Goal: Communication & Community: Answer question/provide support

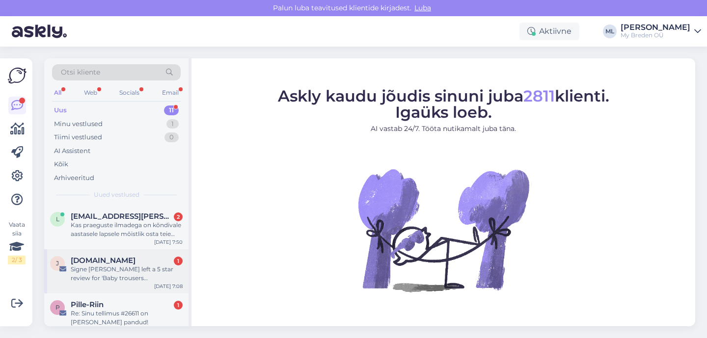
click at [123, 267] on div "Signe [PERSON_NAME] left a 5 star review for 'Baby trousers [PERSON_NAME]'" at bounding box center [127, 274] width 112 height 18
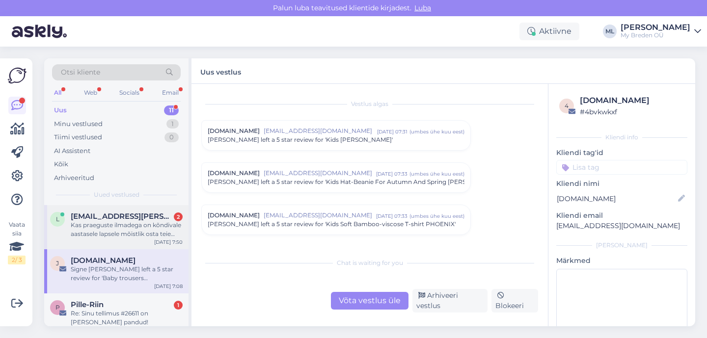
scroll to position [4122, 0]
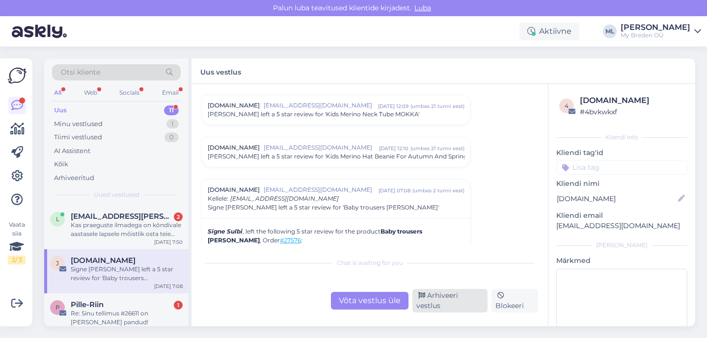
click at [441, 303] on div "Arhiveeri vestlus" at bounding box center [449, 301] width 75 height 24
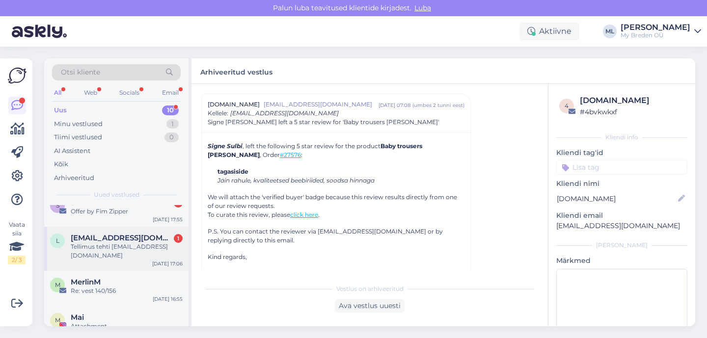
scroll to position [242, 0]
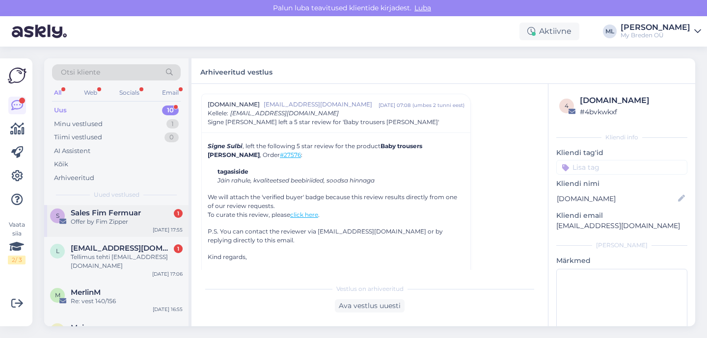
click at [117, 223] on div "Offer by Fim Zipper" at bounding box center [127, 222] width 112 height 9
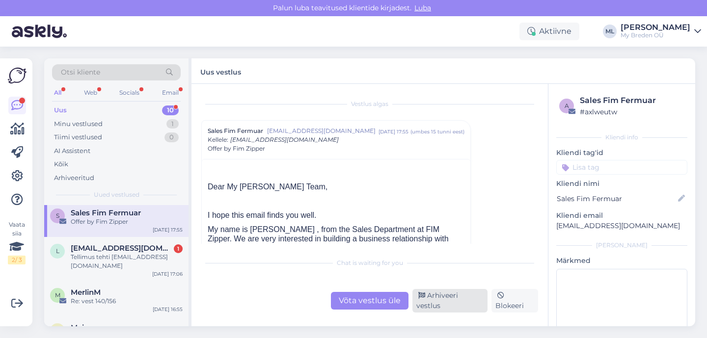
click at [447, 302] on div "Arhiveeri vestlus" at bounding box center [449, 301] width 75 height 24
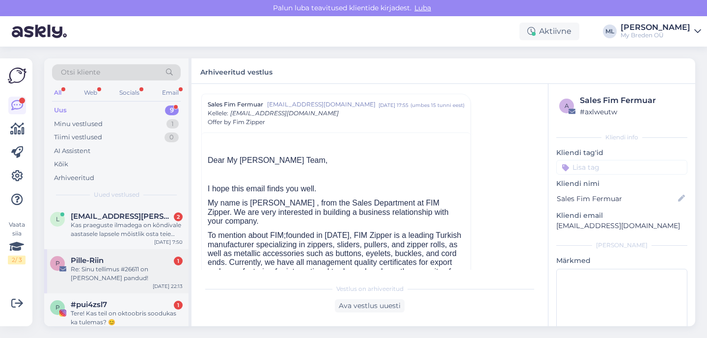
scroll to position [223, 0]
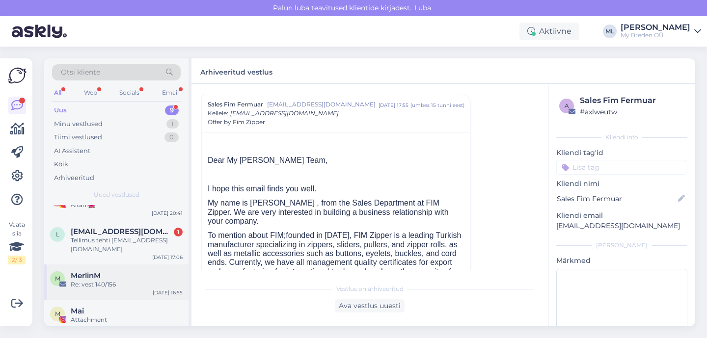
click at [112, 272] on div "MerlinM" at bounding box center [127, 276] width 112 height 9
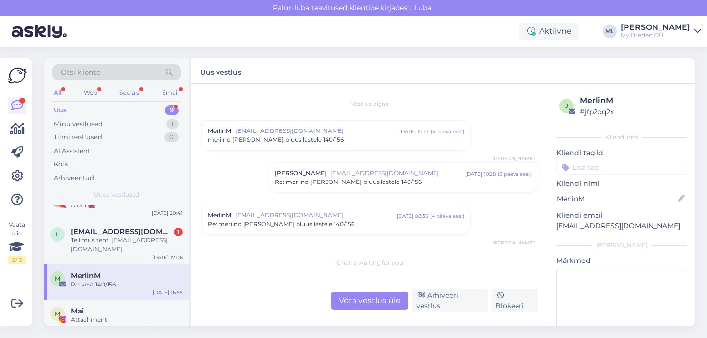
scroll to position [194, 0]
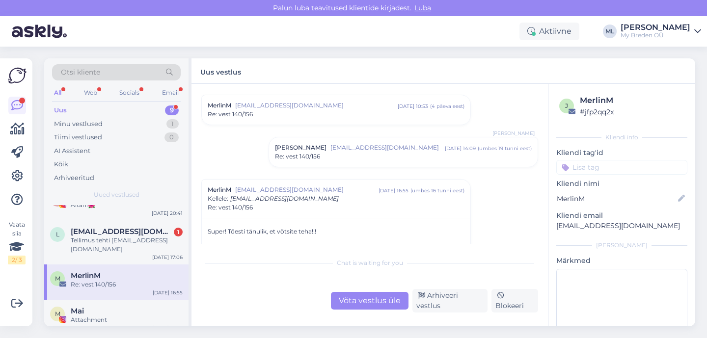
click at [97, 280] on div "Re: vest 140/156" at bounding box center [127, 284] width 112 height 9
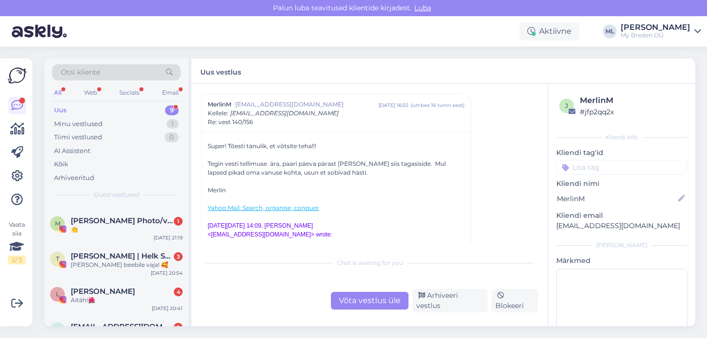
scroll to position [223, 0]
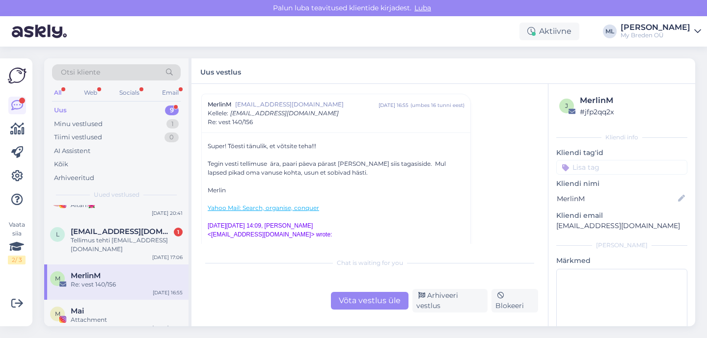
click at [103, 280] on div "Re: vest 140/156" at bounding box center [127, 284] width 112 height 9
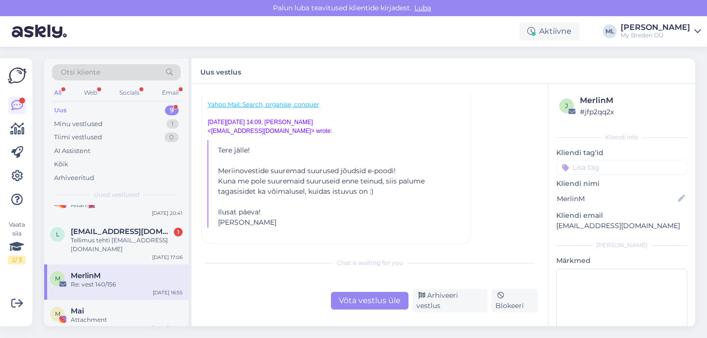
scroll to position [381, 0]
click at [129, 240] on div "Tellimus tehti [EMAIL_ADDRESS][DOMAIN_NAME]" at bounding box center [127, 245] width 112 height 18
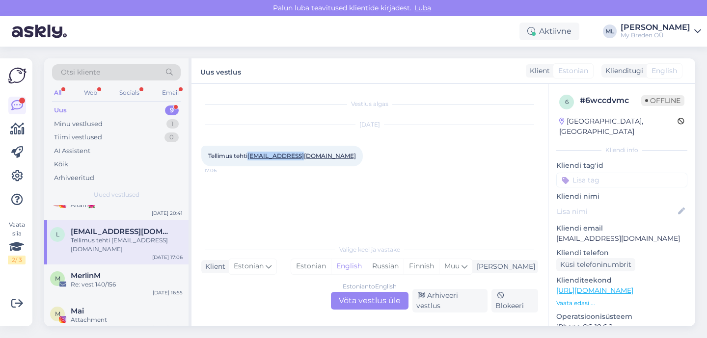
drag, startPoint x: 299, startPoint y: 157, endPoint x: 251, endPoint y: 156, distance: 47.6
click at [251, 156] on div "Tellimus tehti [EMAIL_ADDRESS][DOMAIN_NAME] 17:06" at bounding box center [282, 156] width 162 height 21
copy link "[EMAIL_ADDRESS][DOMAIN_NAME]"
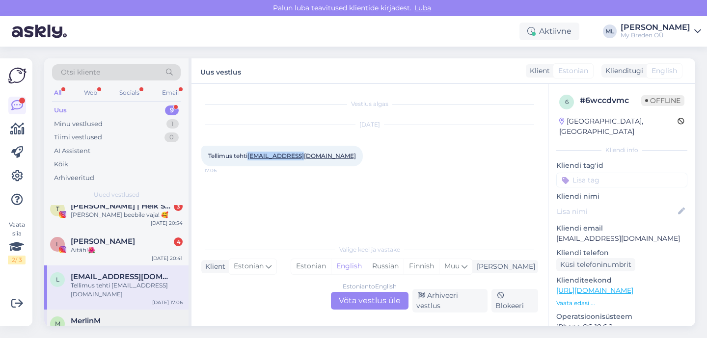
scroll to position [179, 0]
click at [99, 245] on div "Aitäh!🌺" at bounding box center [127, 249] width 112 height 9
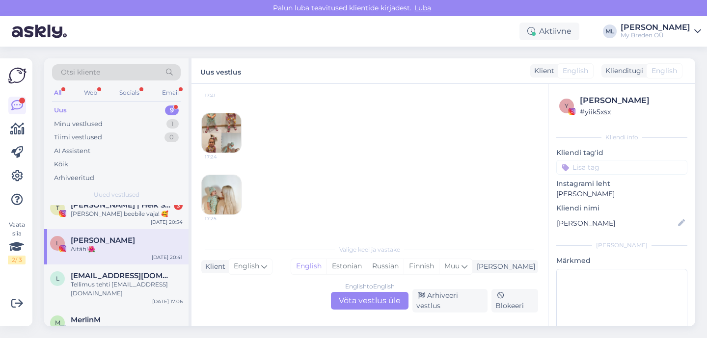
scroll to position [126, 0]
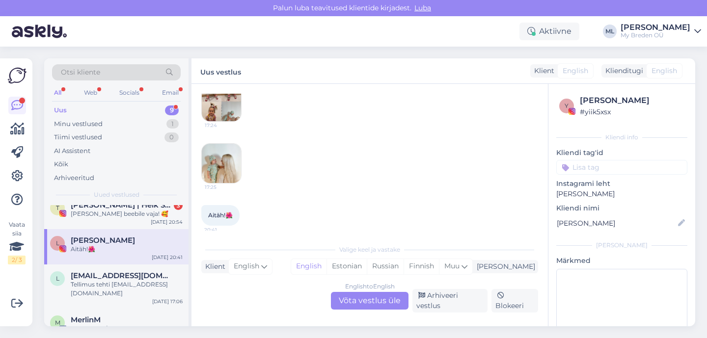
click at [228, 116] on img at bounding box center [221, 101] width 39 height 39
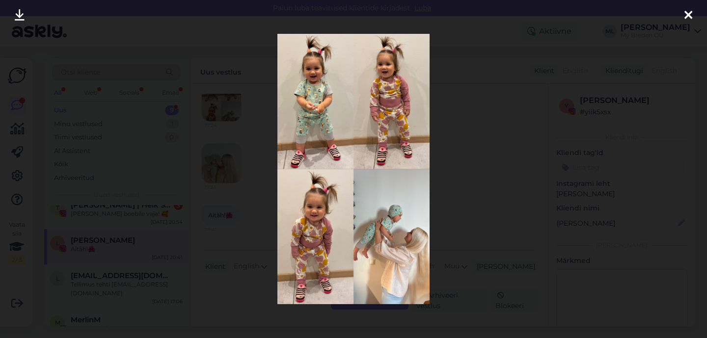
click at [686, 15] on icon at bounding box center [689, 15] width 8 height 13
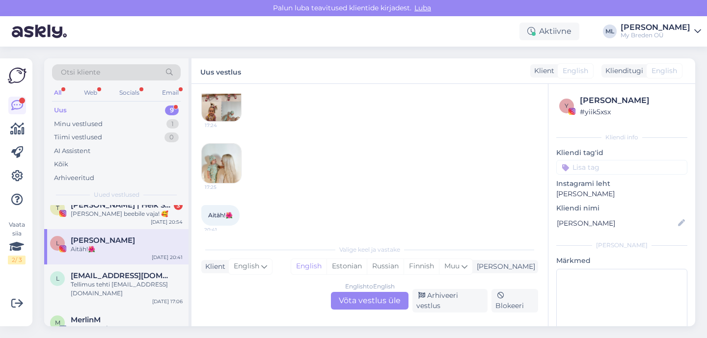
click at [219, 169] on img at bounding box center [221, 163] width 39 height 39
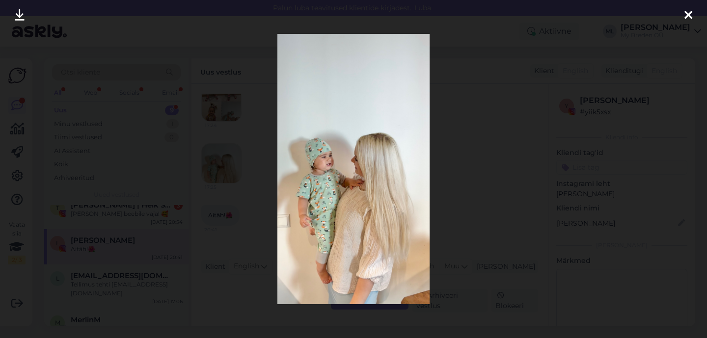
click at [688, 14] on icon at bounding box center [689, 15] width 8 height 13
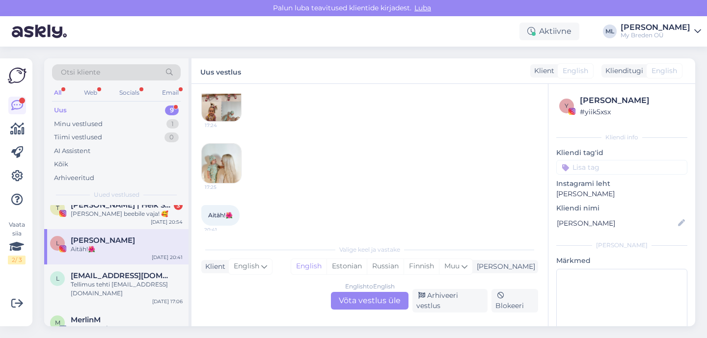
click at [140, 253] on div "Aitäh!🌺" at bounding box center [127, 249] width 112 height 9
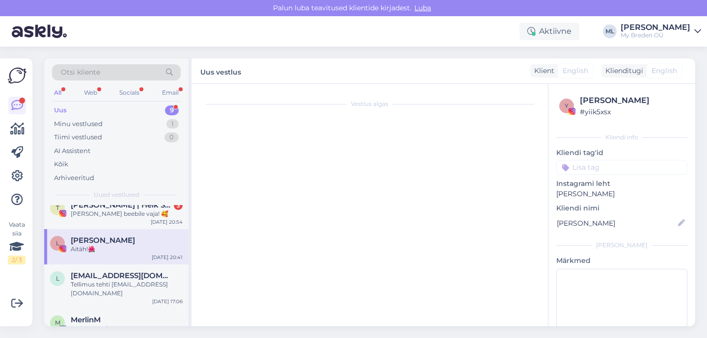
scroll to position [0, 0]
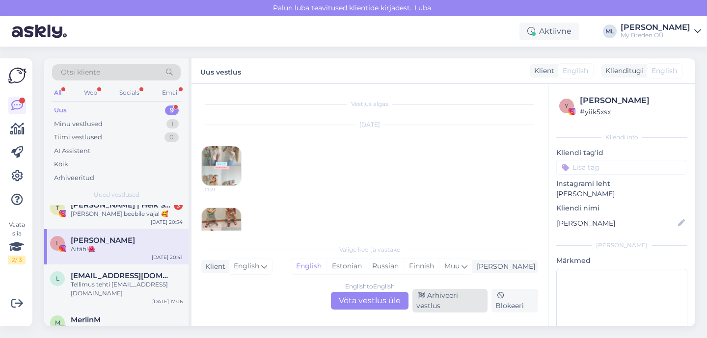
click at [456, 304] on div "Arhiveeri vestlus" at bounding box center [449, 301] width 75 height 24
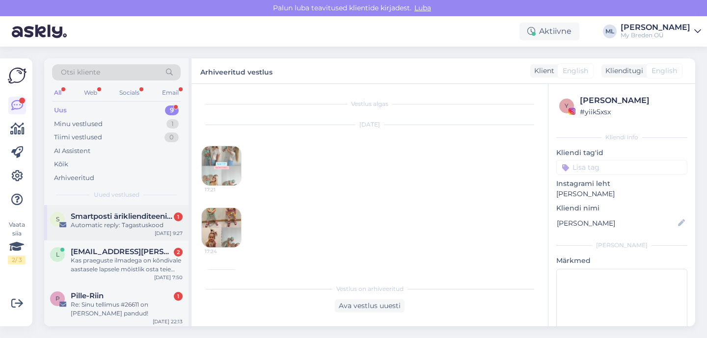
click at [144, 233] on div "S Smartposti äriklienditeenindus 1 Automatic reply: Tagastuskood [DATE] 9:27" at bounding box center [116, 222] width 144 height 35
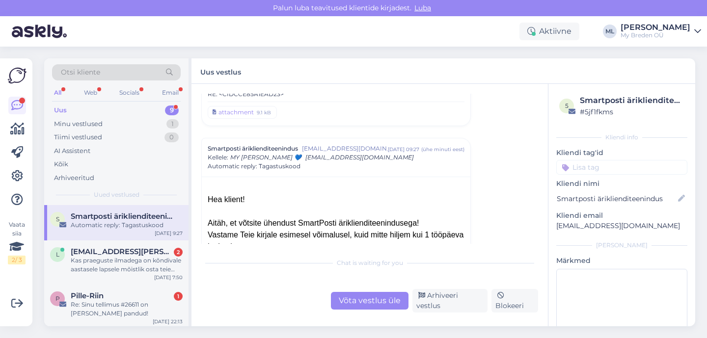
scroll to position [458, 0]
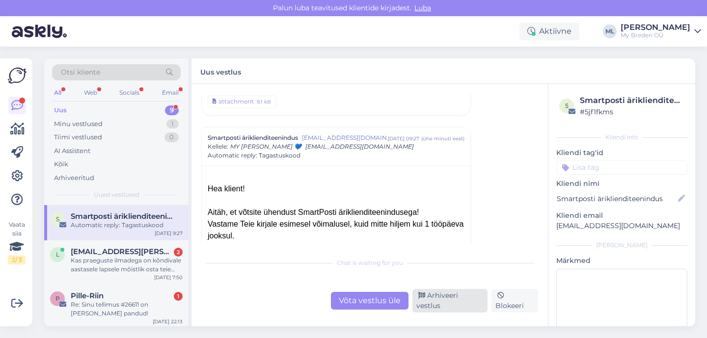
click at [450, 302] on div "Arhiveeri vestlus" at bounding box center [449, 301] width 75 height 24
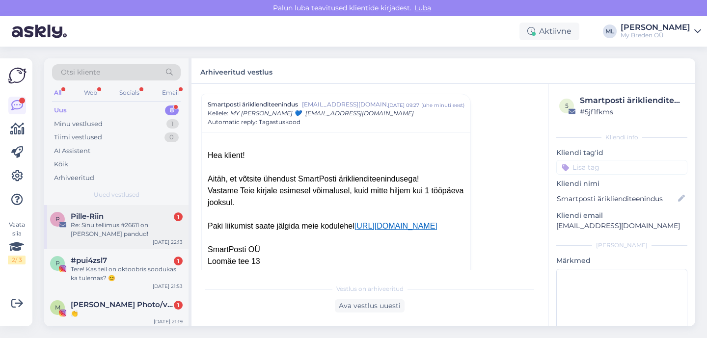
scroll to position [43, 0]
click at [111, 232] on div "Re: Sinu tellimus #26611 on [PERSON_NAME] pandud!" at bounding box center [127, 231] width 112 height 18
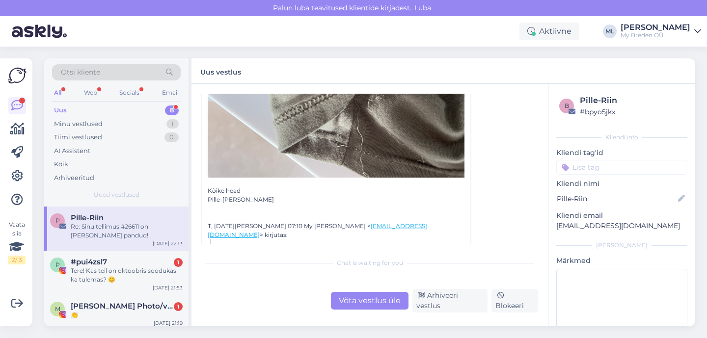
click at [121, 227] on div "Re: Sinu tellimus #26611 on [PERSON_NAME] pandud!" at bounding box center [127, 231] width 112 height 18
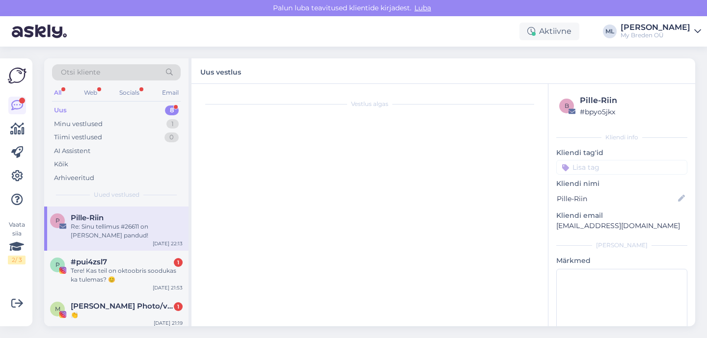
scroll to position [27, 0]
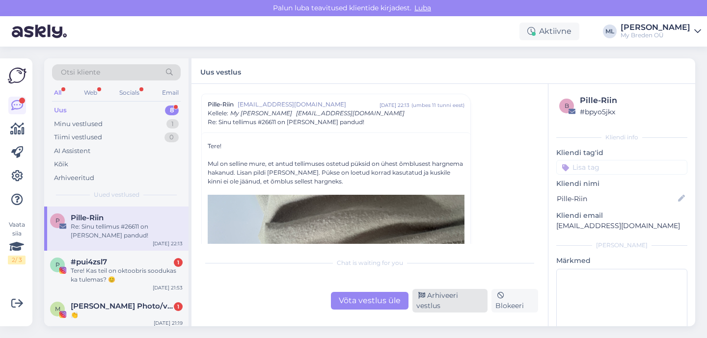
click at [454, 304] on div "Arhiveeri vestlus" at bounding box center [449, 301] width 75 height 24
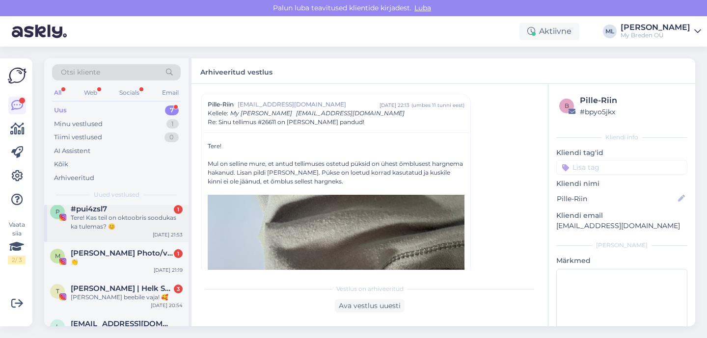
scroll to position [54, 0]
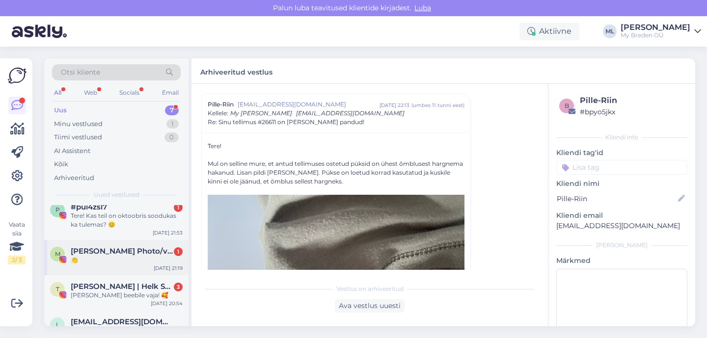
click at [114, 256] on div "👏" at bounding box center [127, 260] width 112 height 9
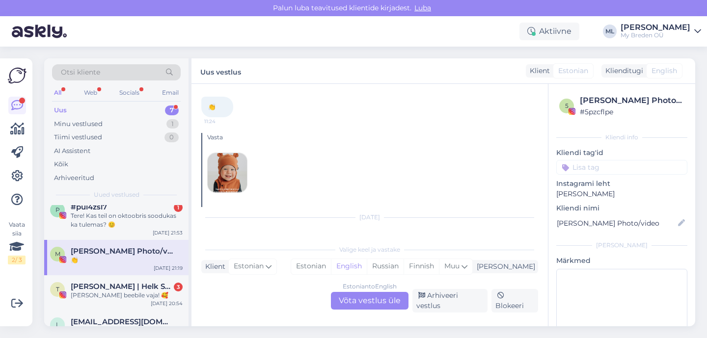
scroll to position [247, 0]
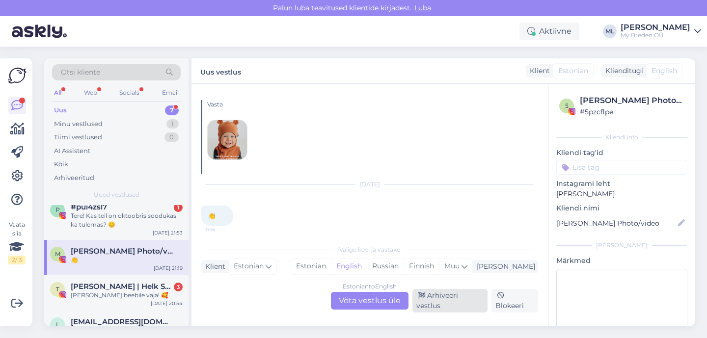
click at [435, 304] on div "Arhiveeri vestlus" at bounding box center [449, 301] width 75 height 24
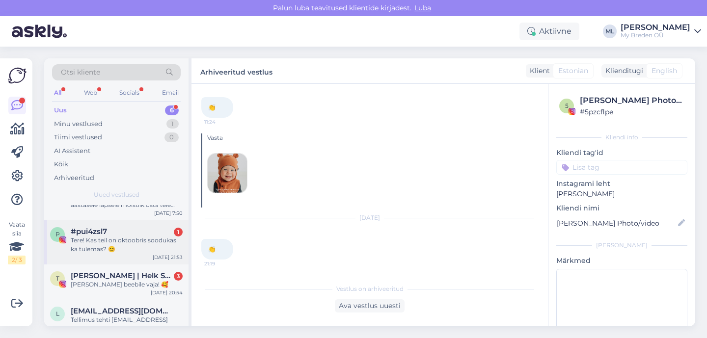
scroll to position [28, 0]
click at [108, 283] on div "[PERSON_NAME] beebile vaja! 🥰" at bounding box center [127, 285] width 112 height 9
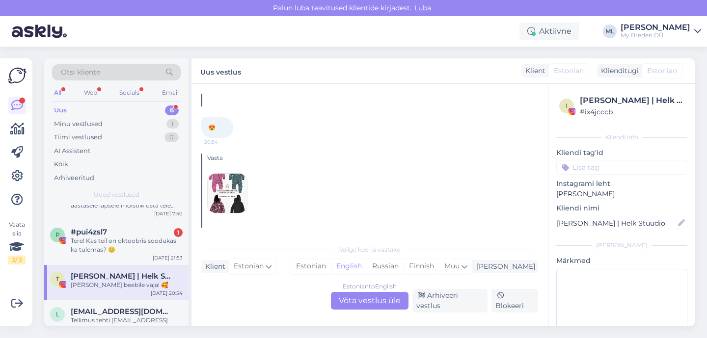
scroll to position [1613, 0]
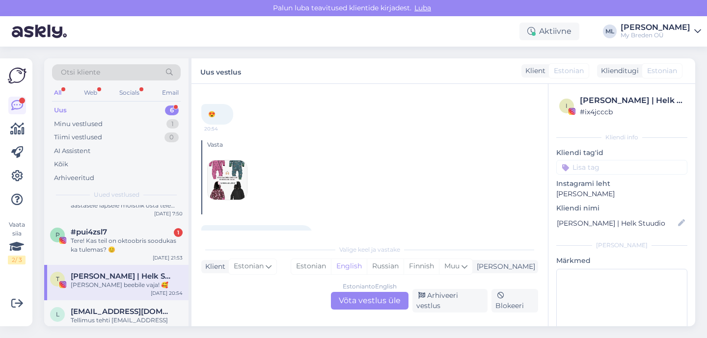
click at [221, 161] on img at bounding box center [227, 180] width 39 height 39
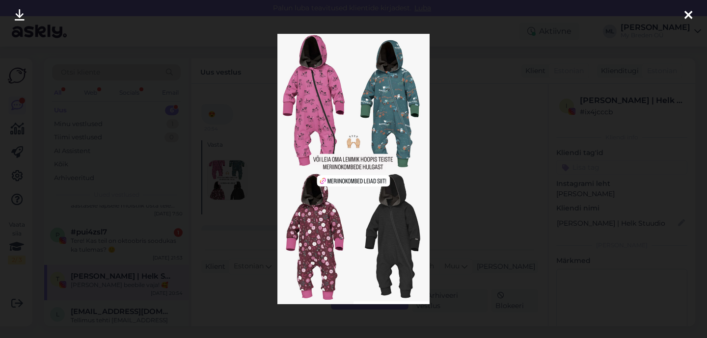
click at [463, 236] on div at bounding box center [353, 169] width 707 height 338
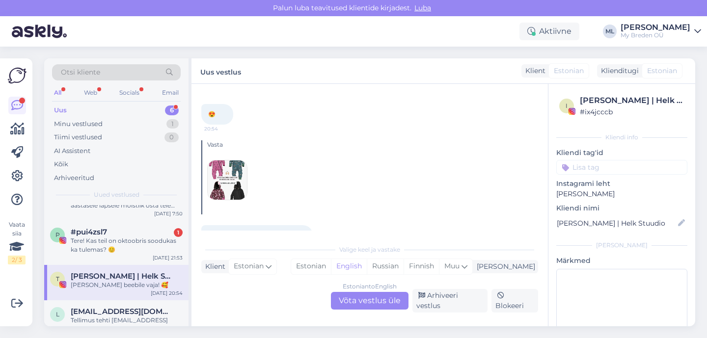
scroll to position [80, 0]
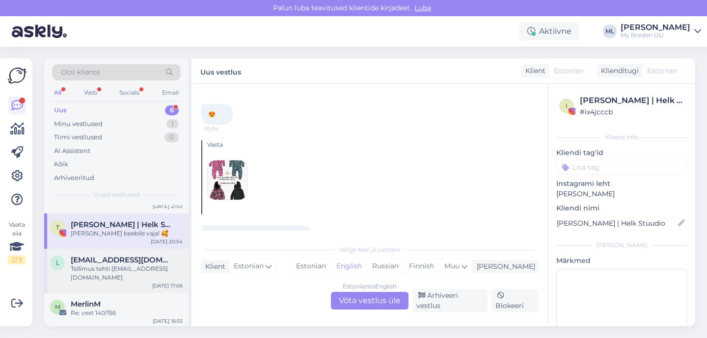
click at [93, 272] on div "Tellimus tehti [EMAIL_ADDRESS][DOMAIN_NAME]" at bounding box center [127, 274] width 112 height 18
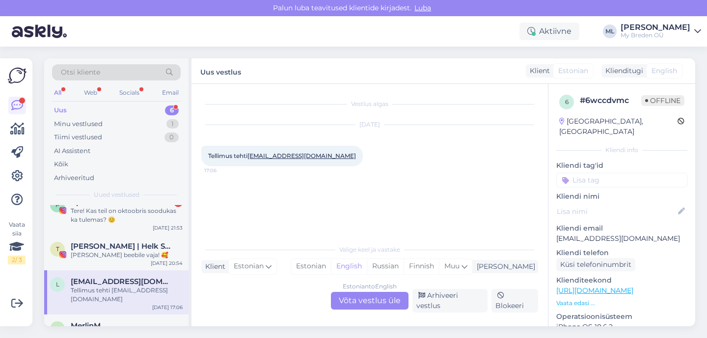
scroll to position [59, 0]
click at [79, 249] on span "[PERSON_NAME] | Helk Stuudio" at bounding box center [122, 246] width 102 height 9
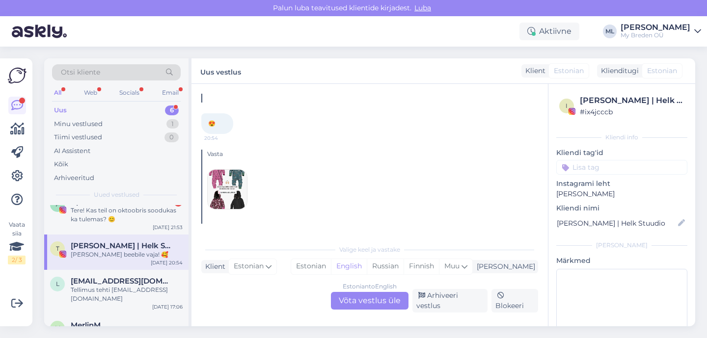
scroll to position [1613, 0]
click at [112, 215] on div "Tere! Kas teil on oktoobris soodukas ka tulemas? 😊" at bounding box center [127, 215] width 112 height 18
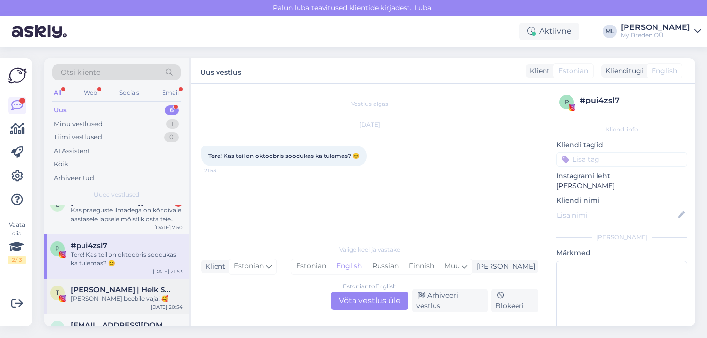
scroll to position [0, 0]
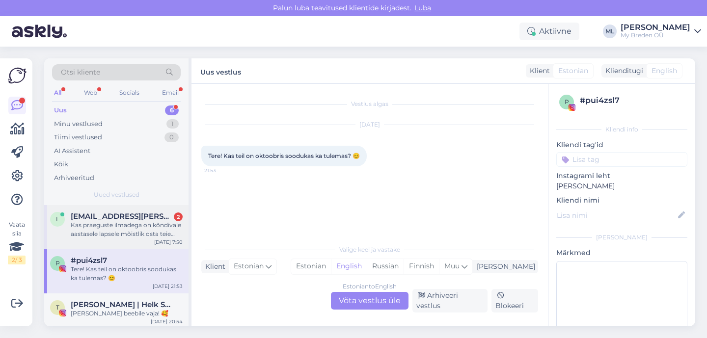
click at [111, 235] on div "Kas praeguste ilmadega on kõndivale aastasele lapsele mõistlik osta teie elon v…" at bounding box center [127, 230] width 112 height 18
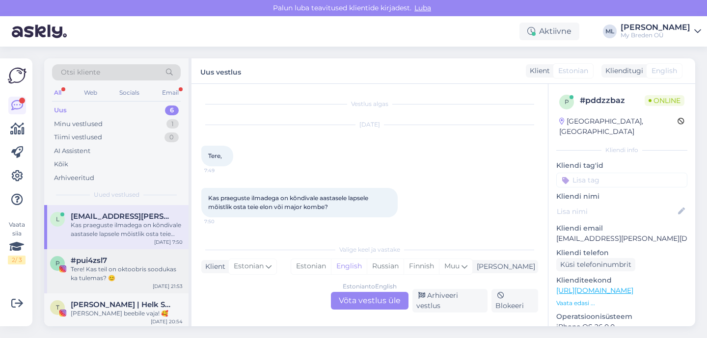
click at [84, 265] on span "#pui4zsl7" at bounding box center [89, 260] width 36 height 9
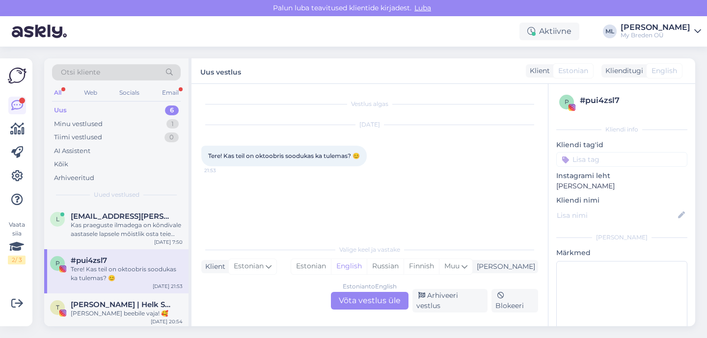
click at [96, 275] on div "Tere! Kas teil on oktoobris soodukas ka tulemas? 😊" at bounding box center [127, 274] width 112 height 18
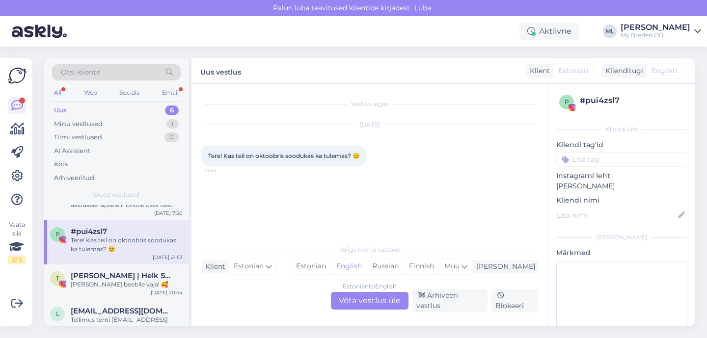
scroll to position [26, 0]
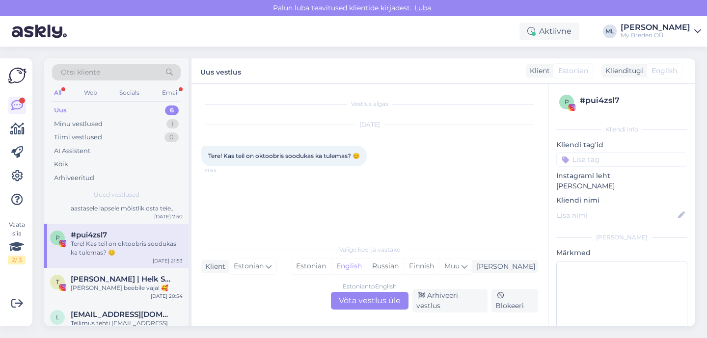
click at [107, 233] on span "#pui4zsl7" at bounding box center [89, 235] width 36 height 9
click at [357, 295] on div "Estonian to English Võta vestlus üle" at bounding box center [370, 301] width 78 height 18
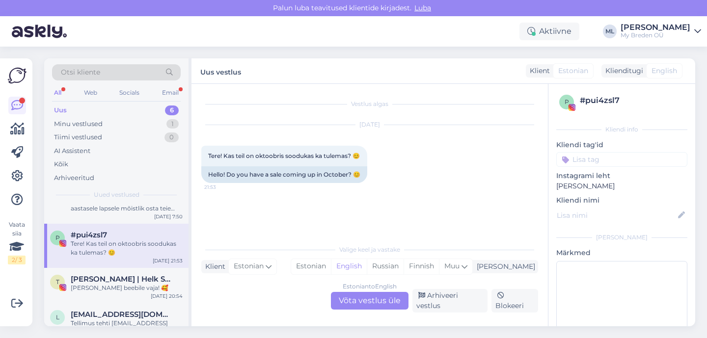
scroll to position [0, 0]
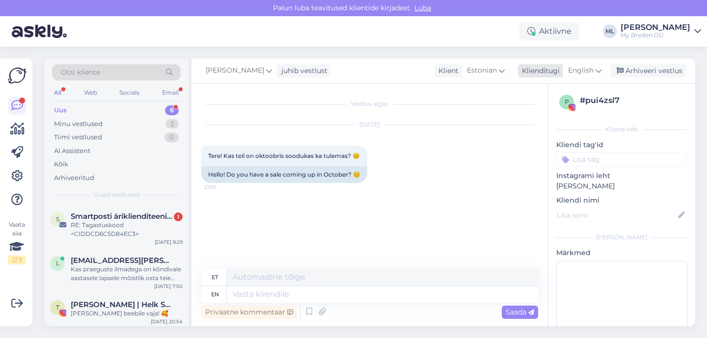
click at [596, 68] on icon at bounding box center [599, 70] width 6 height 11
type input "est"
click at [540, 112] on link "Estonian" at bounding box center [563, 115] width 108 height 16
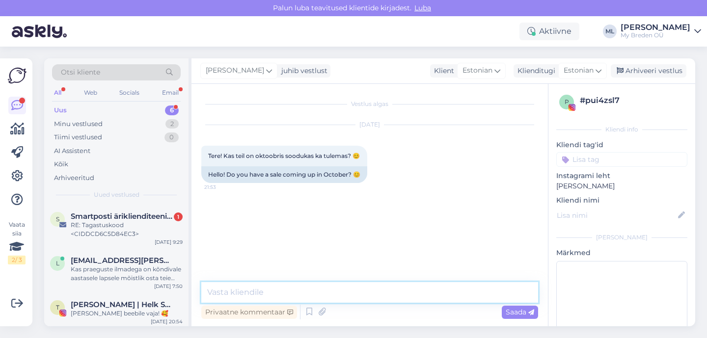
click at [242, 289] on textarea at bounding box center [369, 292] width 337 height 21
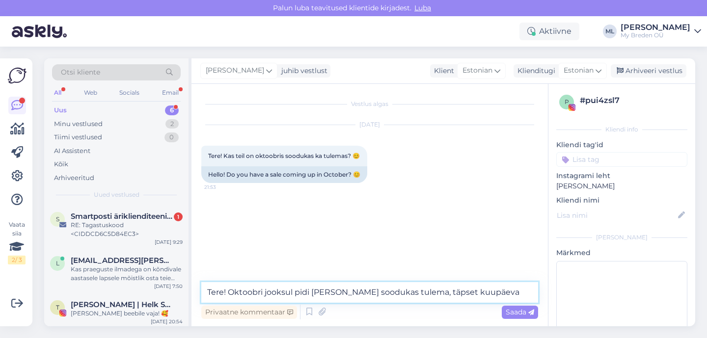
type textarea "Tere! Oktoobri jooksul pidi [PERSON_NAME] soodukas tulema, täpset kuupäeva"
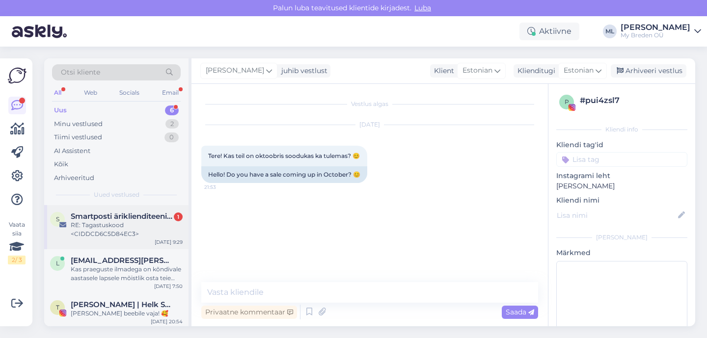
click at [113, 225] on div "RE: Tagastuskood <CIDDCD6C5D84EC3>" at bounding box center [127, 230] width 112 height 18
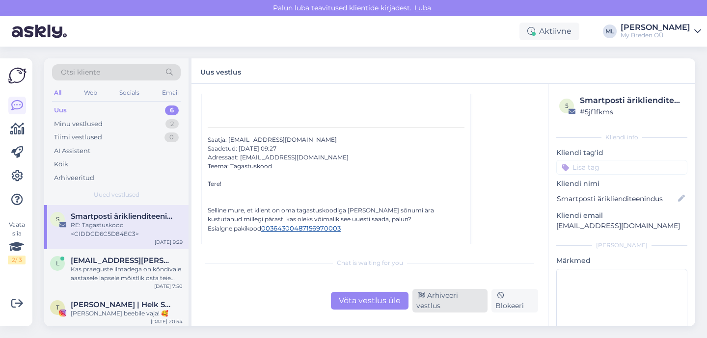
click at [437, 308] on div "Arhiveeri vestlus" at bounding box center [449, 301] width 75 height 24
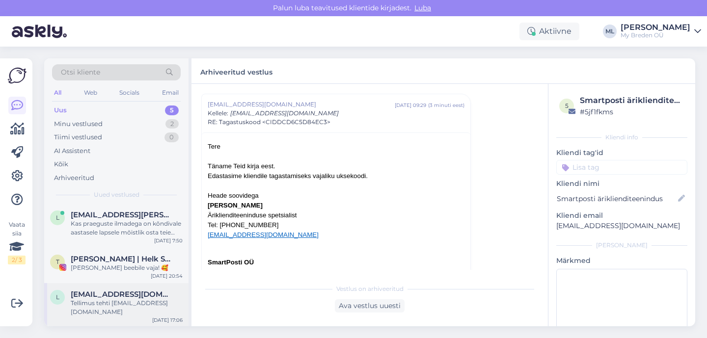
scroll to position [2, 0]
drag, startPoint x: 111, startPoint y: 298, endPoint x: 121, endPoint y: 301, distance: 10.3
click at [111, 298] on div "[EMAIL_ADDRESS][DOMAIN_NAME] Tellimus tehti [EMAIL_ADDRESS][DOMAIN_NAME]" at bounding box center [127, 303] width 112 height 27
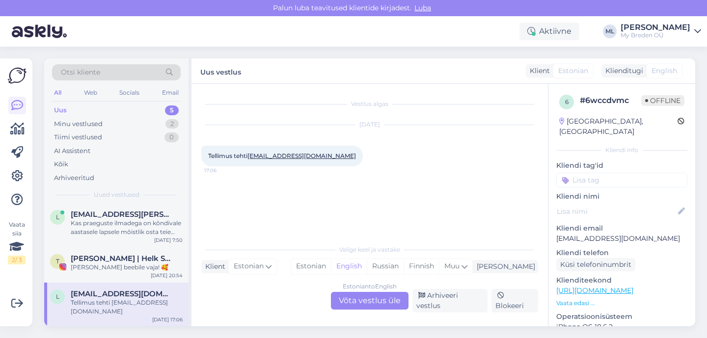
click at [385, 301] on div "Estonian to English Võta vestlus üle" at bounding box center [370, 301] width 78 height 18
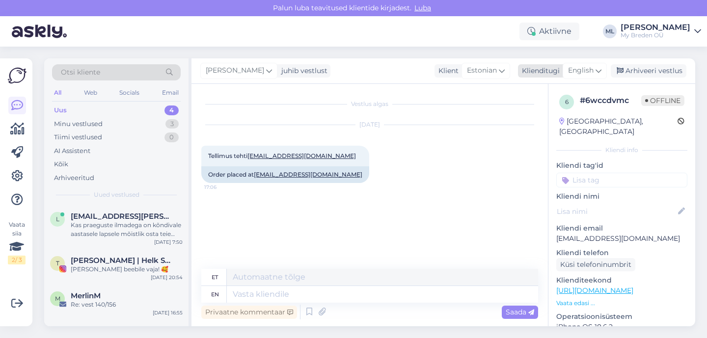
click at [591, 71] on span "English" at bounding box center [581, 70] width 26 height 11
type input "est"
click at [550, 109] on link "Estonian" at bounding box center [563, 115] width 108 height 16
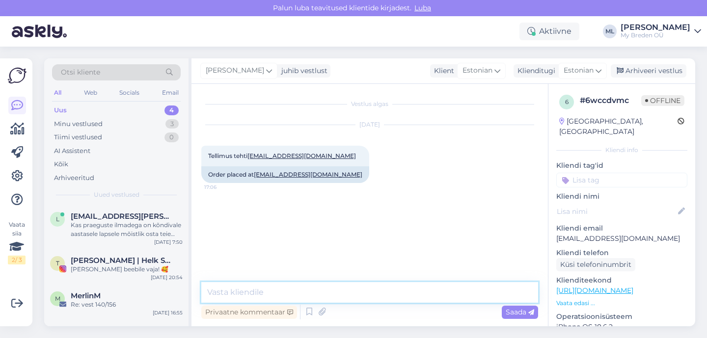
click at [245, 302] on textarea at bounding box center [369, 292] width 337 height 21
type textarea "Smartposti saatis uuesti koodi :)"
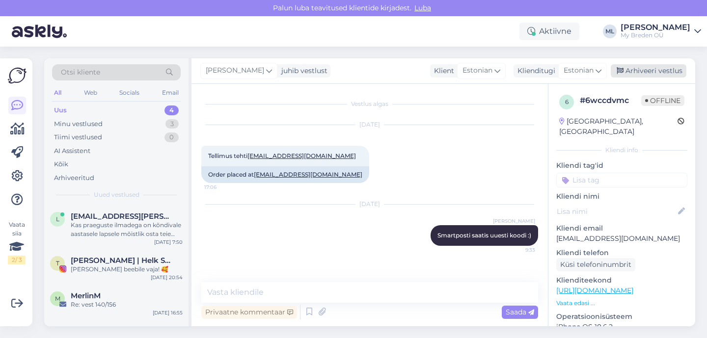
click at [631, 70] on div "Arhiveeri vestlus" at bounding box center [649, 70] width 76 height 13
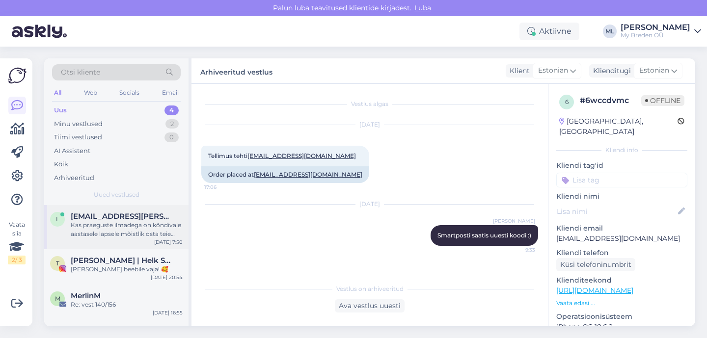
click at [87, 233] on div "Kas praeguste ilmadega on kõndivale aastasele lapsele mõistlik osta teie elon v…" at bounding box center [127, 230] width 112 height 18
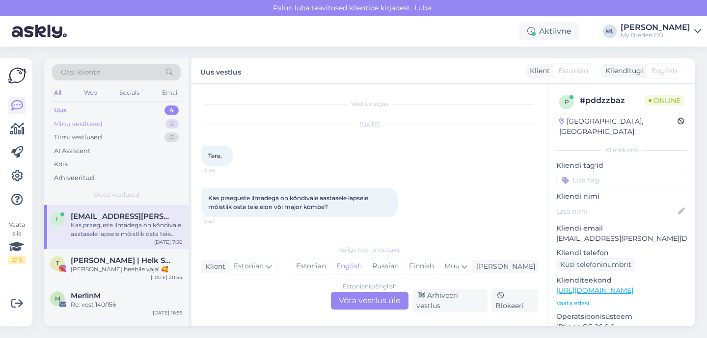
click at [82, 125] on div "Minu vestlused" at bounding box center [78, 124] width 49 height 10
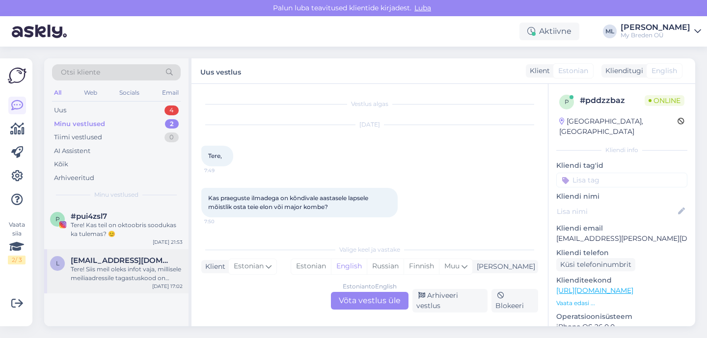
click at [116, 275] on div "Tere! Siis meil oleks infot vaja, millisele meiliaadressile tagastuskood on saa…" at bounding box center [127, 274] width 112 height 18
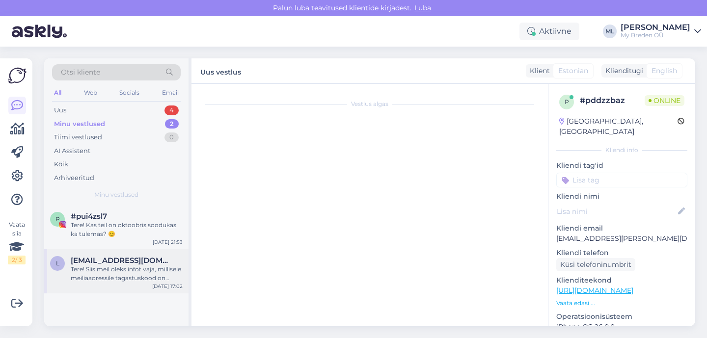
scroll to position [16, 0]
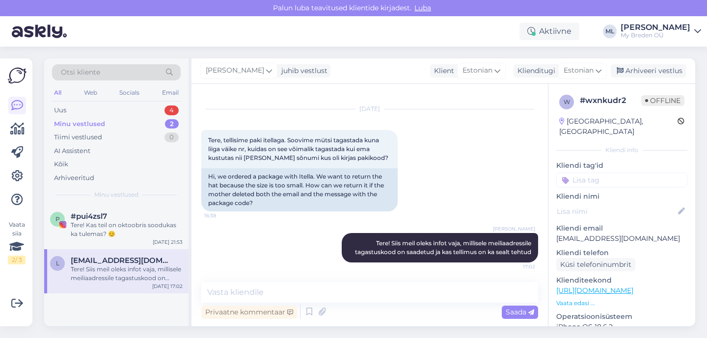
drag, startPoint x: 632, startPoint y: 74, endPoint x: 597, endPoint y: 82, distance: 36.1
click at [632, 74] on div "Arhiveeri vestlus" at bounding box center [649, 70] width 76 height 13
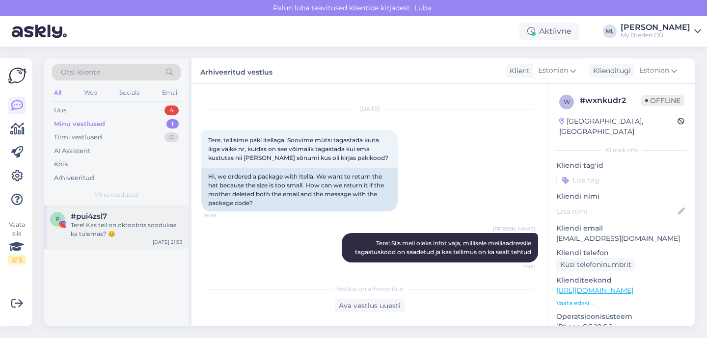
click at [101, 228] on div "Tere! Kas teil on oktoobris soodukas ka tulemas? 😊" at bounding box center [127, 230] width 112 height 18
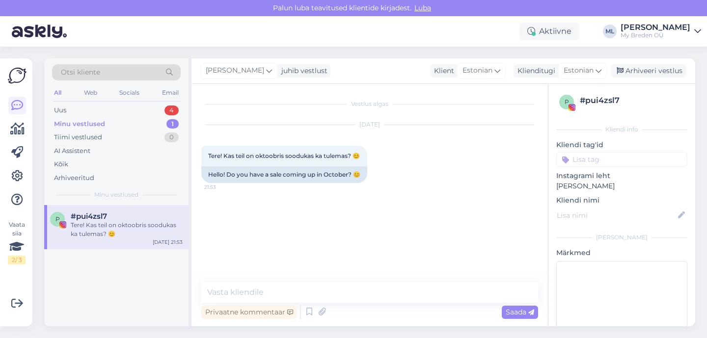
click at [106, 237] on div "Tere! Kas teil on oktoobris soodukas ka tulemas? 😊" at bounding box center [127, 230] width 112 height 18
click at [61, 110] on div "Uus" at bounding box center [60, 111] width 12 height 10
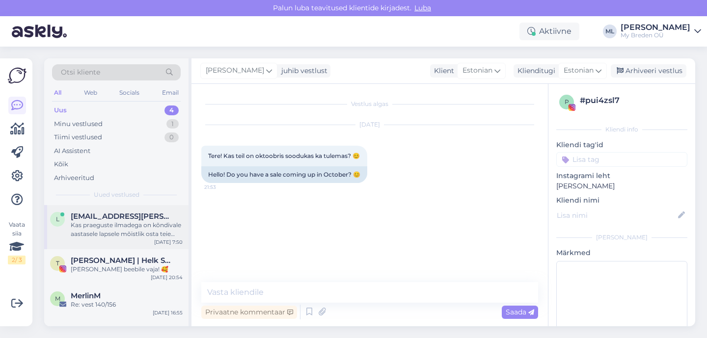
click at [97, 235] on div "Kas praeguste ilmadega on kõndivale aastasele lapsele mõistlik osta teie elon v…" at bounding box center [127, 230] width 112 height 18
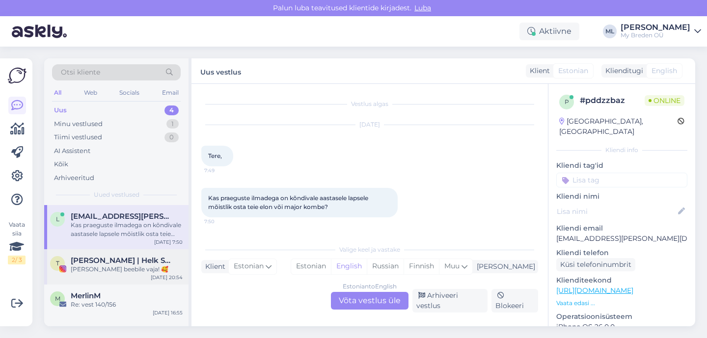
click at [91, 262] on span "[PERSON_NAME] | Helk Stuudio" at bounding box center [122, 260] width 102 height 9
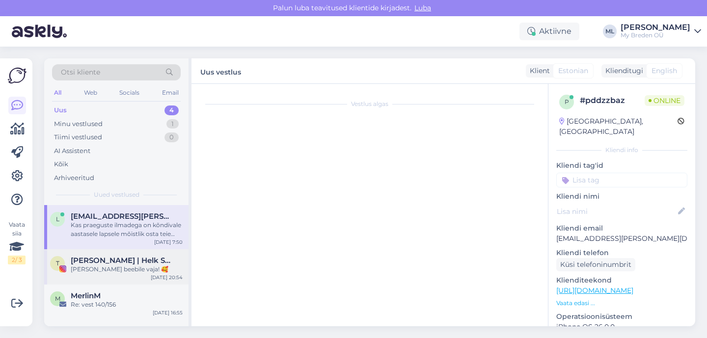
scroll to position [1613, 0]
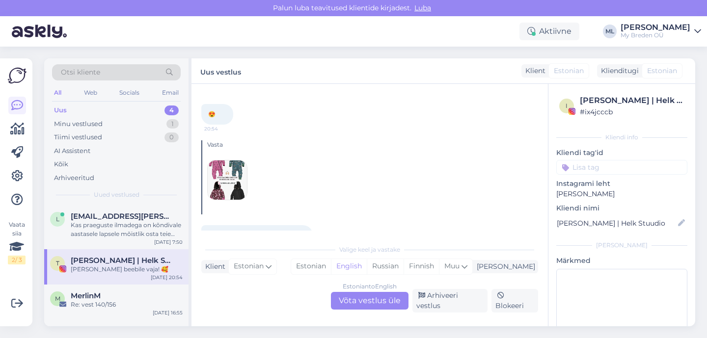
click at [129, 260] on span "[PERSON_NAME] | Helk Stuudio" at bounding box center [122, 260] width 102 height 9
click at [246, 170] on img at bounding box center [227, 180] width 39 height 39
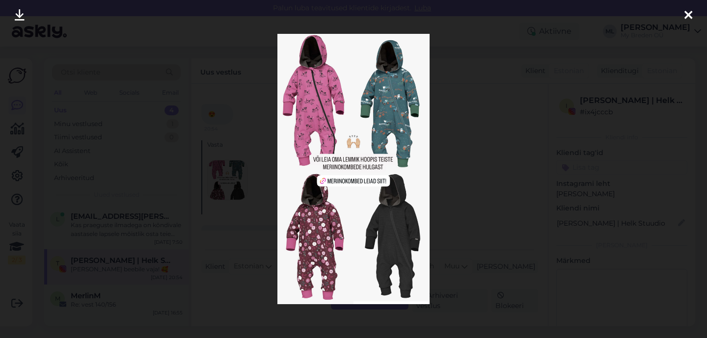
click at [476, 221] on div at bounding box center [353, 169] width 707 height 338
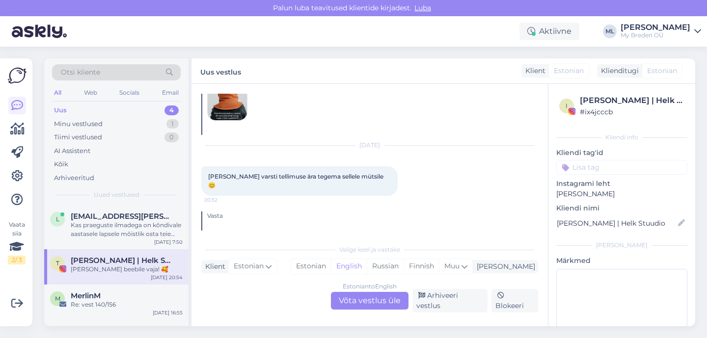
scroll to position [1435, 0]
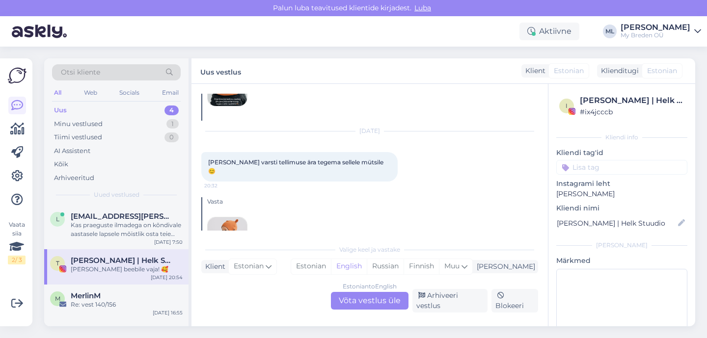
click at [237, 218] on img at bounding box center [227, 237] width 39 height 39
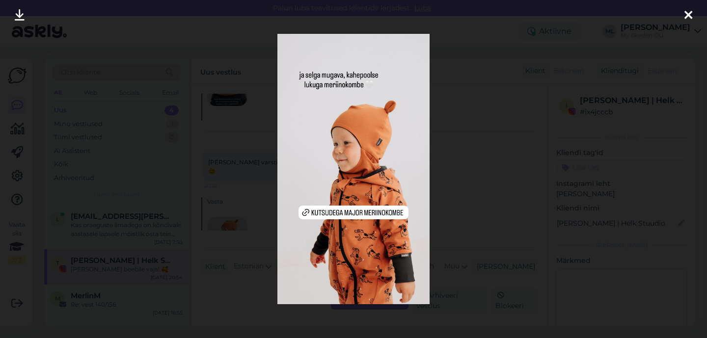
click at [479, 204] on div at bounding box center [353, 169] width 707 height 338
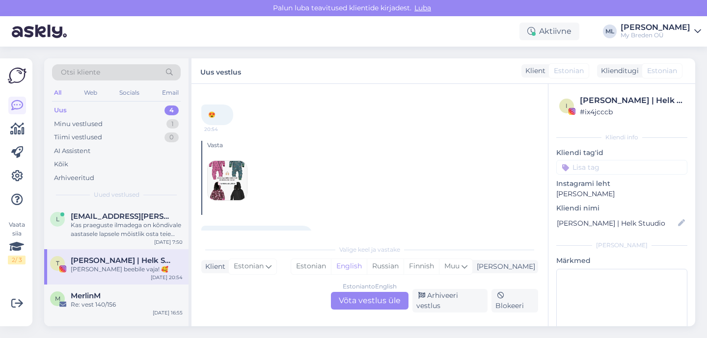
scroll to position [1613, 0]
click at [383, 302] on div "Estonian to English Võta vestlus üle" at bounding box center [370, 301] width 78 height 18
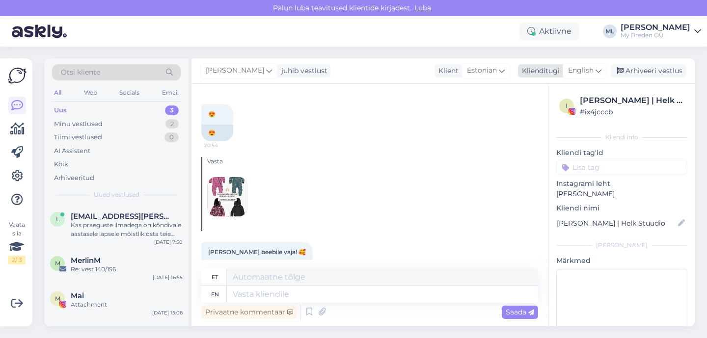
click at [574, 75] on span "English" at bounding box center [581, 70] width 26 height 11
drag, startPoint x: 535, startPoint y: 116, endPoint x: 485, endPoint y: 132, distance: 52.5
click at [535, 116] on link "Estonian" at bounding box center [563, 115] width 108 height 16
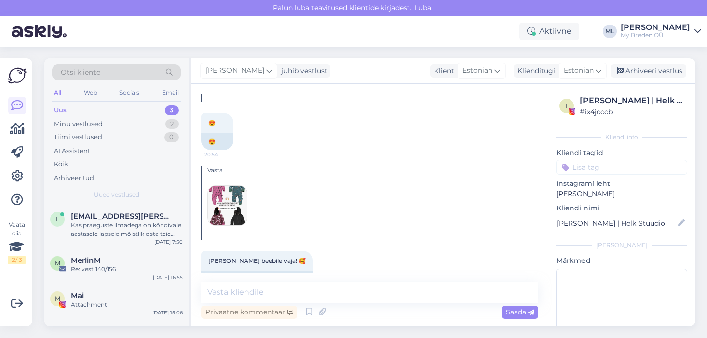
scroll to position [1660, 0]
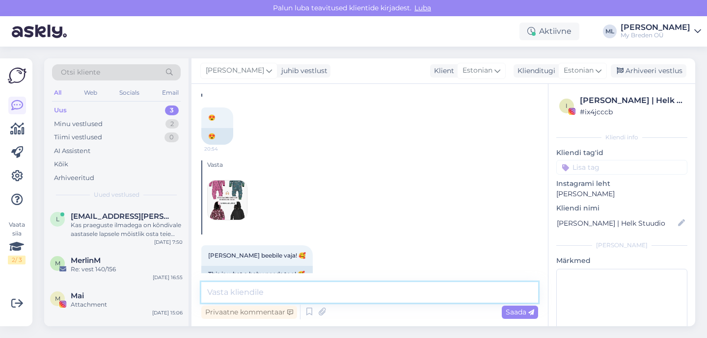
click at [248, 294] on textarea at bounding box center [369, 292] width 337 height 21
click at [246, 290] on textarea "🤗" at bounding box center [369, 292] width 337 height 21
type textarea "🤗🥰"
click at [525, 318] on div "Saada" at bounding box center [520, 312] width 36 height 13
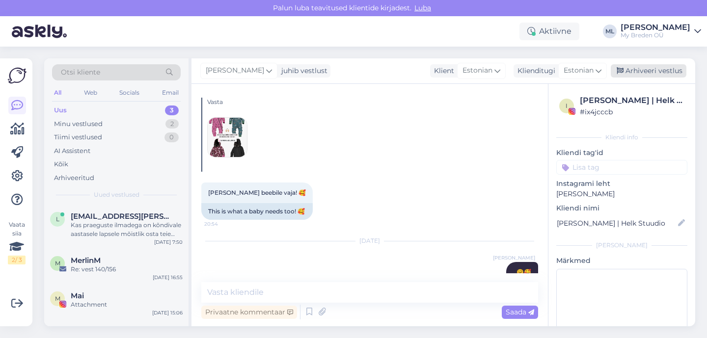
click at [650, 77] on div "Arhiveeri vestlus" at bounding box center [649, 70] width 76 height 13
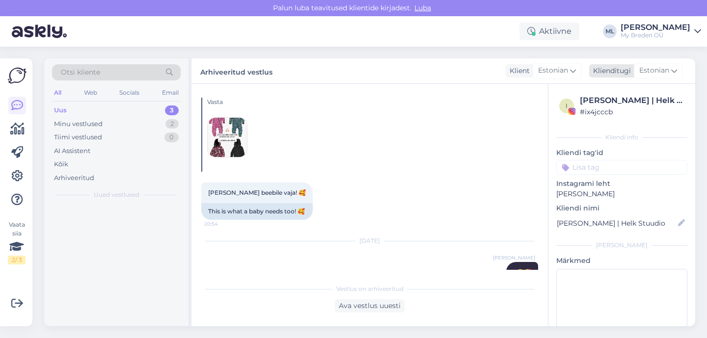
click at [653, 71] on span "Estonian" at bounding box center [654, 70] width 30 height 11
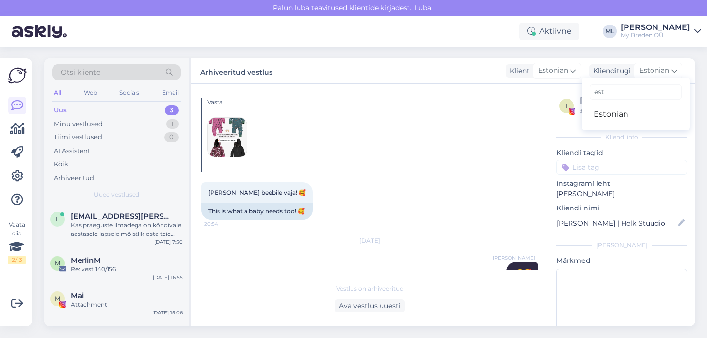
click at [599, 51] on div "Otsi kliente All Web Socials Email Uus 3 Minu vestlused 1 Tiimi vestlused 0 AI …" at bounding box center [372, 193] width 669 height 292
click at [91, 217] on span "[EMAIL_ADDRESS][PERSON_NAME][DOMAIN_NAME]" at bounding box center [122, 216] width 102 height 9
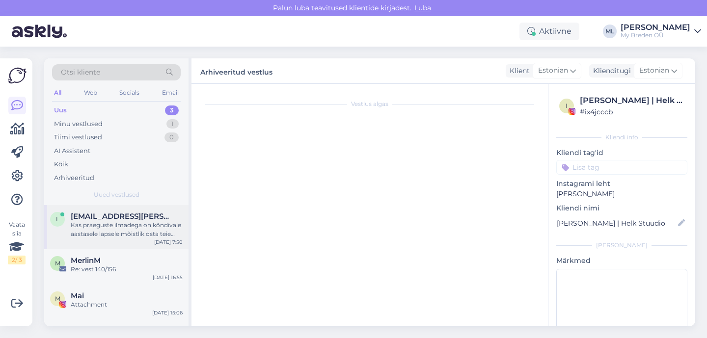
scroll to position [0, 0]
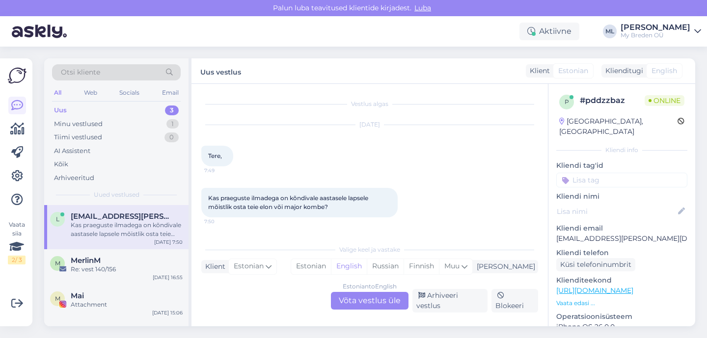
click at [376, 302] on div "Estonian to English Võta vestlus üle" at bounding box center [370, 301] width 78 height 18
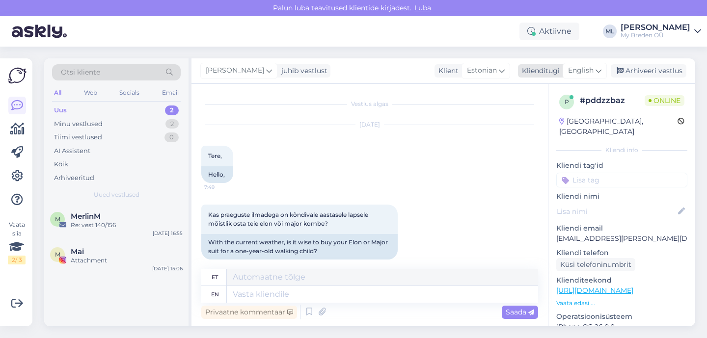
click at [571, 72] on span "English" at bounding box center [581, 70] width 26 height 11
click at [527, 115] on link "Estonian" at bounding box center [563, 115] width 108 height 16
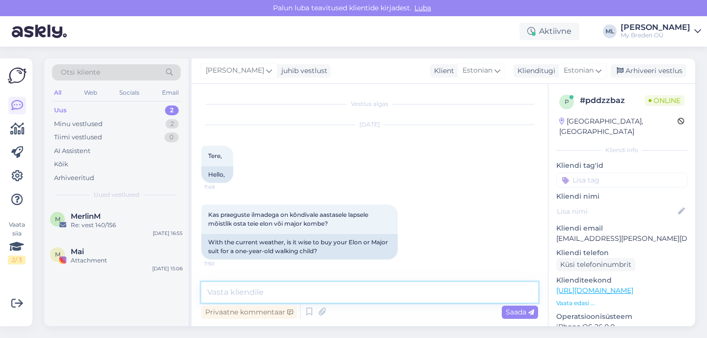
click at [258, 287] on textarea at bounding box center [369, 292] width 337 height 21
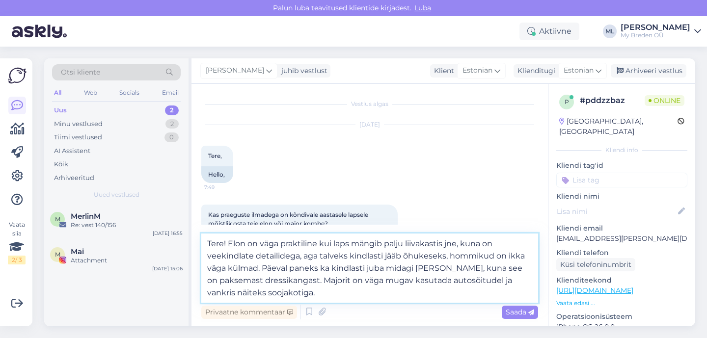
click at [303, 294] on textarea "Tere! Elon on väga praktiline kui laps mängib palju liivakastis jne, kuna on ve…" at bounding box center [369, 268] width 337 height 69
click at [353, 293] on textarea "Tere! Elon on väga praktiline kui laps mängib palju liivakastis jne, kuna on ve…" at bounding box center [369, 268] width 337 height 69
click at [373, 289] on textarea "Tere! Elon on väga praktiline kui laps mängib palju liivakastis jne, kuna on ve…" at bounding box center [369, 268] width 337 height 69
click at [449, 300] on textarea "Tere! Elon on väga praktiline kui laps mängib palju liivakastis jne, kuna on ve…" at bounding box center [369, 268] width 337 height 69
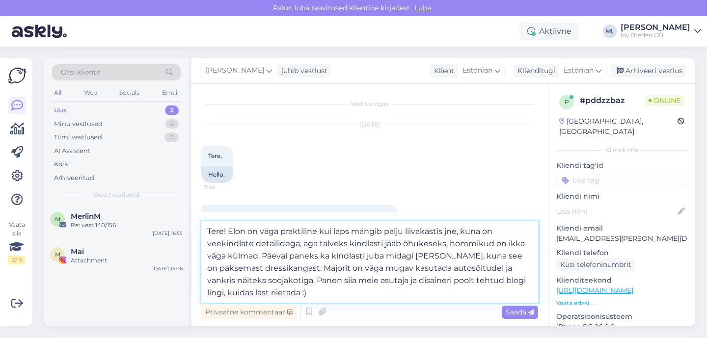
paste textarea "[URL][DOMAIN_NAME][PERSON_NAME]"
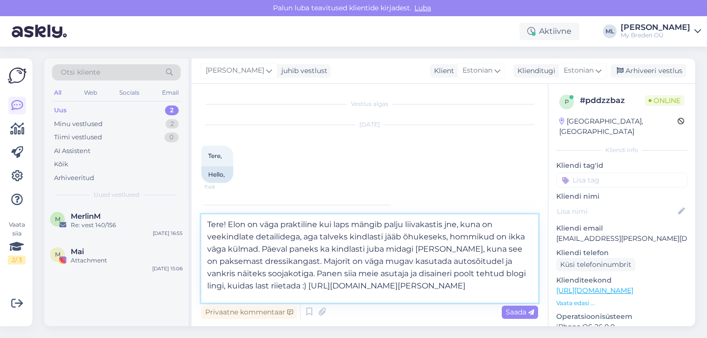
click at [454, 274] on textarea "Tere! Elon on väga praktiline kui laps mängib palju liivakastis jne, kuna on ve…" at bounding box center [369, 259] width 337 height 88
click at [457, 274] on textarea "Tere! Elon on väga praktiline kui laps mängib palju liivakastis jne, kuna on ve…" at bounding box center [369, 259] width 337 height 88
click at [380, 276] on textarea "Tere! Elon on väga praktiline kui laps mängib palju liivakastis jne, kuna on ve…" at bounding box center [369, 259] width 337 height 88
click at [354, 299] on textarea "Tere! Elon on väga praktiline kui laps mängib palju liivakastis jne, kuna on ve…" at bounding box center [369, 259] width 337 height 88
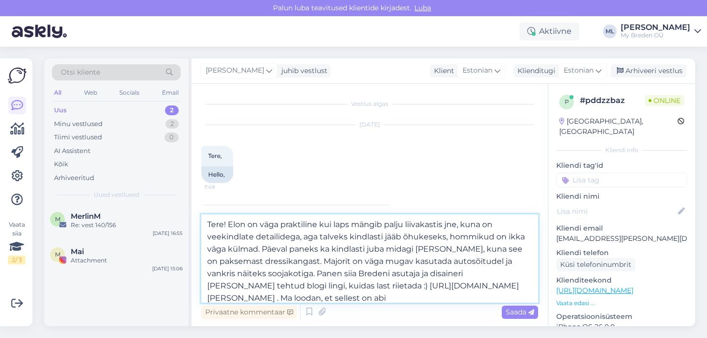
click at [461, 298] on textarea "Tere! Elon on väga praktiline kui laps mängib palju liivakastis jne, kuna on ve…" at bounding box center [369, 259] width 337 height 88
click at [361, 284] on textarea "Tere! Elon on väga praktiline kui laps mängib palju liivakastis jne, kuna on ve…" at bounding box center [369, 259] width 337 height 88
type textarea "Tere! Elon on väga praktiline kui laps mängib palju liivakastis jne, kuna on ve…"
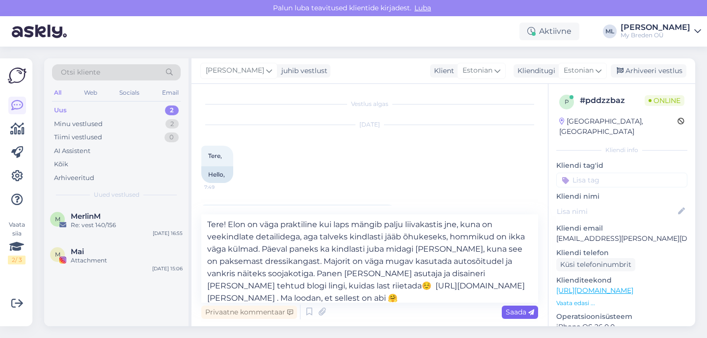
click at [521, 313] on span "Saada" at bounding box center [520, 312] width 28 height 9
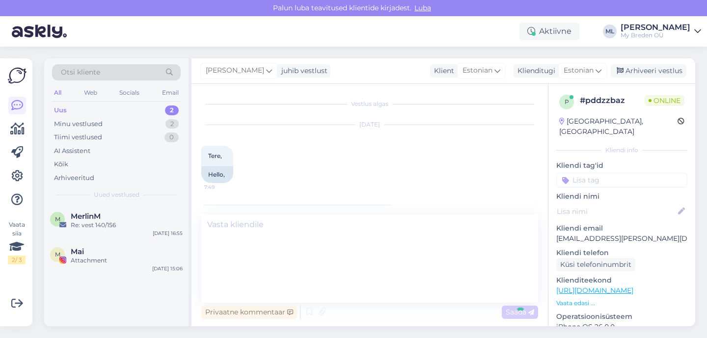
scroll to position [119, 0]
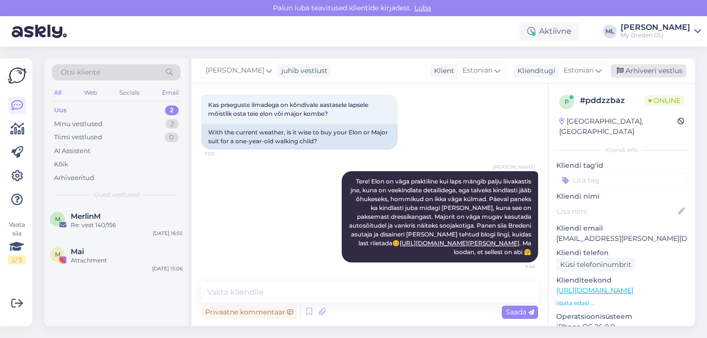
click at [640, 72] on div "Arhiveeri vestlus" at bounding box center [649, 70] width 76 height 13
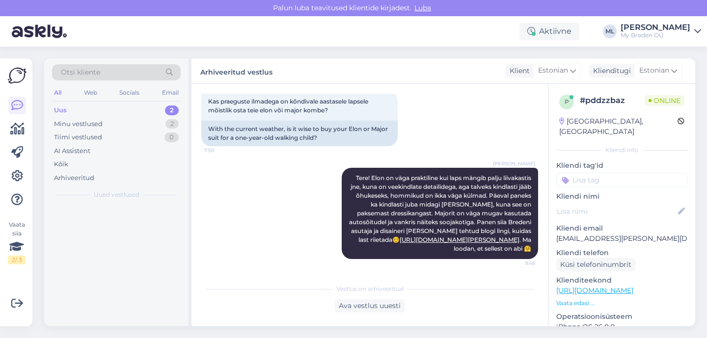
scroll to position [122, 0]
click at [96, 124] on div "Minu vestlused" at bounding box center [78, 124] width 49 height 10
click at [60, 110] on div "Uus" at bounding box center [60, 111] width 12 height 10
click at [83, 53] on div "Otsi kliente All Web Socials Email Uus 2 Minu vestlused 1 Tiimi vestlused 0 AI …" at bounding box center [372, 193] width 669 height 292
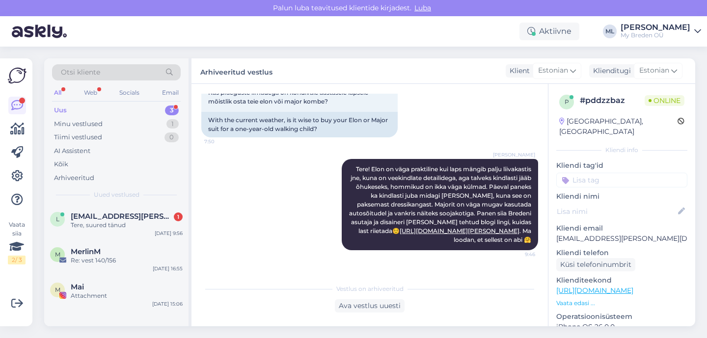
scroll to position [165, 0]
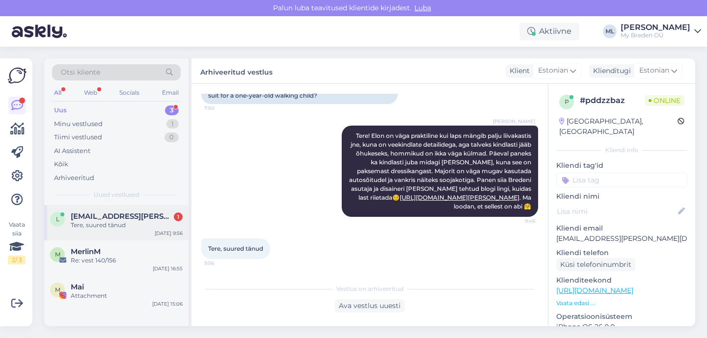
click at [95, 216] on span "[EMAIL_ADDRESS][PERSON_NAME][DOMAIN_NAME]" at bounding box center [122, 216] width 102 height 9
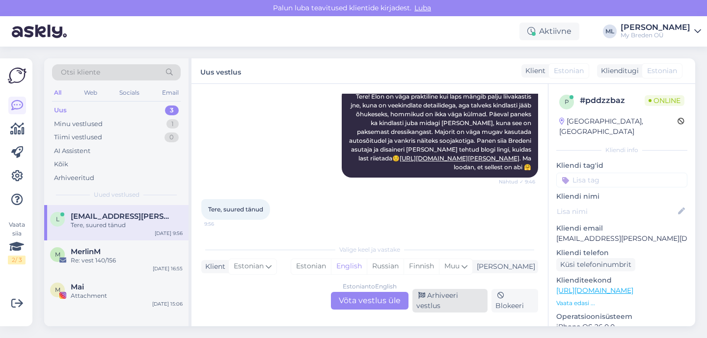
click at [435, 304] on div "Arhiveeri vestlus" at bounding box center [449, 301] width 75 height 24
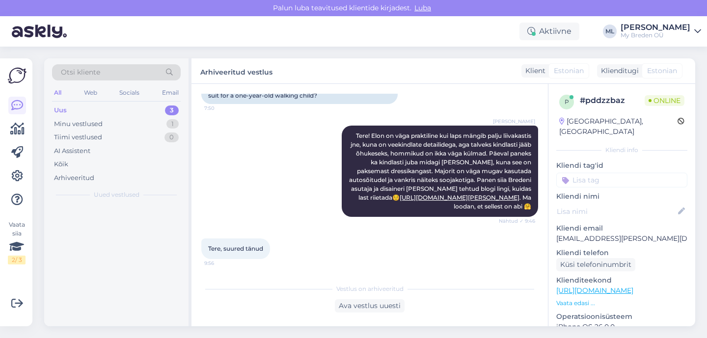
scroll to position [165, 0]
click at [75, 116] on div "Uus 2" at bounding box center [116, 111] width 129 height 14
click at [77, 125] on div "Minu vestlused" at bounding box center [78, 124] width 49 height 10
click at [75, 113] on div "Uus 2" at bounding box center [116, 111] width 129 height 14
click at [76, 129] on div "Minu vestlused 1" at bounding box center [116, 124] width 129 height 14
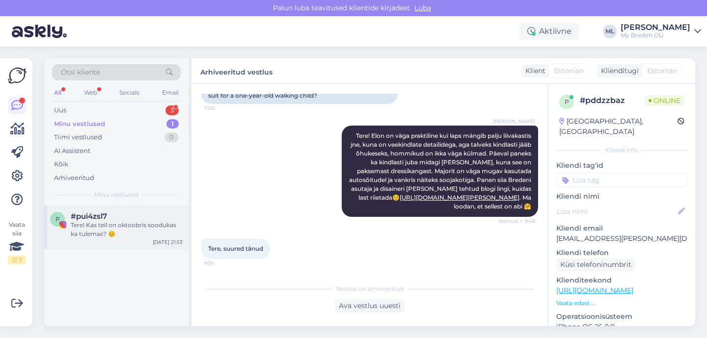
click at [123, 224] on div "Tere! Kas teil on oktoobris soodukas ka tulemas? 😊" at bounding box center [127, 230] width 112 height 18
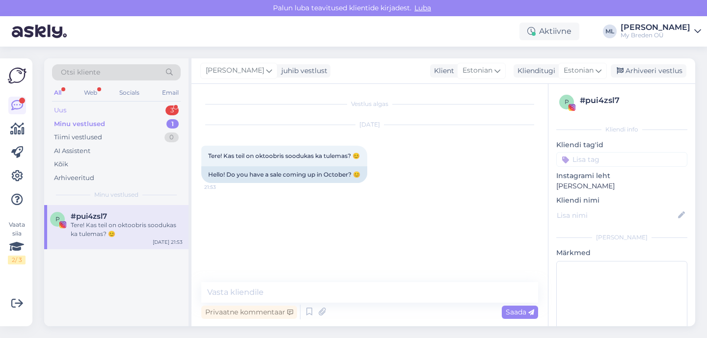
click at [76, 111] on div "Uus 3" at bounding box center [116, 111] width 129 height 14
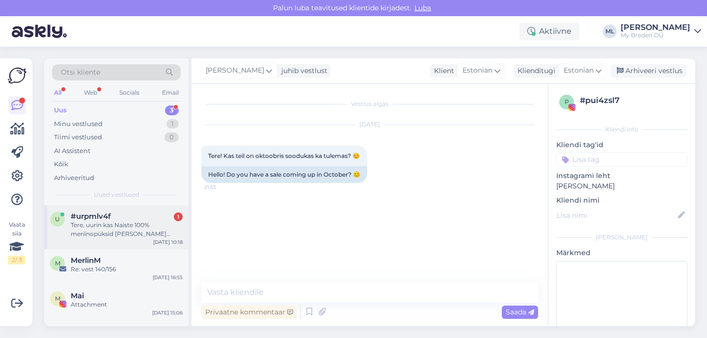
click at [98, 221] on div "Tere, uurin kas Naiste 100% meriinopüksid [PERSON_NAME] suuruses M värvus must …" at bounding box center [127, 230] width 112 height 18
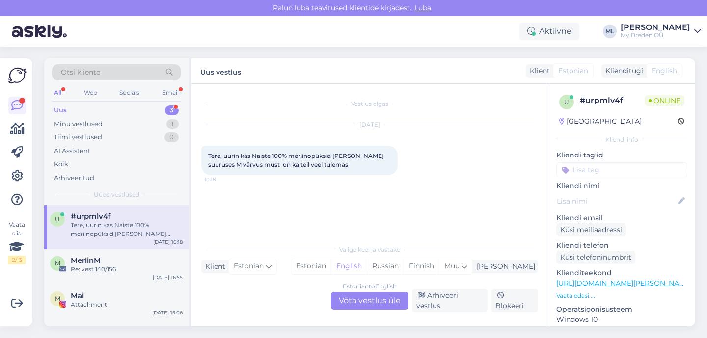
click at [267, 22] on div "Aktiivne [PERSON_NAME] My [PERSON_NAME] OÜ" at bounding box center [353, 31] width 707 height 30
click at [174, 18] on div "Aktiivne [PERSON_NAME] My [PERSON_NAME] OÜ" at bounding box center [353, 31] width 707 height 30
click at [137, 109] on div "Uus 3" at bounding box center [116, 111] width 129 height 14
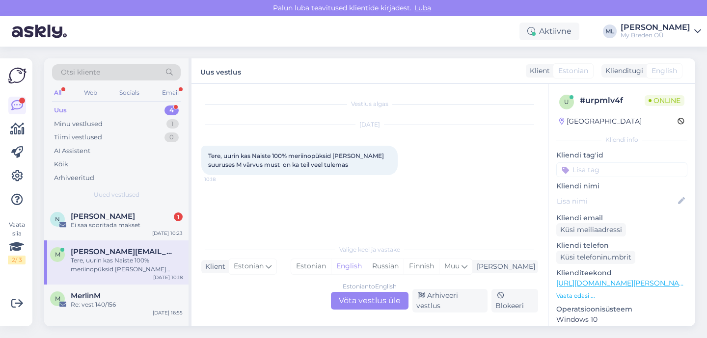
click at [126, 258] on div "Tere, uurin kas Naiste 100% meriinopüksid [PERSON_NAME] suuruses M värvus must …" at bounding box center [127, 265] width 112 height 18
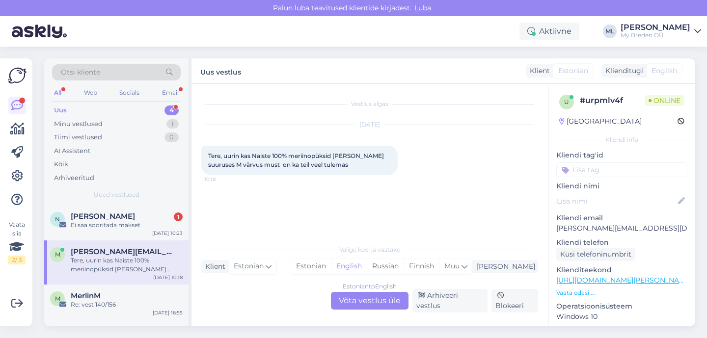
click at [379, 302] on div "Estonian to English Võta vestlus üle" at bounding box center [370, 301] width 78 height 18
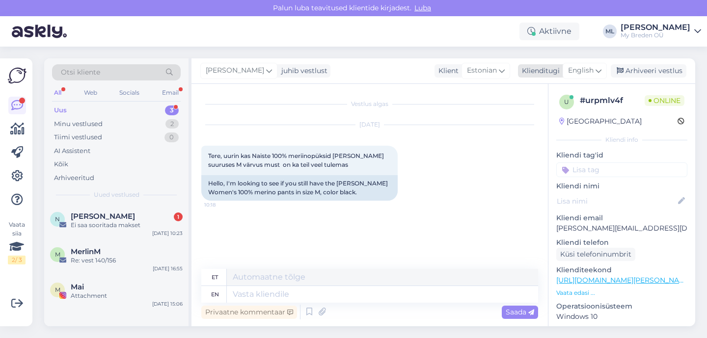
click at [593, 70] on span "English" at bounding box center [581, 70] width 26 height 11
click at [529, 114] on link "Estonian" at bounding box center [563, 115] width 108 height 16
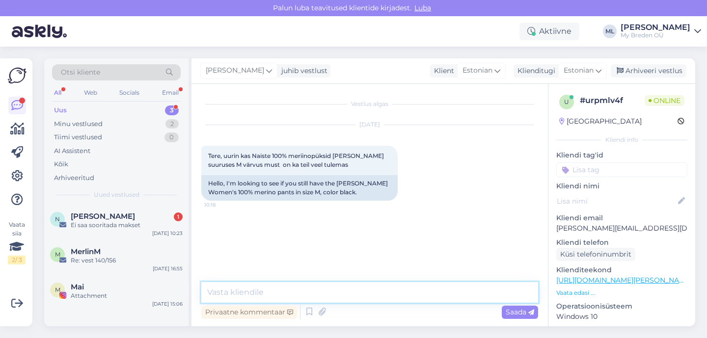
click at [208, 291] on textarea at bounding box center [369, 292] width 337 height 21
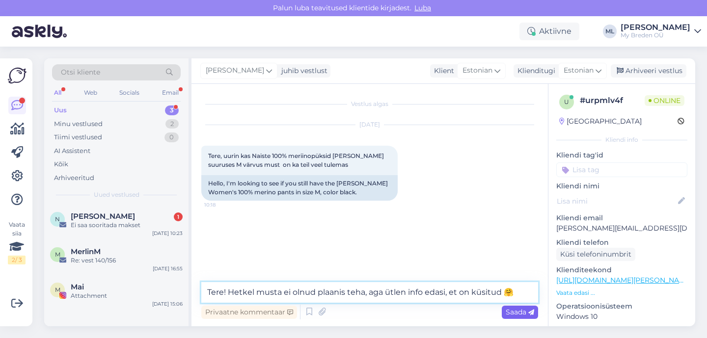
type textarea "Tere! Hetkel musta ei olnud plaanis teha, aga ütlen info edasi, et on küsitud 🤗"
click at [530, 315] on icon at bounding box center [531, 313] width 6 height 6
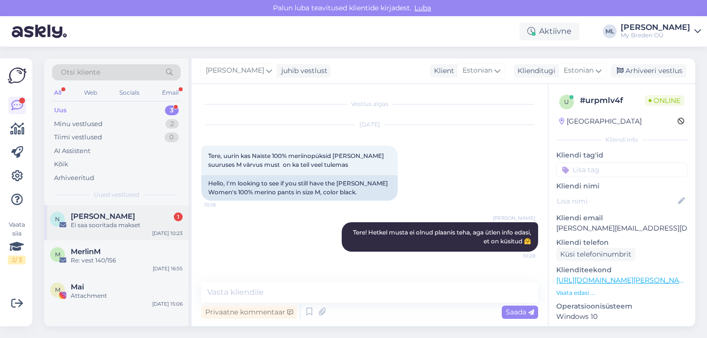
click at [124, 222] on div "Ei saa sooritada makset" at bounding box center [127, 225] width 112 height 9
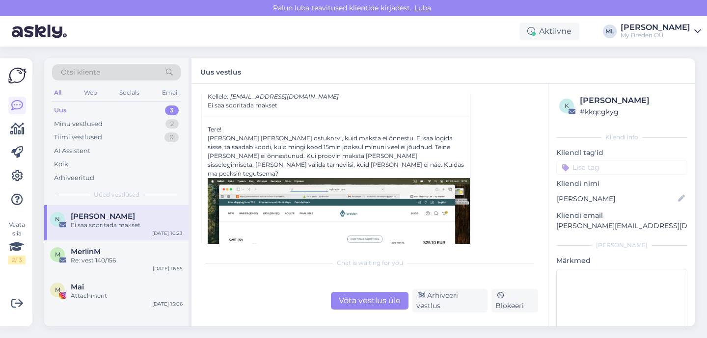
scroll to position [44, 0]
drag, startPoint x: 555, startPoint y: 226, endPoint x: 671, endPoint y: 224, distance: 115.9
click at [674, 225] on div "k [PERSON_NAME] # kkqcgkyg Kliendi info Kliendi tag'id Kliendi nimi [PERSON_NAM…" at bounding box center [622, 228] width 147 height 288
copy p "[PERSON_NAME][EMAIL_ADDRESS][DOMAIN_NAME]"
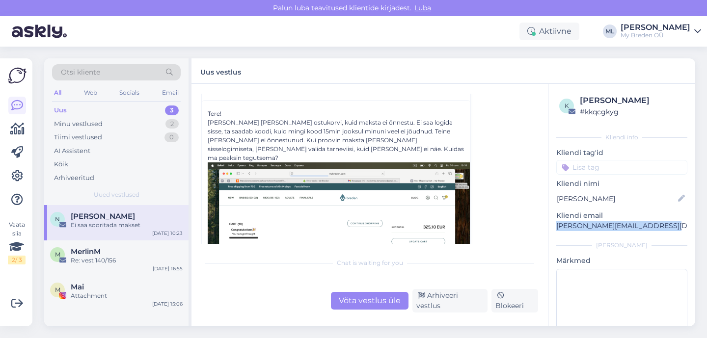
scroll to position [60, 0]
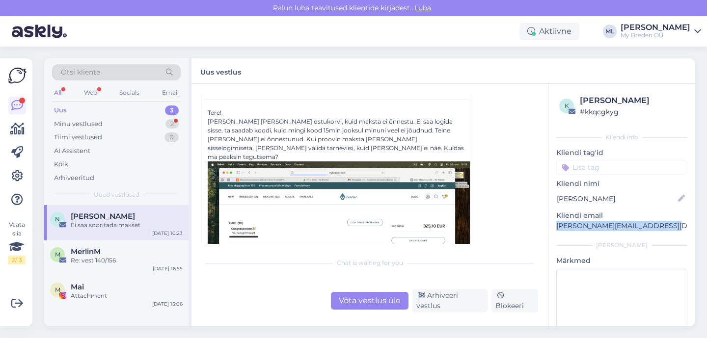
click at [108, 112] on div "Uus 3" at bounding box center [116, 111] width 129 height 14
click at [103, 116] on div "Uus 3" at bounding box center [116, 111] width 129 height 14
click at [105, 123] on div "Minu vestlused 2" at bounding box center [116, 124] width 129 height 14
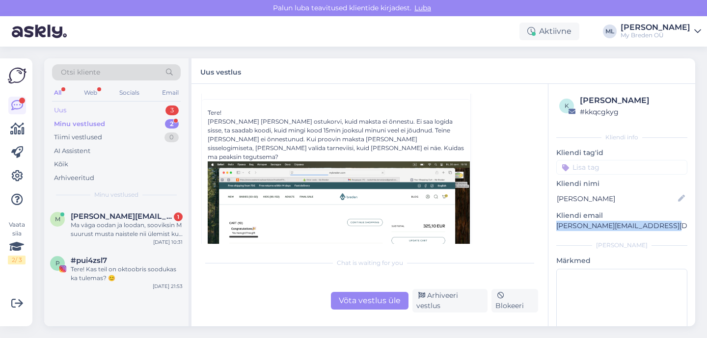
click at [66, 107] on div "Uus" at bounding box center [60, 111] width 12 height 10
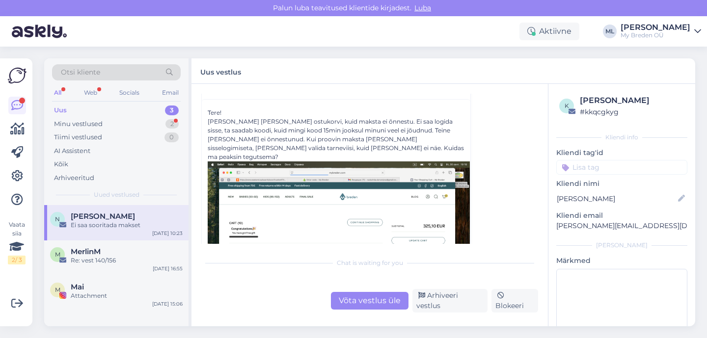
click at [124, 229] on div "Ei saa sooritada makset" at bounding box center [127, 225] width 112 height 9
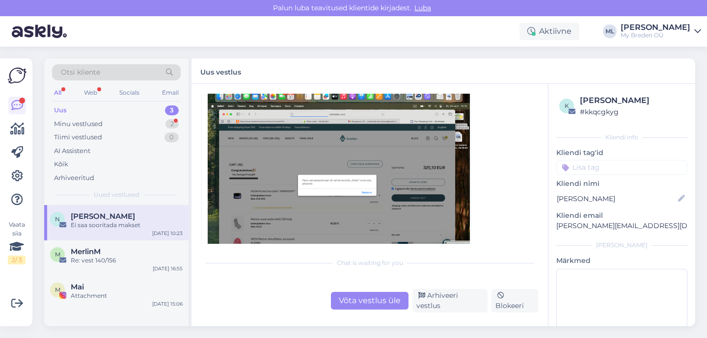
scroll to position [306, 0]
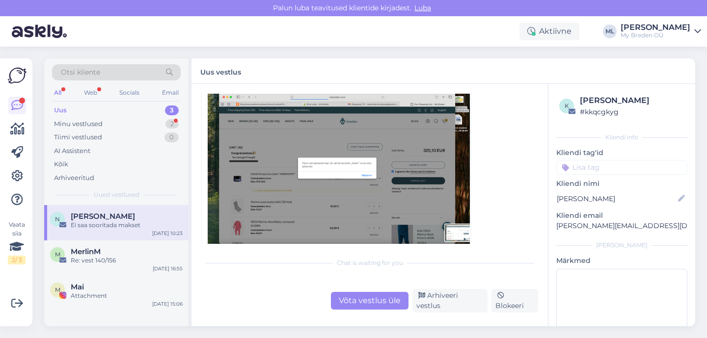
click at [278, 171] on img at bounding box center [339, 171] width 262 height 170
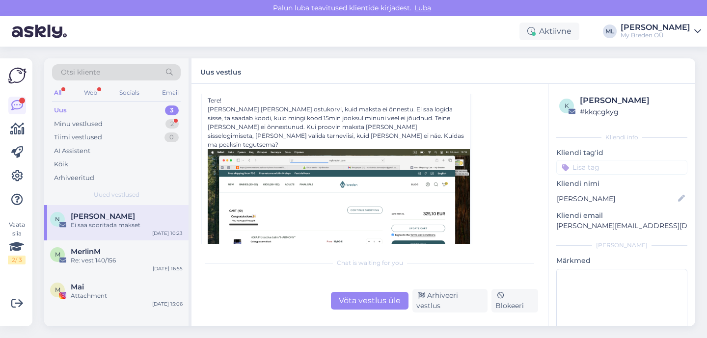
scroll to position [0, 0]
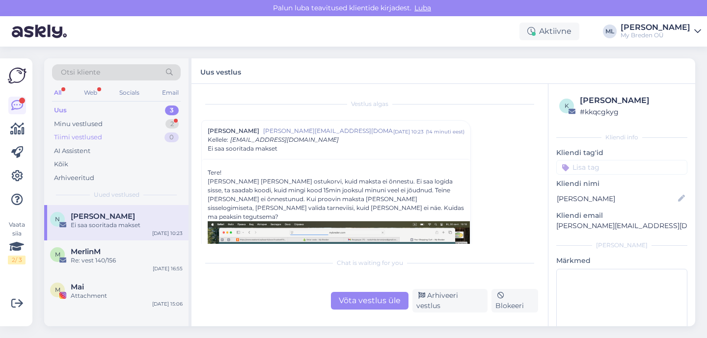
click at [96, 133] on div "Tiimi vestlused" at bounding box center [78, 138] width 48 height 10
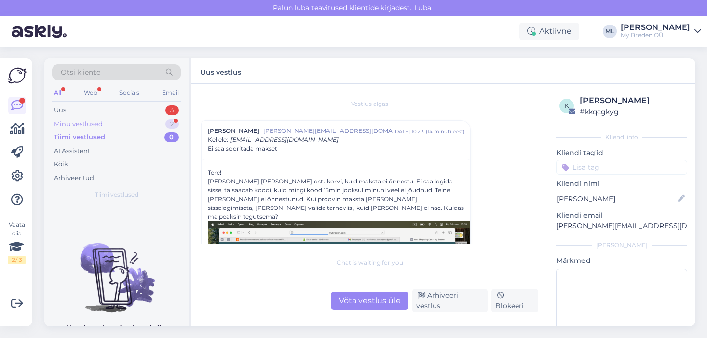
click at [97, 123] on div "Minu vestlused" at bounding box center [78, 124] width 49 height 10
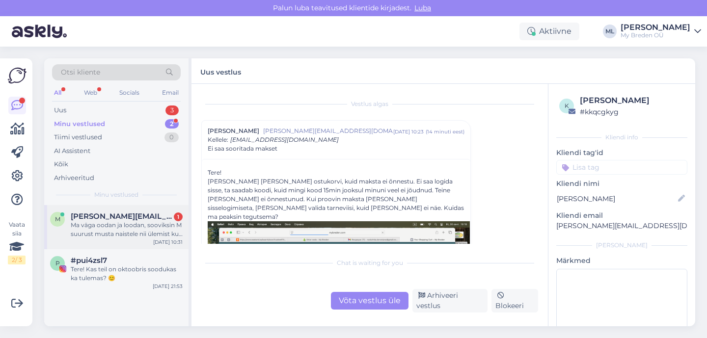
click at [137, 229] on div "Ma väga oodan ja loodan, sooviksin M suurust musta naistele nii ülemist kui alu…" at bounding box center [127, 230] width 112 height 18
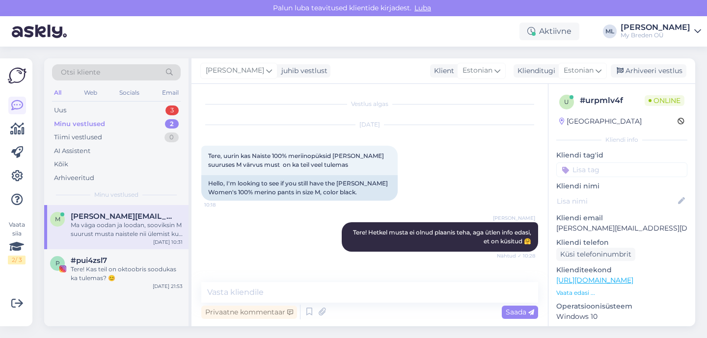
scroll to position [58, 0]
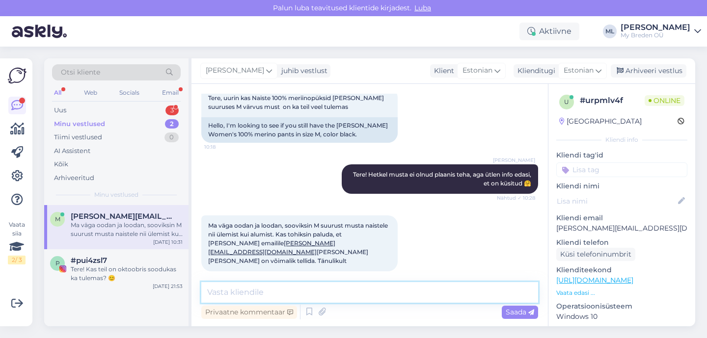
click at [239, 284] on textarea at bounding box center [369, 292] width 337 height 21
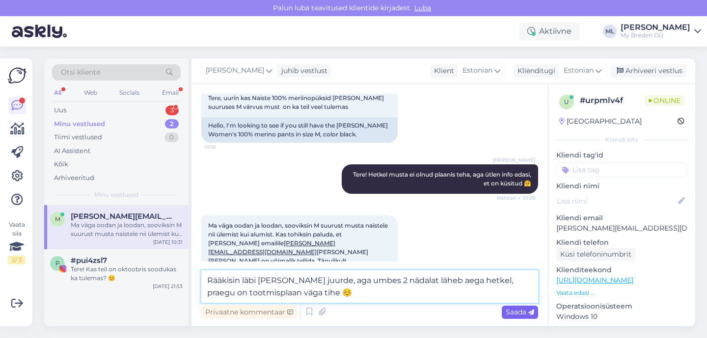
type textarea "Rääkisin läbi [PERSON_NAME] juurde, aga umbes 2 nädalat läheb aega hetkel, prae…"
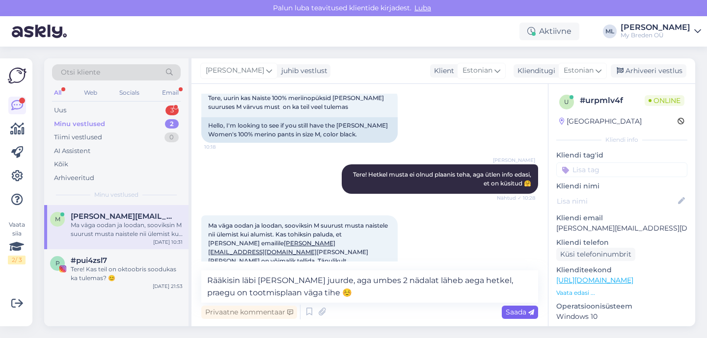
click at [509, 310] on span "Saada" at bounding box center [520, 312] width 28 height 9
click at [523, 313] on div "Vestlus algas [DATE] Tere, uurin kas Naiste 100% meriinopüksid [PERSON_NAME] su…" at bounding box center [370, 205] width 357 height 243
click at [525, 312] on span "Saada" at bounding box center [520, 312] width 28 height 9
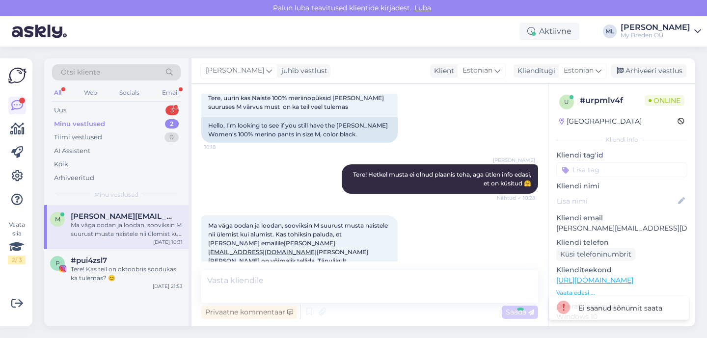
scroll to position [109, 0]
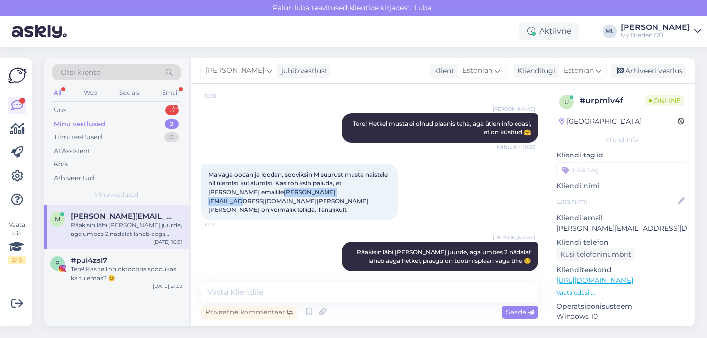
drag, startPoint x: 313, startPoint y: 192, endPoint x: 231, endPoint y: 193, distance: 82.0
click at [231, 193] on span "Ma väga oodan ja loodan, sooviksin M suurust musta naistele nii ülemist kui alu…" at bounding box center [298, 192] width 181 height 43
copy span "[PERSON_NAME][EMAIL_ADDRESS][DOMAIN_NAME]"
click at [109, 243] on div "m [PERSON_NAME][EMAIL_ADDRESS][DOMAIN_NAME] Rääkisin läbi [PERSON_NAME] juurde,…" at bounding box center [116, 227] width 144 height 44
drag, startPoint x: 631, startPoint y: 72, endPoint x: 613, endPoint y: 80, distance: 18.9
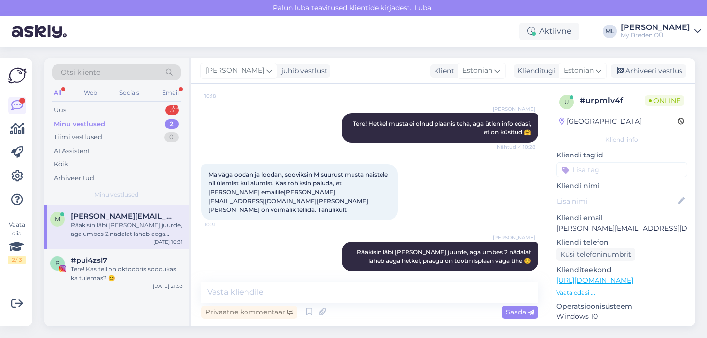
click at [630, 72] on div "Arhiveeri vestlus" at bounding box center [649, 70] width 76 height 13
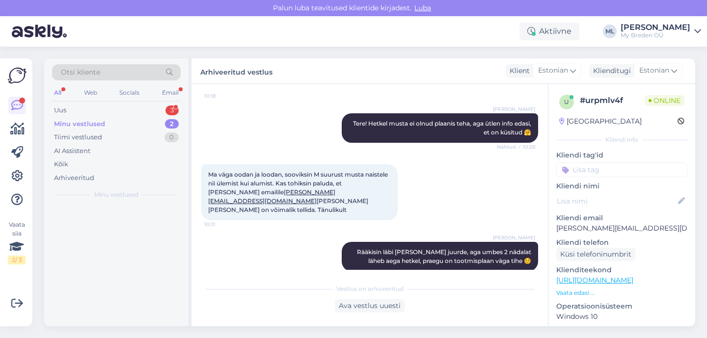
click at [96, 127] on div "Minu vestlused" at bounding box center [79, 124] width 51 height 10
click at [94, 117] on div "Minu vestlused 2" at bounding box center [116, 124] width 129 height 14
click at [61, 115] on div "Uus 3" at bounding box center [116, 111] width 129 height 14
click at [76, 115] on div "Uus 3" at bounding box center [116, 111] width 129 height 14
click at [73, 128] on div "Minu vestlused" at bounding box center [78, 124] width 49 height 10
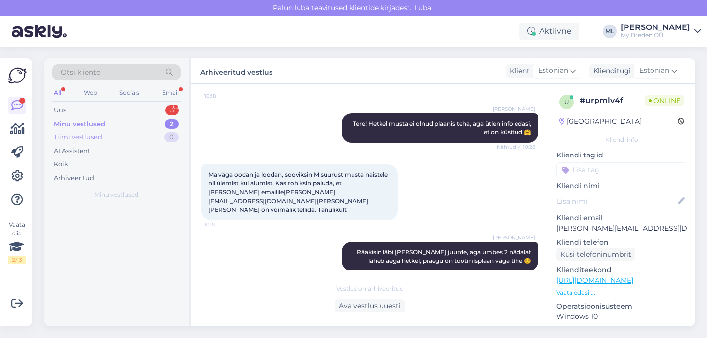
click at [91, 138] on div "Tiimi vestlused" at bounding box center [78, 138] width 48 height 10
click at [66, 118] on div "Minu vestlused 2" at bounding box center [116, 124] width 129 height 14
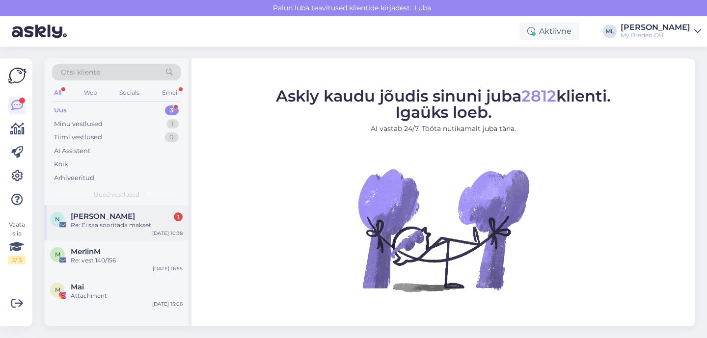
click at [122, 220] on span "[PERSON_NAME]" at bounding box center [103, 216] width 64 height 9
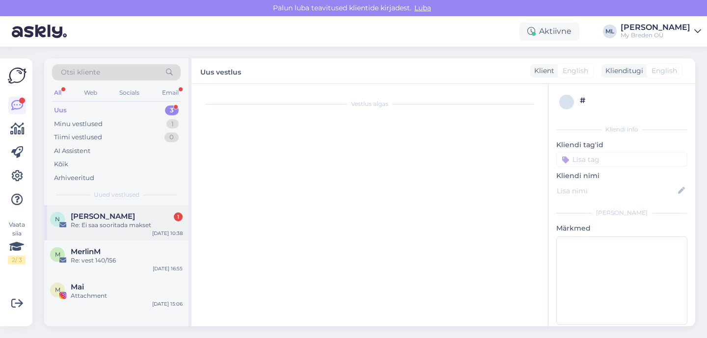
click at [102, 231] on div "N [PERSON_NAME] 1 Re: Ei saa sooritada makset [DATE] 10:38" at bounding box center [116, 222] width 144 height 35
click at [110, 216] on span "[PERSON_NAME]" at bounding box center [103, 216] width 64 height 9
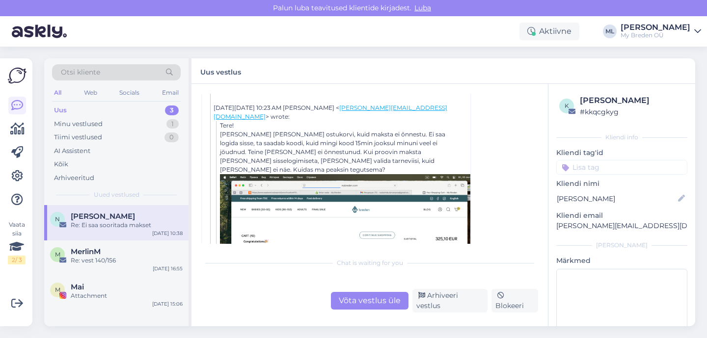
scroll to position [439, 0]
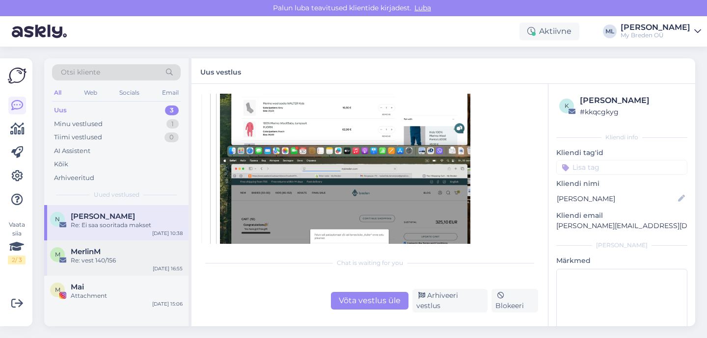
click at [82, 262] on div "Re: vest 140/156" at bounding box center [127, 260] width 112 height 9
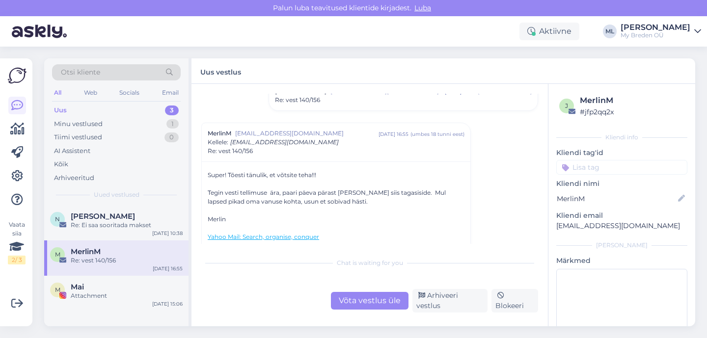
scroll to position [276, 0]
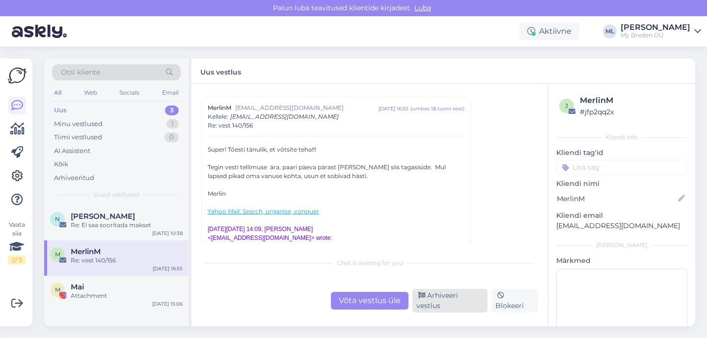
click at [449, 301] on div "Arhiveeri vestlus" at bounding box center [449, 301] width 75 height 24
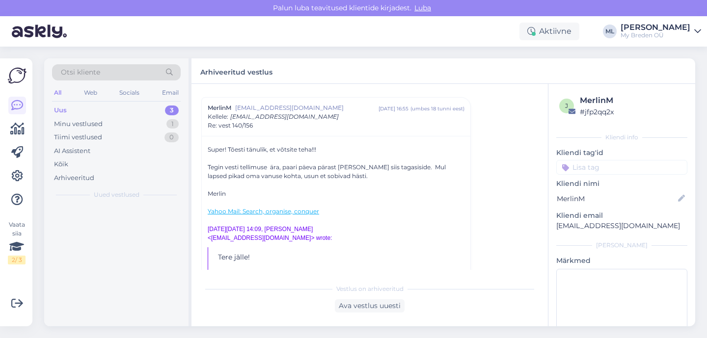
scroll to position [280, 0]
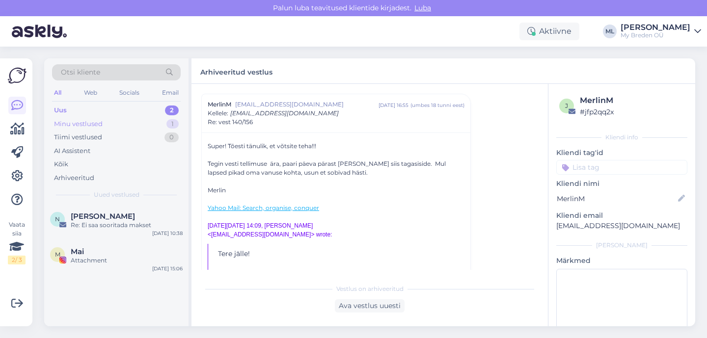
click at [113, 126] on div "Minu vestlused 1" at bounding box center [116, 124] width 129 height 14
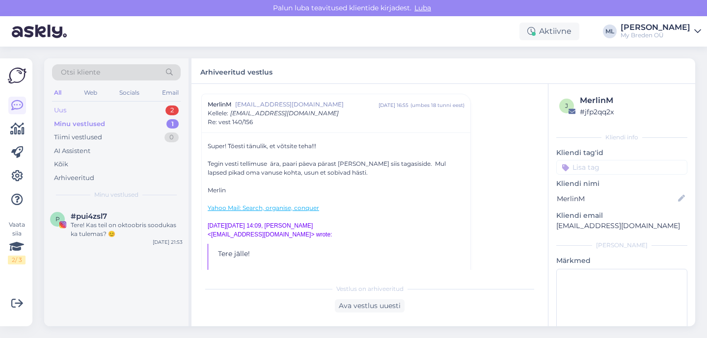
click at [67, 114] on div "Uus 2" at bounding box center [116, 111] width 129 height 14
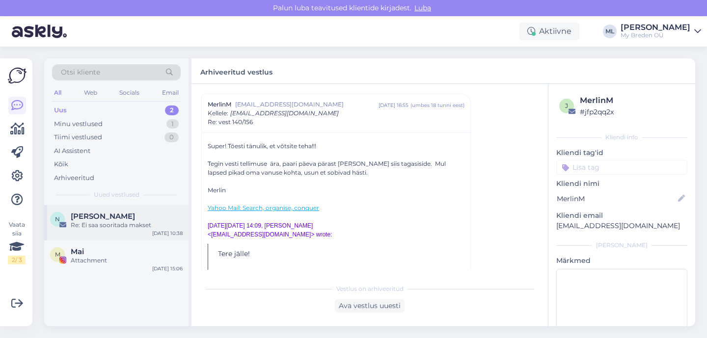
click at [87, 212] on span "[PERSON_NAME]" at bounding box center [103, 216] width 64 height 9
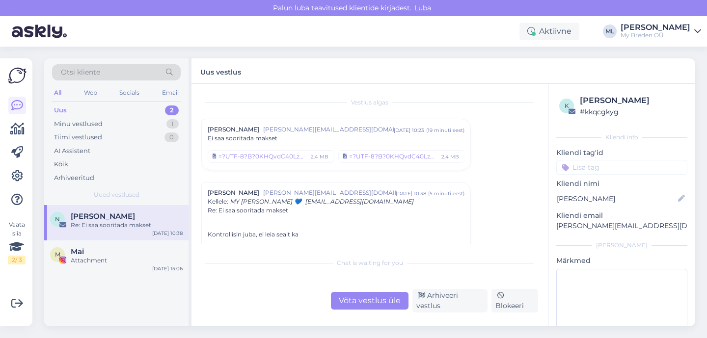
scroll to position [0, 0]
click at [92, 107] on div "Uus 2" at bounding box center [116, 111] width 129 height 14
click at [147, 289] on div "N Nadežda Dervenjova Re: Ei saa sooritada makset Sep 30 10:38 M Mai Attachment …" at bounding box center [116, 265] width 144 height 121
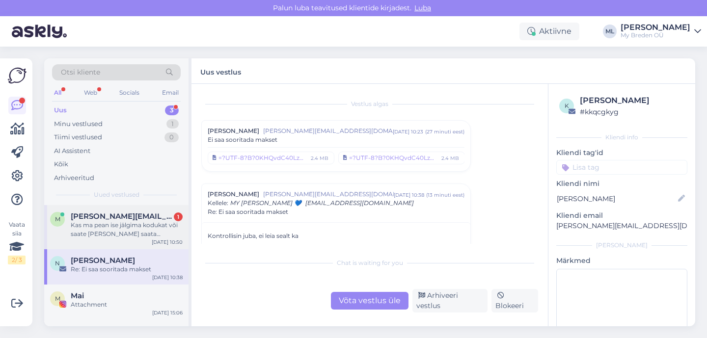
click at [107, 234] on div "Kas ma pean ise jälgima kodukat või saate mulle teate saata emailile?" at bounding box center [127, 230] width 112 height 18
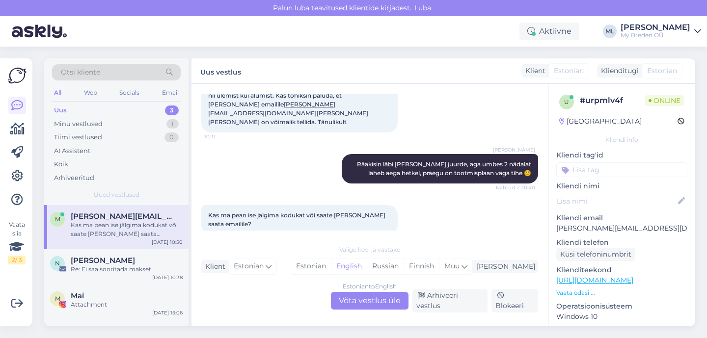
click at [344, 299] on div "Estonian to English Võta vestlus üle" at bounding box center [370, 301] width 78 height 18
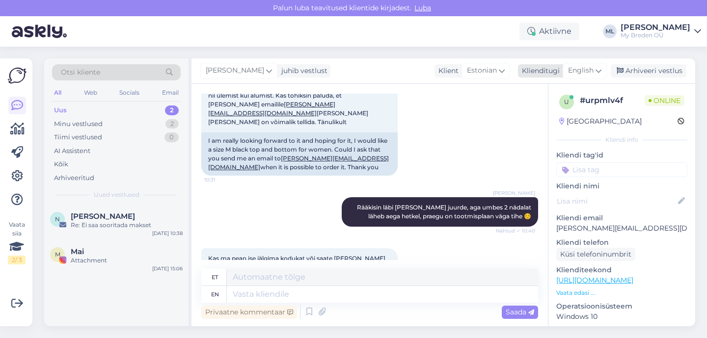
click at [584, 69] on span "English" at bounding box center [581, 70] width 26 height 11
type input "est"
click at [530, 119] on link "Estonian" at bounding box center [563, 115] width 108 height 16
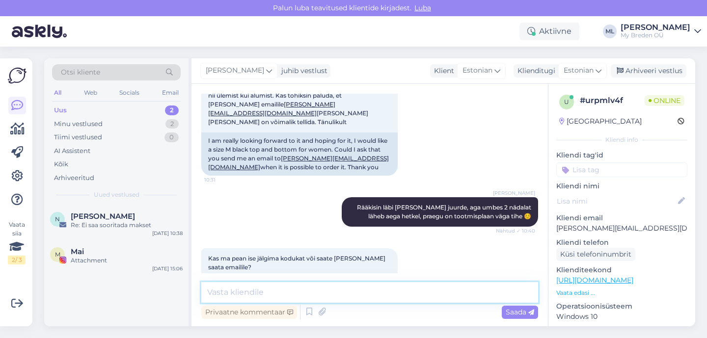
click at [240, 292] on textarea at bounding box center [369, 292] width 337 height 21
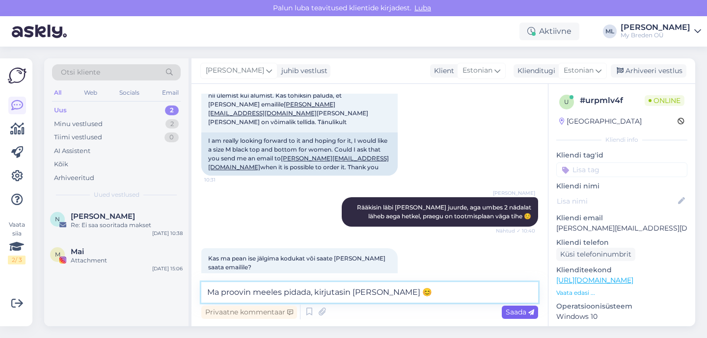
type textarea "Ma proovin meeles pidada, kirjutasin endale üles 😊"
click at [515, 315] on span "Saada" at bounding box center [520, 312] width 28 height 9
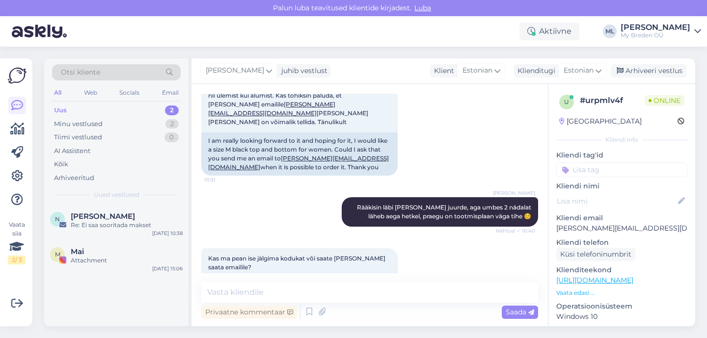
scroll to position [271, 0]
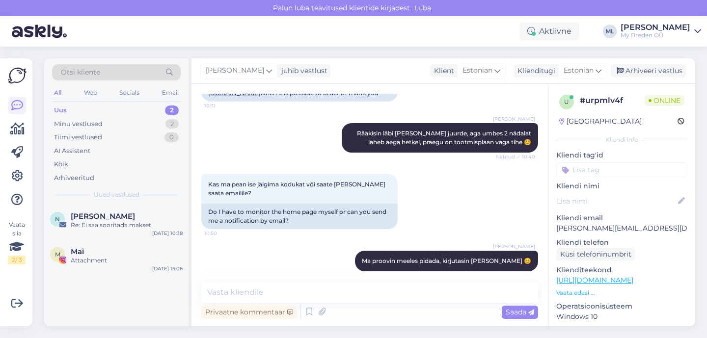
click at [96, 103] on div "Otsi kliente All Web Socials Email Uus 2 Minu vestlused 2 Tiimi vestlused 0 AI …" at bounding box center [116, 131] width 144 height 147
click at [92, 112] on div "Uus 2" at bounding box center [116, 111] width 129 height 14
click at [112, 225] on div "Re: Ei saa sooritada makset" at bounding box center [127, 225] width 112 height 9
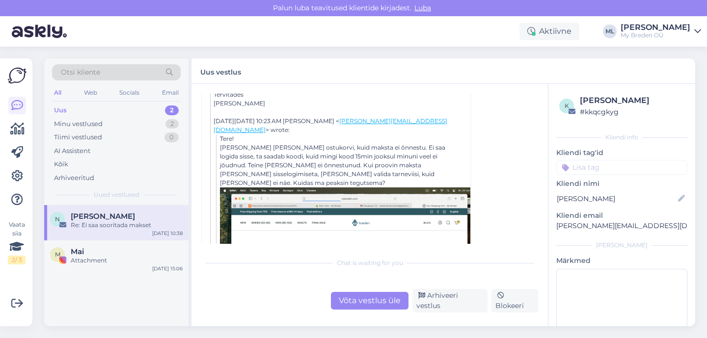
scroll to position [376, 0]
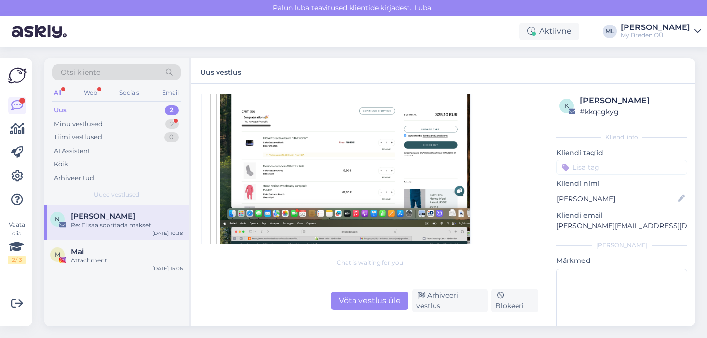
click at [111, 224] on div "Re: Ei saa sooritada makset" at bounding box center [127, 225] width 112 height 9
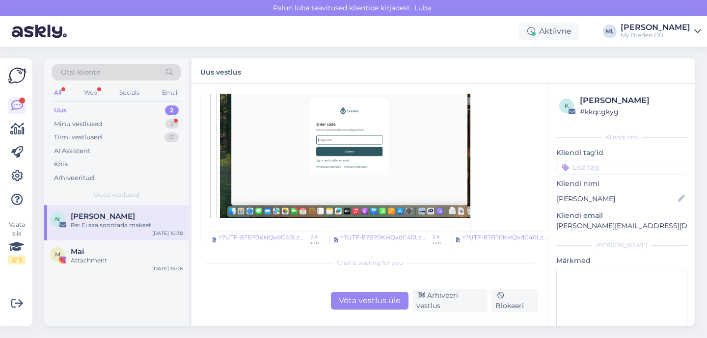
click at [376, 302] on div "Võta vestlus üle" at bounding box center [370, 301] width 78 height 18
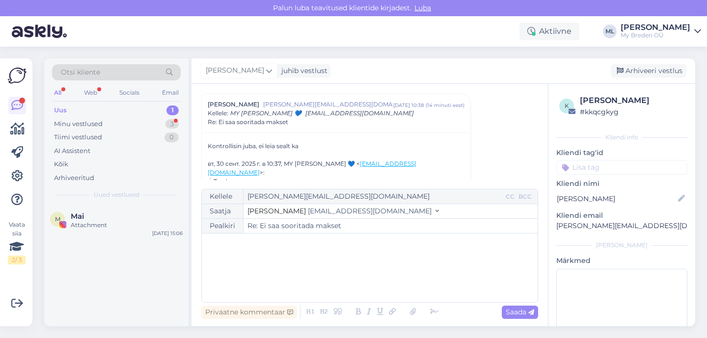
click at [308, 211] on span "[EMAIL_ADDRESS][DOMAIN_NAME]" at bounding box center [370, 211] width 124 height 9
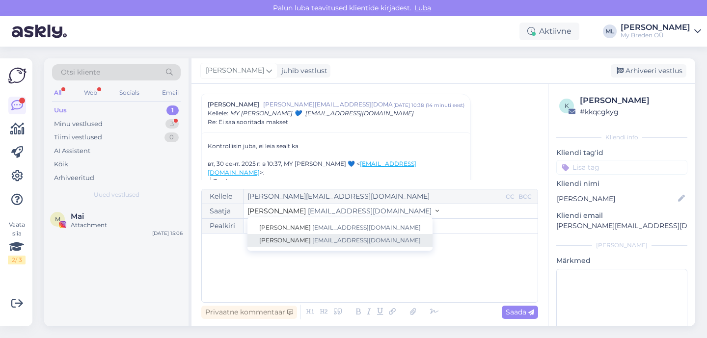
click at [312, 238] on span "[EMAIL_ADDRESS][DOMAIN_NAME]" at bounding box center [366, 240] width 109 height 7
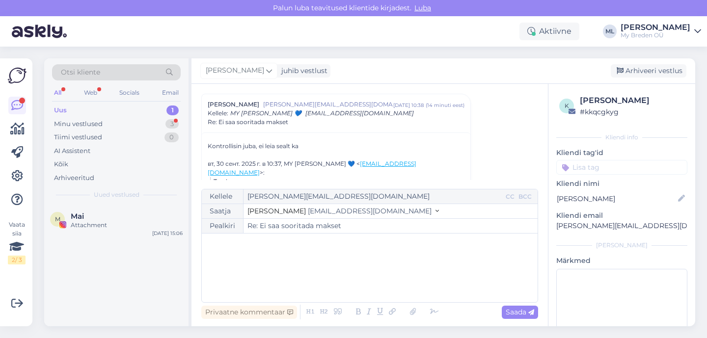
click at [263, 253] on div "﻿" at bounding box center [370, 268] width 326 height 59
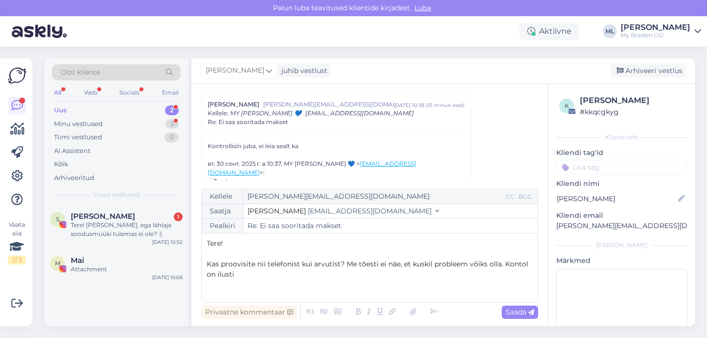
click at [288, 279] on p "Kas proovisite nii telefonist kui arvutist? Me tõesti ei näe, et kuskil problee…" at bounding box center [370, 269] width 326 height 21
click at [503, 263] on span "Kas proovisite nii telefonist kui arvutist? Me tõesti ei näe, et kuskil problee…" at bounding box center [369, 269] width 324 height 19
click at [445, 267] on span "Kas proovisite nii telefonist kui arvutist? Me tõesti ei näe, et kuskil problee…" at bounding box center [356, 269] width 299 height 19
click at [429, 271] on p "Kas proovisite nii telefonist kui arvutist? Me tõesti ei näe, et kuskil problee…" at bounding box center [370, 269] width 326 height 21
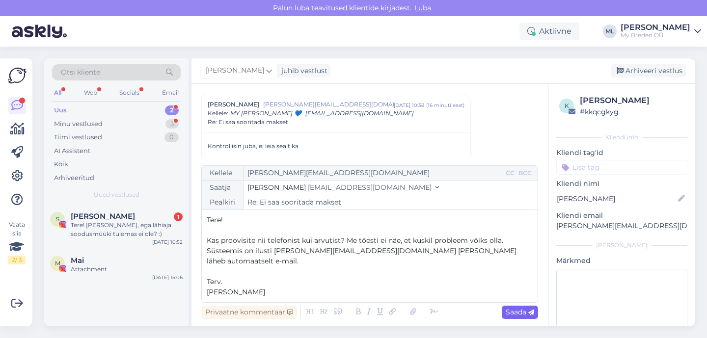
click at [518, 315] on span "Saada" at bounding box center [520, 312] width 28 height 9
type input "Re: Ei saa sooritada makset"
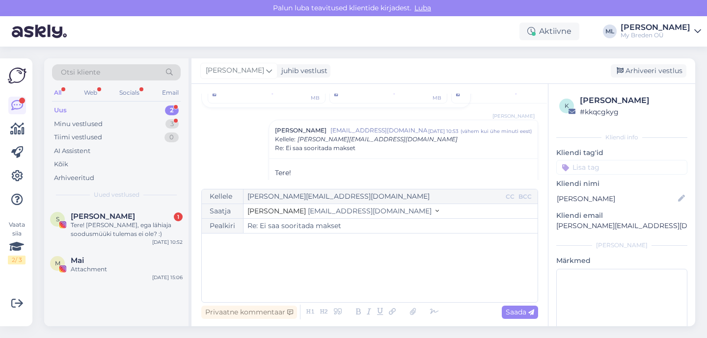
click at [63, 116] on div "Uus 2" at bounding box center [116, 111] width 129 height 14
click at [67, 123] on div "Minu vestlused" at bounding box center [78, 124] width 49 height 10
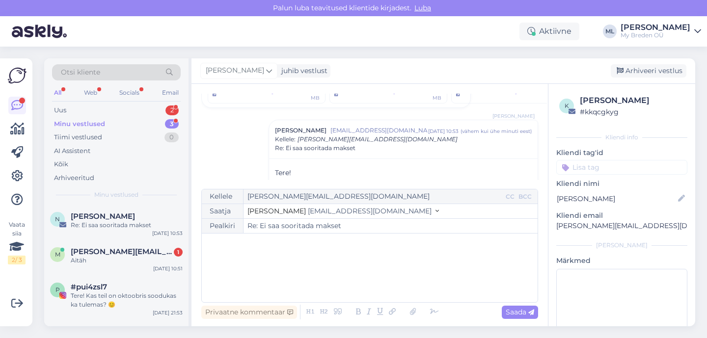
click at [68, 103] on div "Otsi kliente All Web Socials Email Uus 2 Minu vestlused 3 Tiimi vestlused 0 AI …" at bounding box center [116, 131] width 144 height 147
click at [64, 108] on div "Uus" at bounding box center [60, 111] width 12 height 10
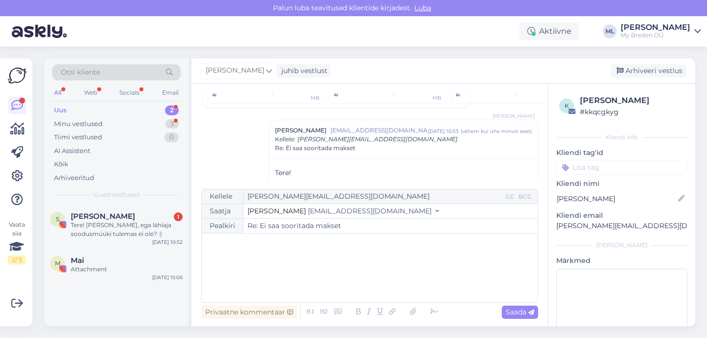
click at [56, 109] on div "Uus" at bounding box center [60, 111] width 13 height 10
click at [62, 121] on div "Minu vestlused" at bounding box center [78, 124] width 49 height 10
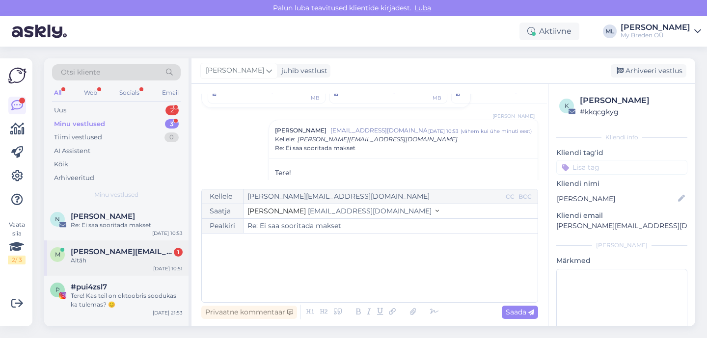
click at [126, 269] on div "m margo.uusorg@gmail.com 1 Aitäh Sep 30 10:51" at bounding box center [116, 258] width 144 height 35
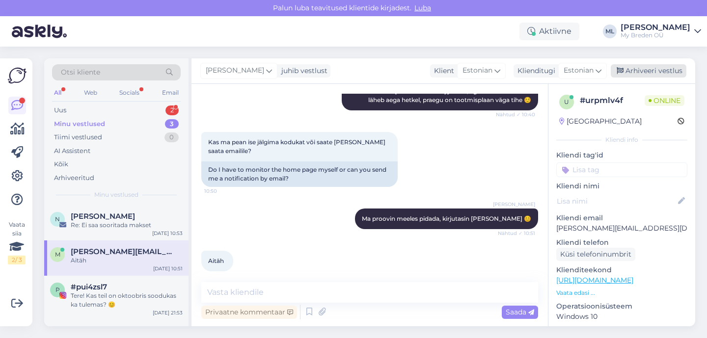
click at [641, 73] on div "Arhiveeri vestlus" at bounding box center [649, 70] width 76 height 13
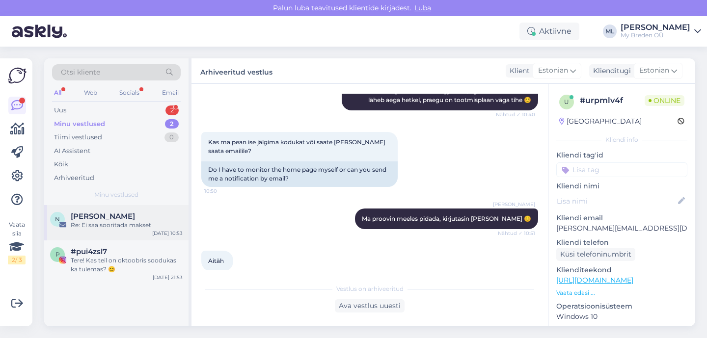
click at [116, 221] on div "Re: Ei saa sooritada makset" at bounding box center [127, 225] width 112 height 9
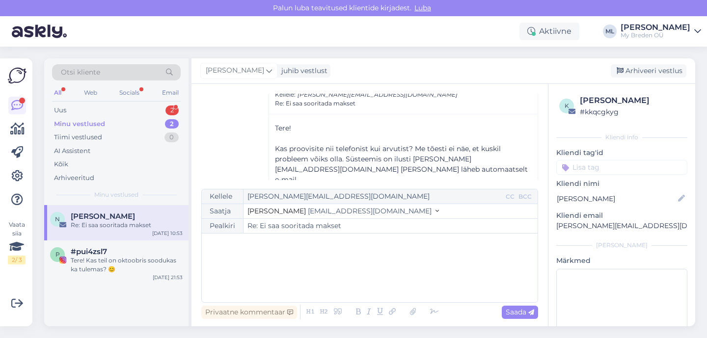
scroll to position [210, 0]
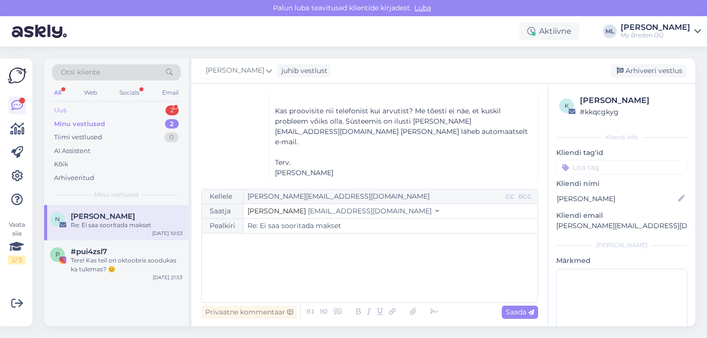
click at [53, 113] on div "Uus 2" at bounding box center [116, 111] width 129 height 14
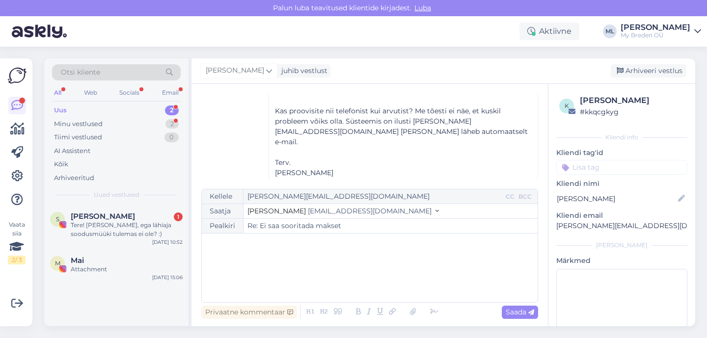
scroll to position [302, 0]
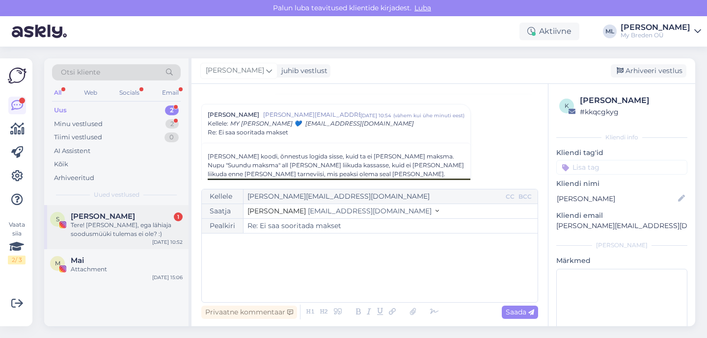
click at [77, 222] on div "Tere! Uuriksin, ega lähiaja soodusmüüki tulemas ei ole? :)" at bounding box center [127, 230] width 112 height 18
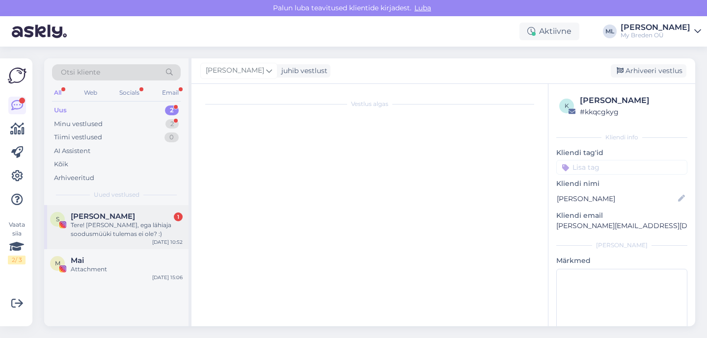
scroll to position [21, 0]
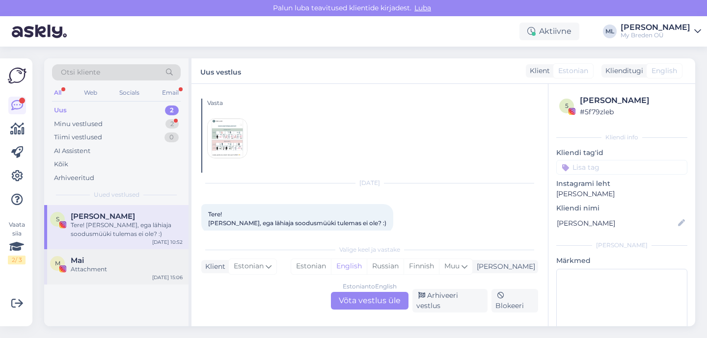
click at [79, 268] on div "Attachment" at bounding box center [127, 269] width 112 height 9
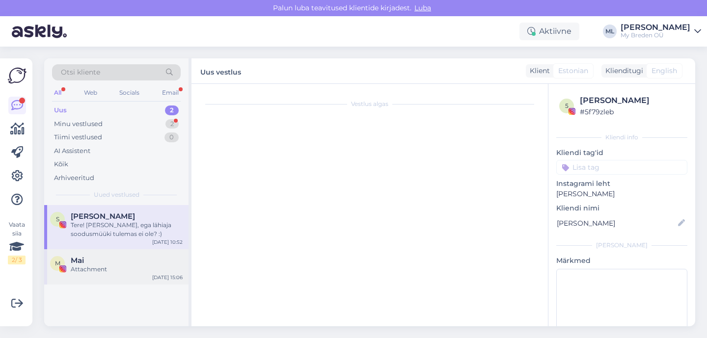
scroll to position [0, 0]
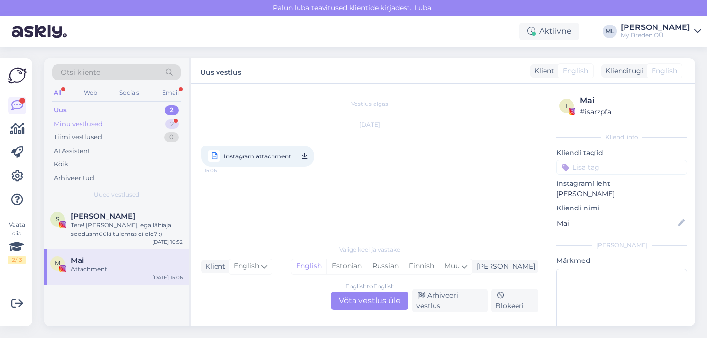
click at [77, 119] on div "Minu vestlused" at bounding box center [78, 124] width 49 height 10
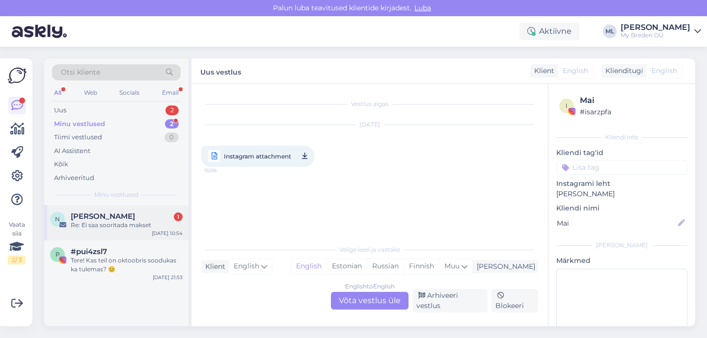
drag, startPoint x: 120, startPoint y: 226, endPoint x: 132, endPoint y: 232, distance: 12.5
click at [120, 226] on div "Re: Ei saa sooritada makset" at bounding box center [127, 225] width 112 height 9
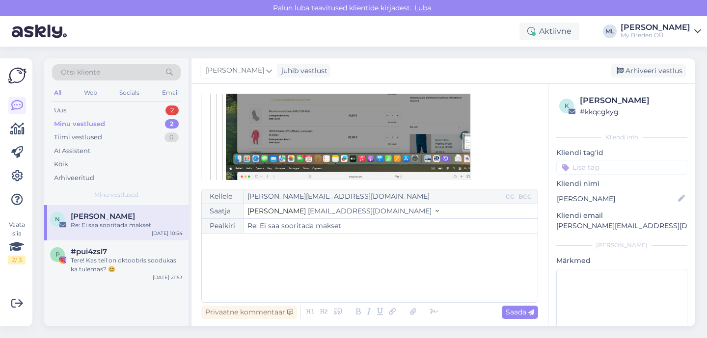
scroll to position [1116, 0]
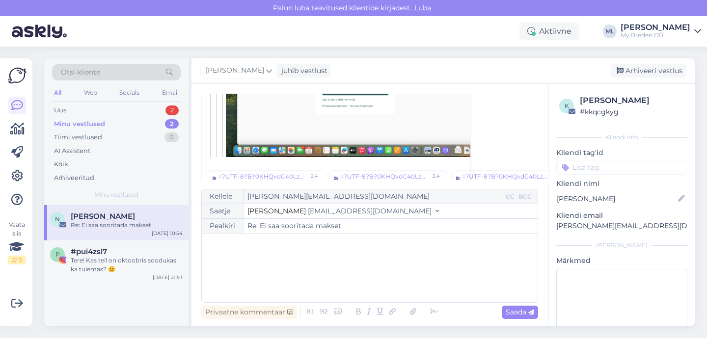
click at [110, 227] on div "Re: Ei saa sooritada makset" at bounding box center [127, 225] width 112 height 9
click at [99, 107] on div "Uus 2" at bounding box center [116, 111] width 129 height 14
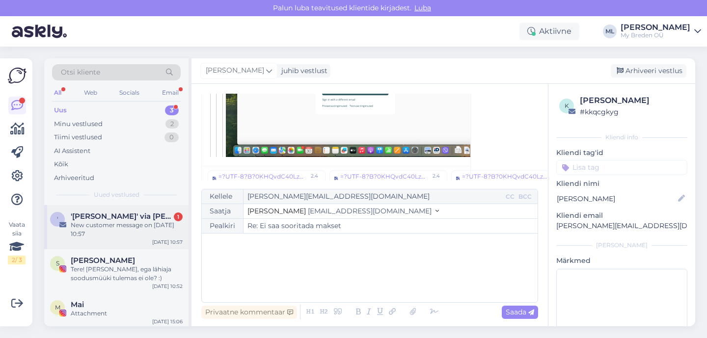
click at [89, 230] on div "New customer message on 30. september 2025 10:57" at bounding box center [127, 230] width 112 height 18
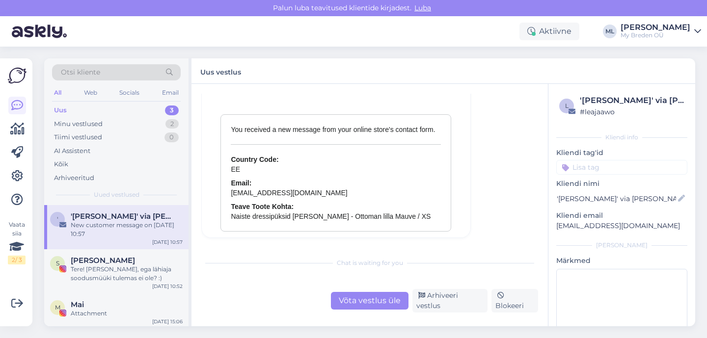
scroll to position [4318, 0]
click at [445, 305] on div "Arhiveeri vestlus" at bounding box center [449, 301] width 75 height 24
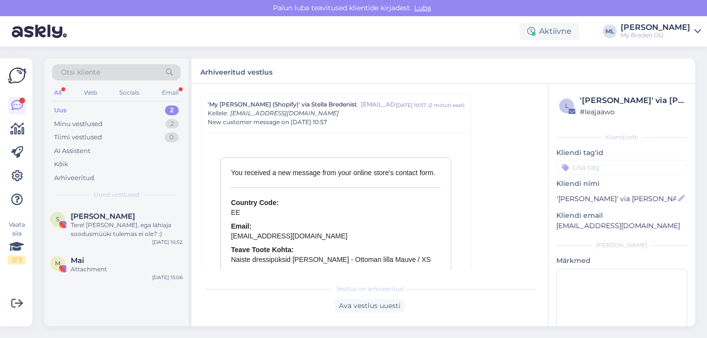
scroll to position [4583, 0]
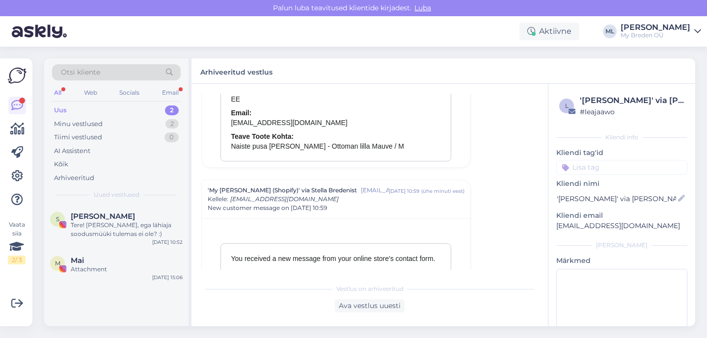
click at [90, 108] on div "Uus 2" at bounding box center [116, 111] width 129 height 14
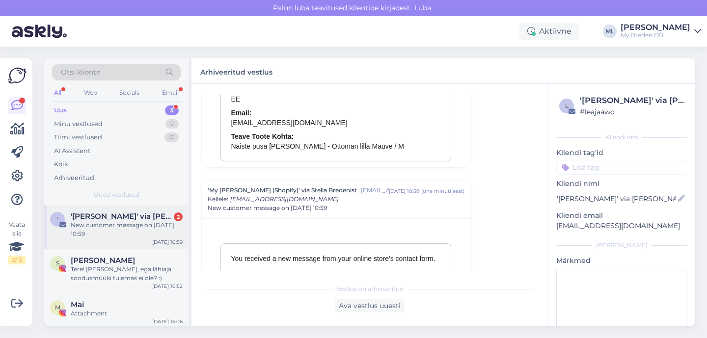
click at [110, 206] on div "' 'Simone De Ruosi' via Stella Bredenist 2 New customer message on 30. septembe…" at bounding box center [116, 227] width 144 height 44
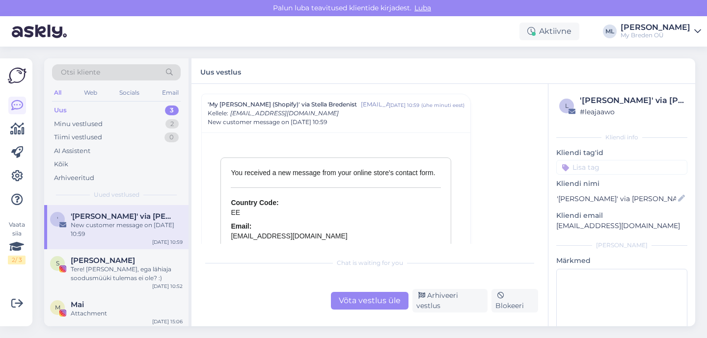
scroll to position [4318, 0]
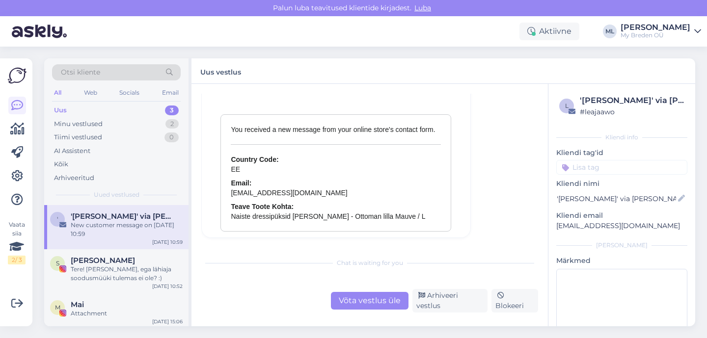
drag, startPoint x: 439, startPoint y: 303, endPoint x: 424, endPoint y: 317, distance: 20.6
click at [439, 303] on div "Arhiveeri vestlus" at bounding box center [449, 301] width 75 height 24
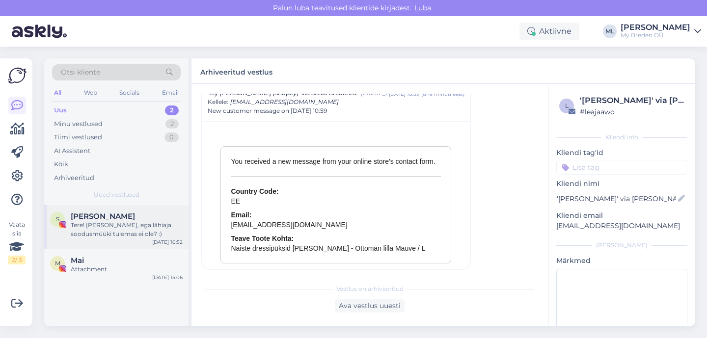
scroll to position [4298, 0]
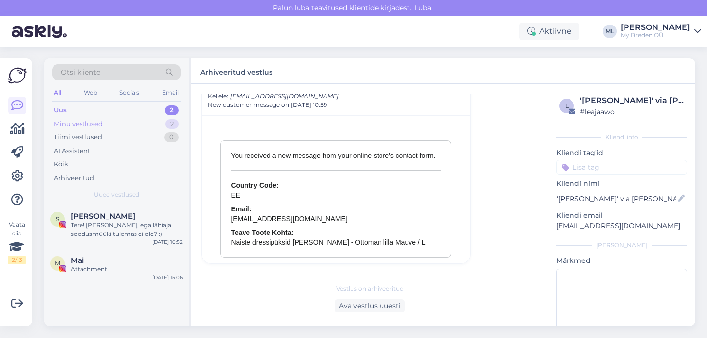
click at [112, 125] on div "Minu vestlused 2" at bounding box center [116, 124] width 129 height 14
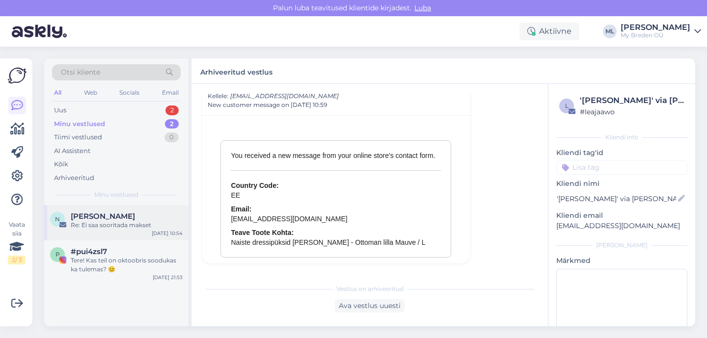
click at [131, 221] on div "Re: Ei saa sooritada makset" at bounding box center [127, 225] width 112 height 9
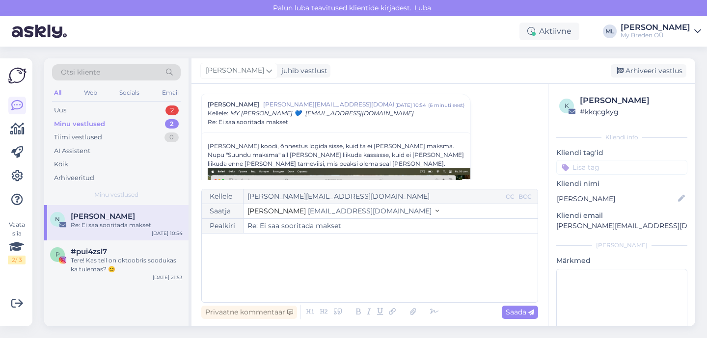
click at [308, 212] on span "[EMAIL_ADDRESS][DOMAIN_NAME]" at bounding box center [370, 211] width 124 height 9
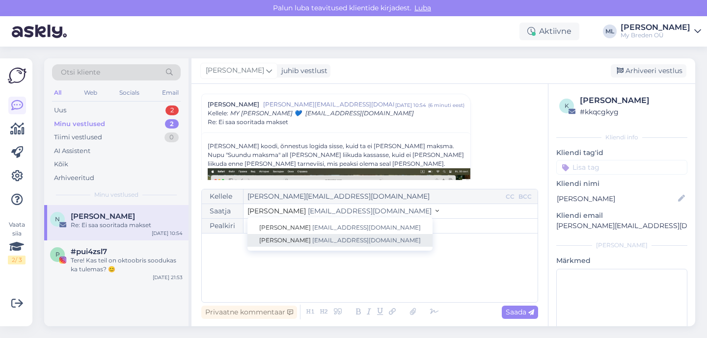
click at [309, 236] on link "Mari-Liis info@mybreden.com" at bounding box center [339, 240] width 185 height 13
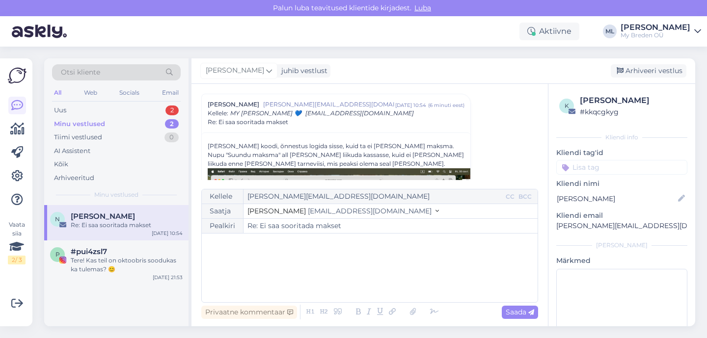
click at [286, 259] on div "﻿" at bounding box center [370, 268] width 326 height 59
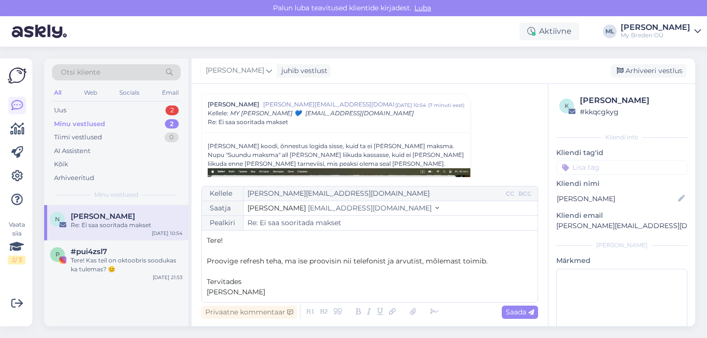
click at [489, 263] on p "Proovige refresh teha, ma ise proovisin nii telefonist ja arvutist, mõlemast to…" at bounding box center [370, 261] width 326 height 10
click at [516, 307] on div "Saada" at bounding box center [520, 312] width 36 height 13
type input "Re: Re: Ei saa sooritada makset"
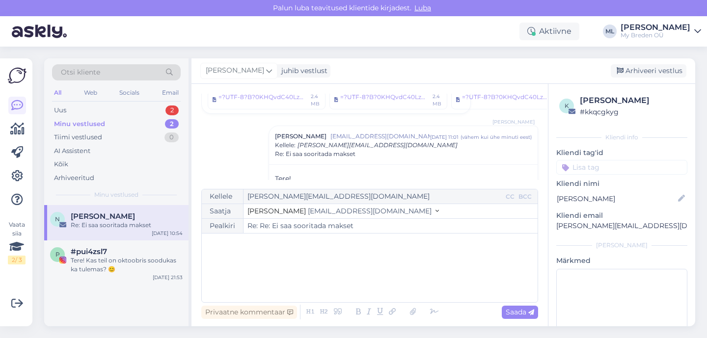
scroll to position [1254, 0]
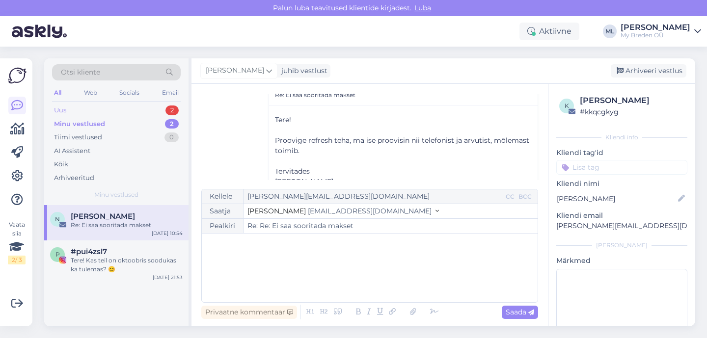
click at [62, 111] on div "Uus" at bounding box center [60, 111] width 12 height 10
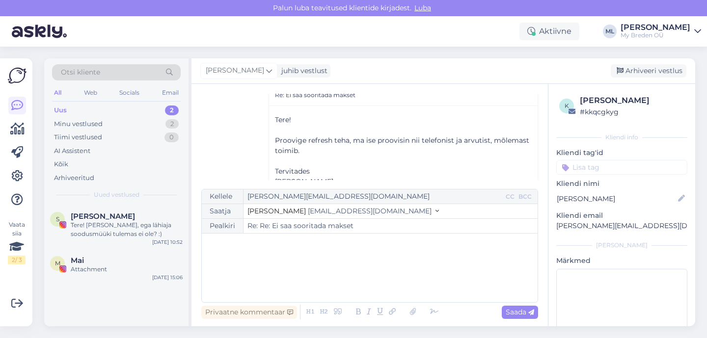
click at [62, 111] on div "Uus" at bounding box center [60, 111] width 13 height 10
click at [120, 128] on div "Minu vestlused 2" at bounding box center [116, 124] width 129 height 14
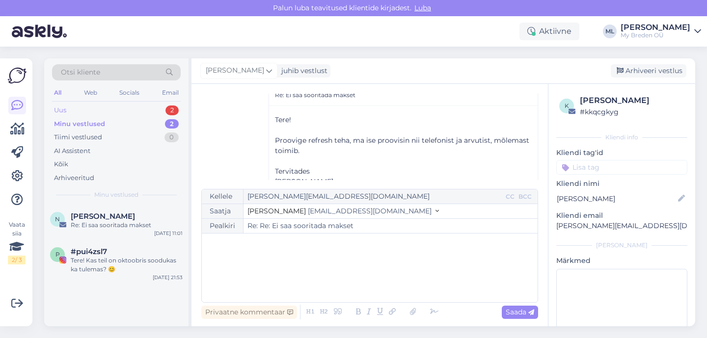
click at [114, 109] on div "Uus 2" at bounding box center [116, 111] width 129 height 14
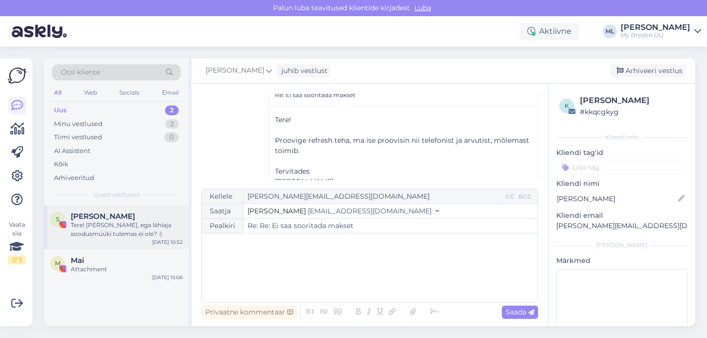
click at [88, 236] on div "Tere! Uuriksin, ega lähiaja soodusmüüki tulemas ei ole? :)" at bounding box center [127, 230] width 112 height 18
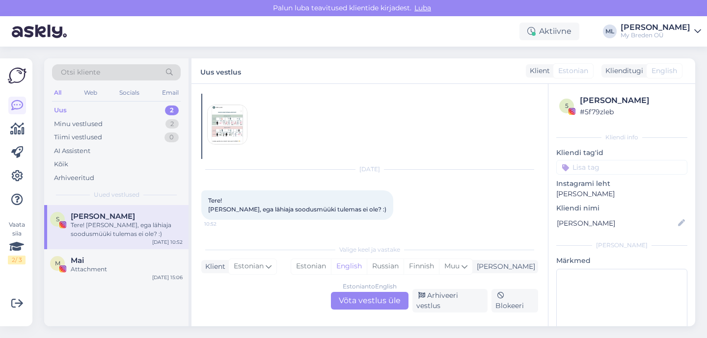
scroll to position [21, 0]
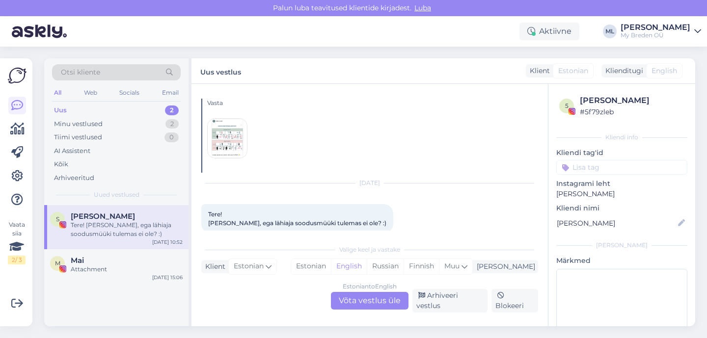
click at [351, 301] on div "Estonian to English Võta vestlus üle" at bounding box center [370, 301] width 78 height 18
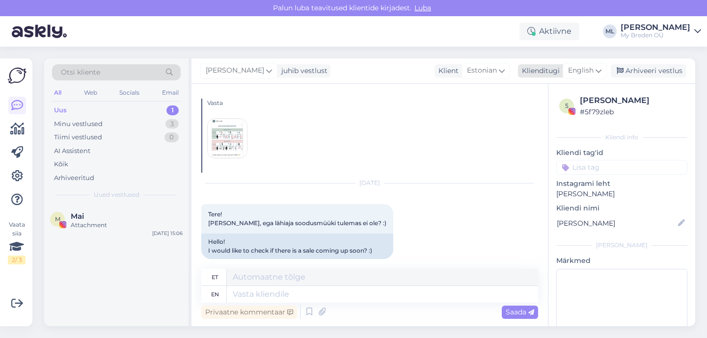
click at [592, 73] on span "English" at bounding box center [581, 70] width 26 height 11
type input "est"
click at [524, 114] on link "Estonian" at bounding box center [563, 115] width 108 height 16
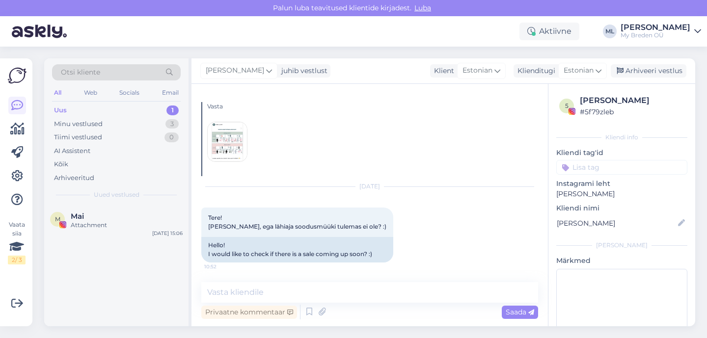
scroll to position [17, 0]
click at [280, 283] on textarea at bounding box center [369, 292] width 337 height 21
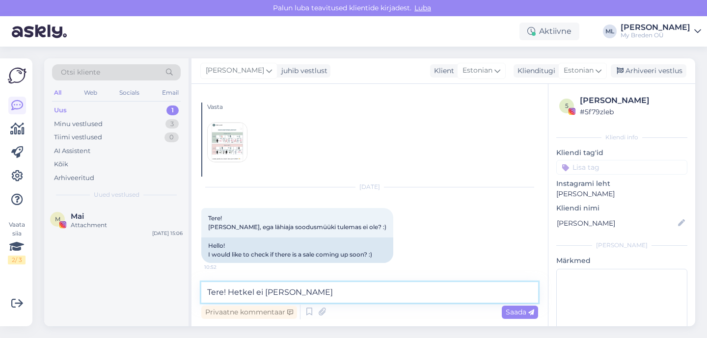
click at [333, 298] on textarea "Tere! Hetkel ei ole teada" at bounding box center [369, 292] width 337 height 21
drag, startPoint x: 223, startPoint y: 291, endPoint x: 198, endPoint y: 289, distance: 25.1
click at [198, 289] on div "Vestlus algas Vasta Sep 30 2025 Tere! Uuriksin, ega lähiaja soodusmüüki tulemas…" at bounding box center [370, 205] width 357 height 243
click at [354, 296] on textarea "Hei! Hetkel ei ole teada 🙈" at bounding box center [369, 292] width 337 height 21
paste textarea "Soovitame jälgida meie kodulehte ja sotsiaalmeediat, kus jagame alati esimesena…"
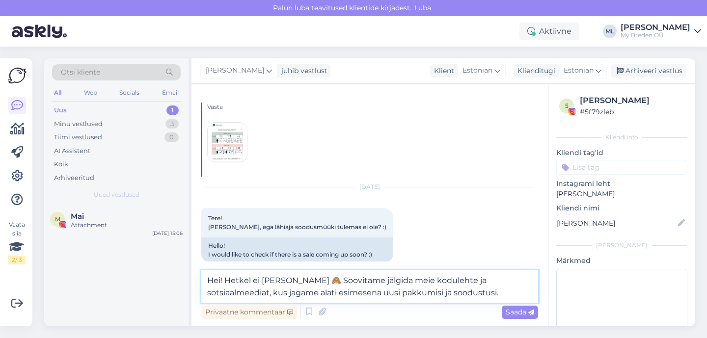
scroll to position [21, 0]
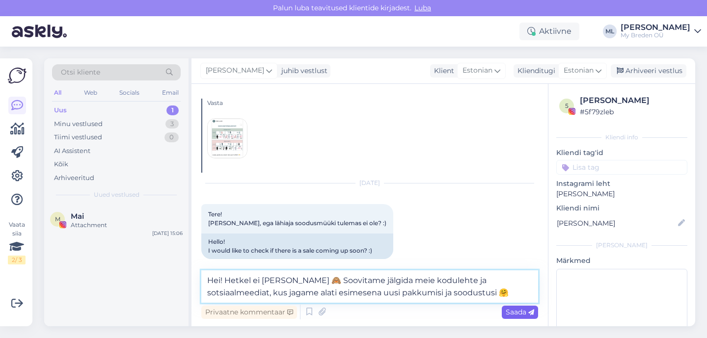
type textarea "Hei! Hetkel ei ole teada 🙈 Soovitame jälgida meie kodulehte ja sotsiaalmeediat,…"
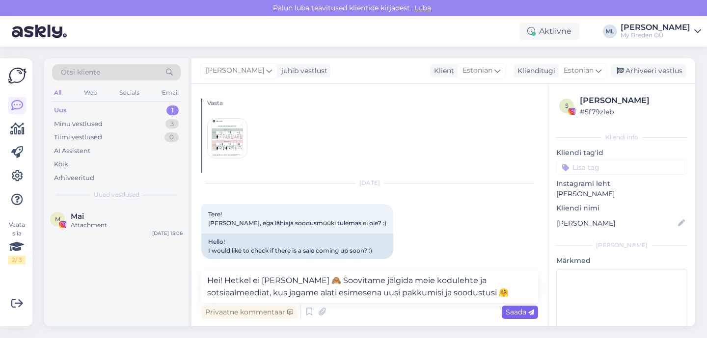
click at [523, 314] on span "Saada" at bounding box center [520, 312] width 28 height 9
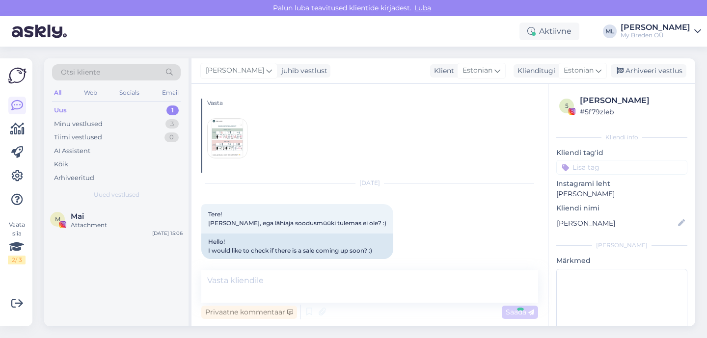
scroll to position [77, 0]
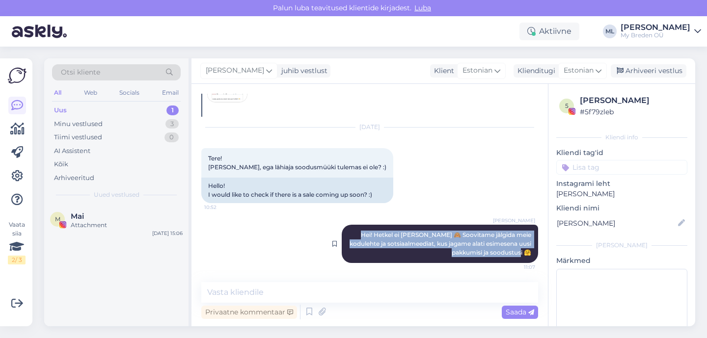
drag, startPoint x: 527, startPoint y: 251, endPoint x: 342, endPoint y: 234, distance: 186.0
click at [342, 234] on div "Mari-Liis Hei! Hetkel ei ole teada 🙈 Soovitame jälgida meie kodulehte ja sotsia…" at bounding box center [440, 244] width 196 height 38
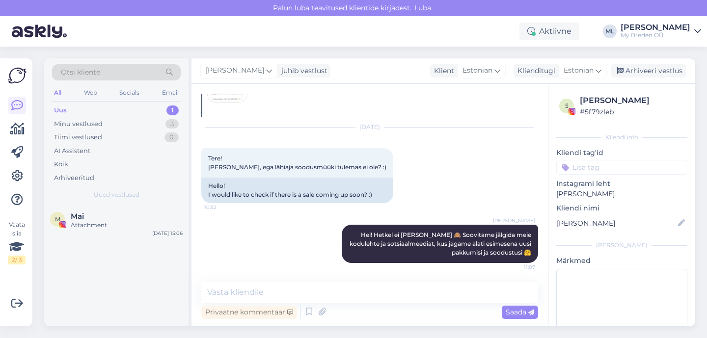
click at [420, 265] on div "Mari-Liis Hei! Hetkel ei ole teada 🙈 Soovitame jälgida meie kodulehte ja sotsia…" at bounding box center [369, 244] width 337 height 60
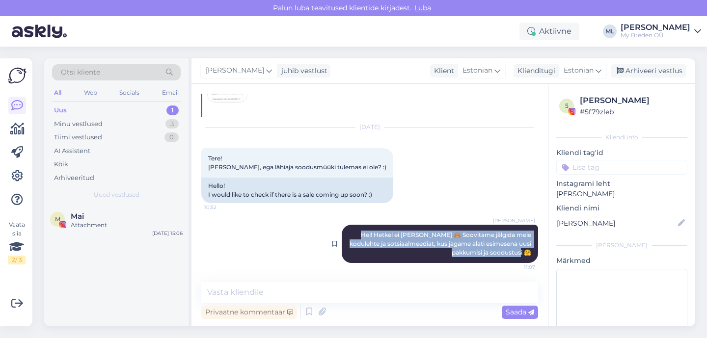
drag, startPoint x: 527, startPoint y: 251, endPoint x: 338, endPoint y: 235, distance: 190.2
click at [342, 235] on div "Mari-Liis Hei! Hetkel ei ole teada 🙈 Soovitame jälgida meie kodulehte ja sotsia…" at bounding box center [440, 244] width 196 height 38
copy span "Hei! Hetkel ei ole teada 🙈 Soovitame jälgida meie kodulehte ja sotsiaalmeediat,…"
click at [634, 71] on div "Arhiveeri vestlus" at bounding box center [649, 70] width 76 height 13
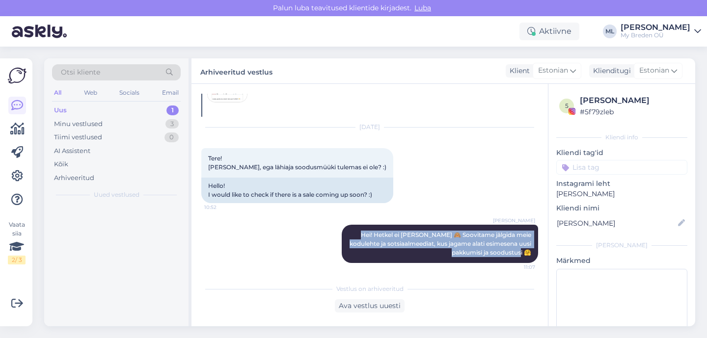
scroll to position [80, 0]
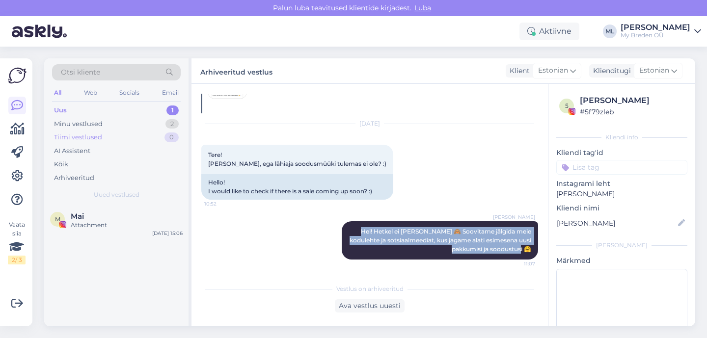
click at [100, 132] on div "Tiimi vestlused 0" at bounding box center [116, 138] width 129 height 14
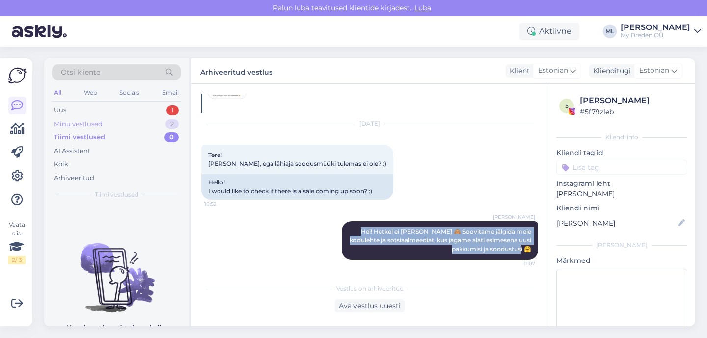
click at [96, 128] on div "Minu vestlused" at bounding box center [78, 124] width 49 height 10
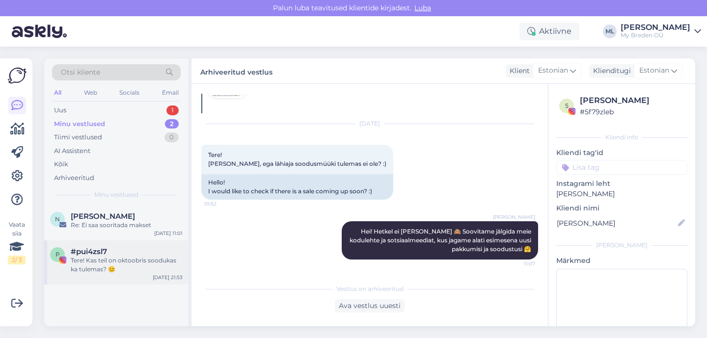
click at [104, 259] on div "Tere! Kas teil on oktoobris soodukas ka tulemas? 😊" at bounding box center [127, 265] width 112 height 18
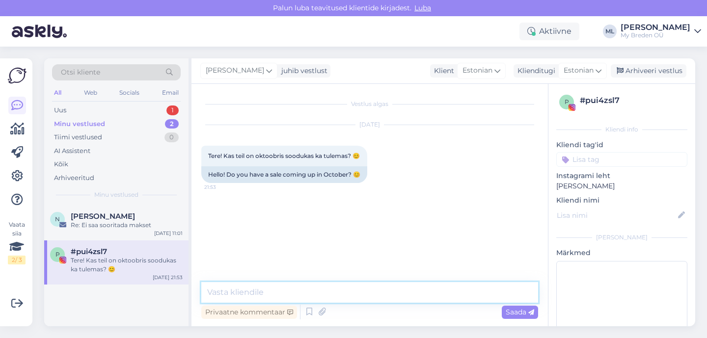
click at [356, 291] on textarea at bounding box center [369, 292] width 337 height 21
paste textarea "Hei! Hetkel ei ole teada 🙈 Soovitame jälgida meie kodulehte ja sotsiaalmeediat,…"
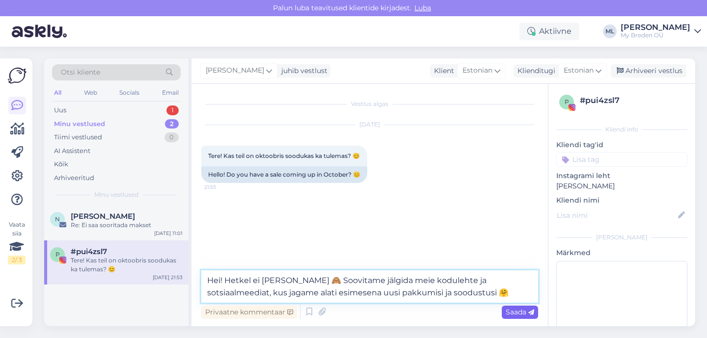
type textarea "Hei! Hetkel ei ole teada 🙈 Soovitame jälgida meie kodulehte ja sotsiaalmeediat,…"
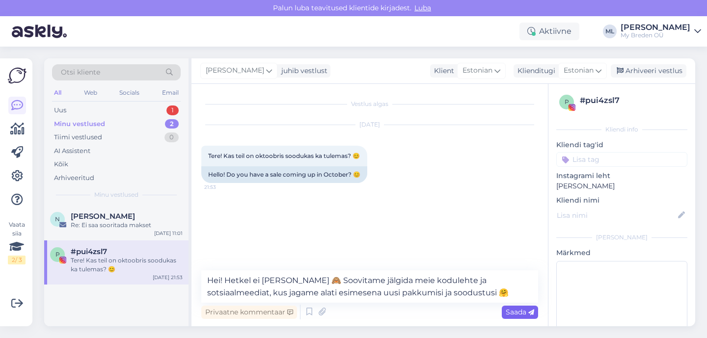
click at [517, 309] on span "Saada" at bounding box center [520, 312] width 28 height 9
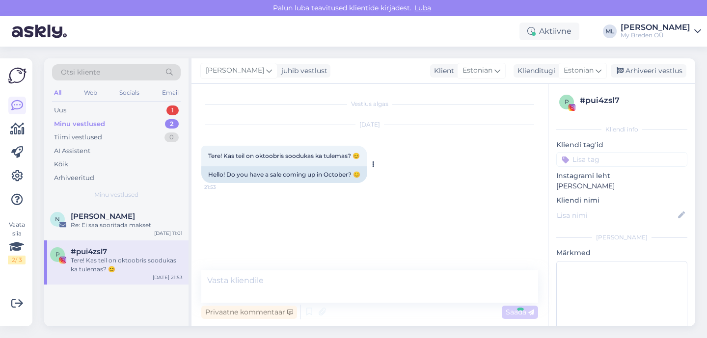
scroll to position [1, 0]
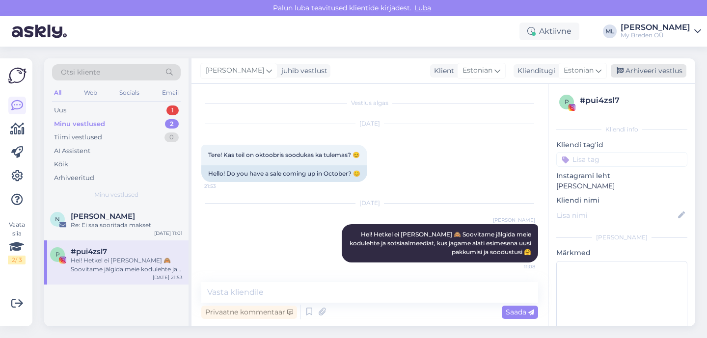
click at [636, 73] on div "Arhiveeri vestlus" at bounding box center [649, 70] width 76 height 13
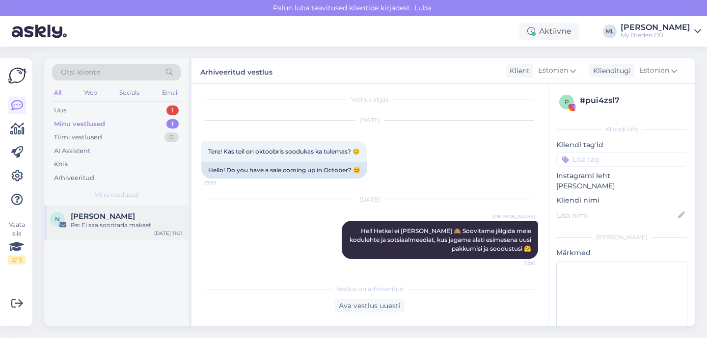
click at [110, 211] on div "N Nadežda Dervenjova Re: Ei saa sooritada makset Sep 30 11:01" at bounding box center [116, 222] width 144 height 35
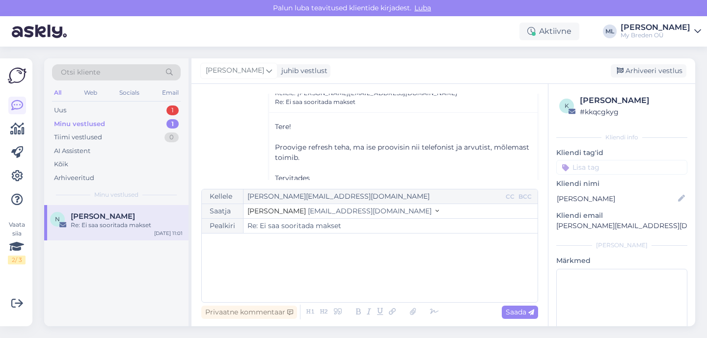
scroll to position [305, 0]
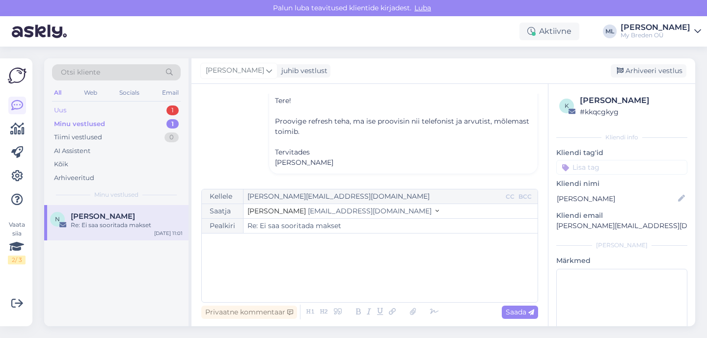
click at [69, 107] on div "Uus 1" at bounding box center [116, 111] width 129 height 14
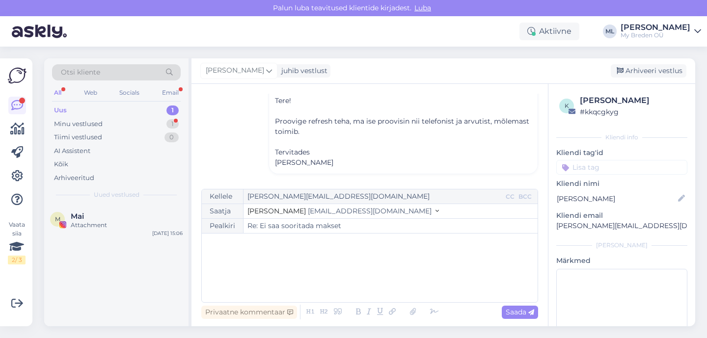
scroll to position [382, 0]
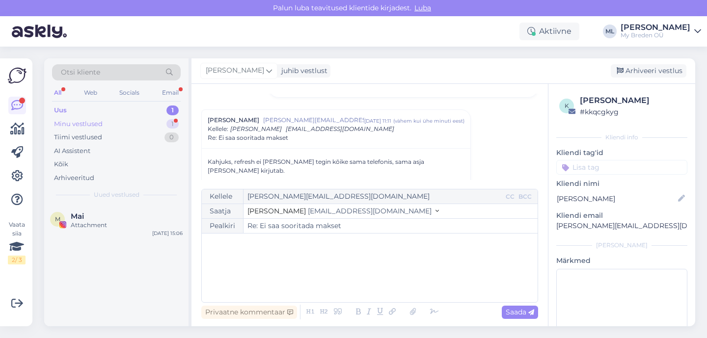
click at [94, 118] on div "Minu vestlused 1" at bounding box center [116, 124] width 129 height 14
drag, startPoint x: 82, startPoint y: 110, endPoint x: 81, endPoint y: 127, distance: 16.3
click at [82, 110] on div "Uus 1" at bounding box center [116, 111] width 129 height 14
click at [76, 110] on div "Uus 1" at bounding box center [116, 111] width 129 height 14
click at [105, 212] on div "Mai" at bounding box center [127, 216] width 112 height 9
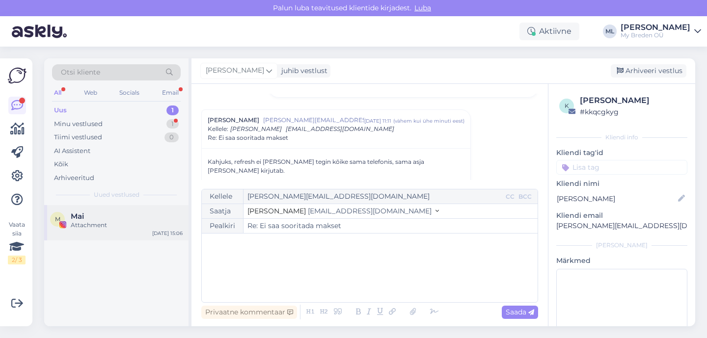
scroll to position [0, 0]
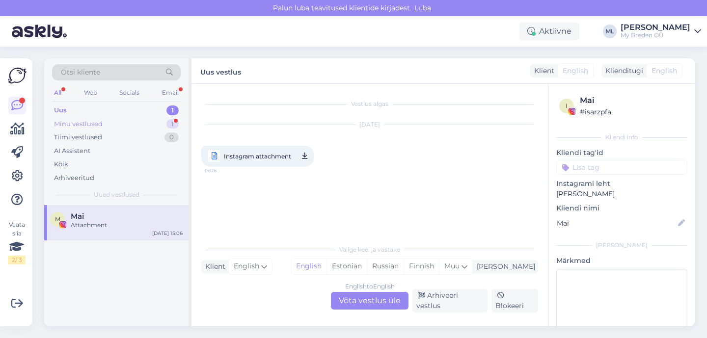
click at [116, 122] on div "Minu vestlused 1" at bounding box center [116, 124] width 129 height 14
click at [99, 231] on div "N Nadežda Dervenjova 1 Re: Ei saa sooritada makset Sep 30 11:11" at bounding box center [116, 222] width 144 height 35
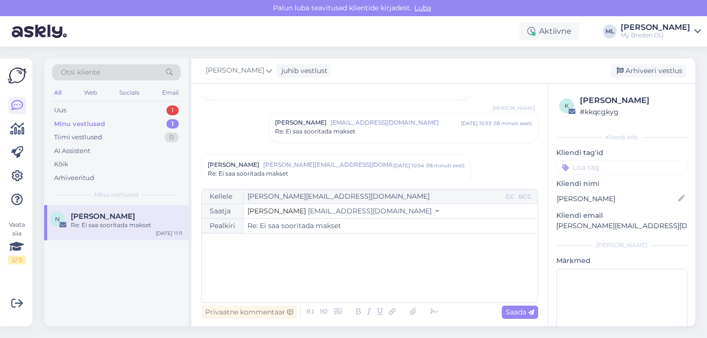
scroll to position [119, 0]
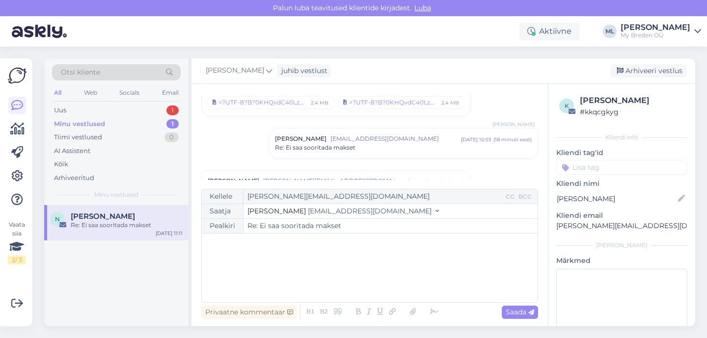
click at [330, 141] on span "[EMAIL_ADDRESS][DOMAIN_NAME]" at bounding box center [395, 139] width 131 height 9
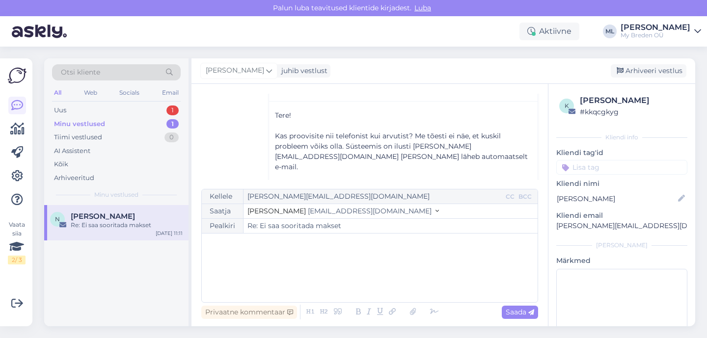
scroll to position [186, 0]
click at [82, 112] on div "Uus 1" at bounding box center [116, 111] width 129 height 14
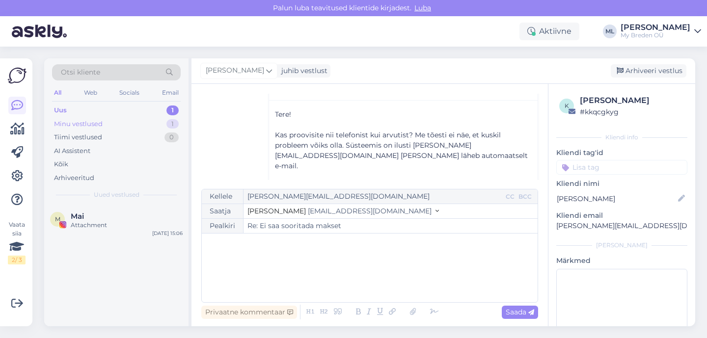
click at [73, 119] on div "Minu vestlused" at bounding box center [78, 124] width 49 height 10
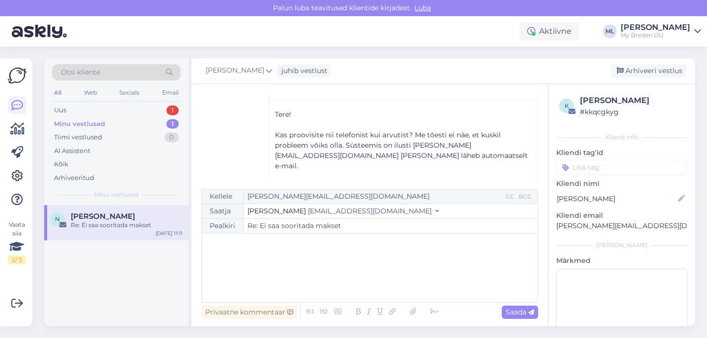
click at [135, 219] on span "[PERSON_NAME]" at bounding box center [103, 216] width 64 height 9
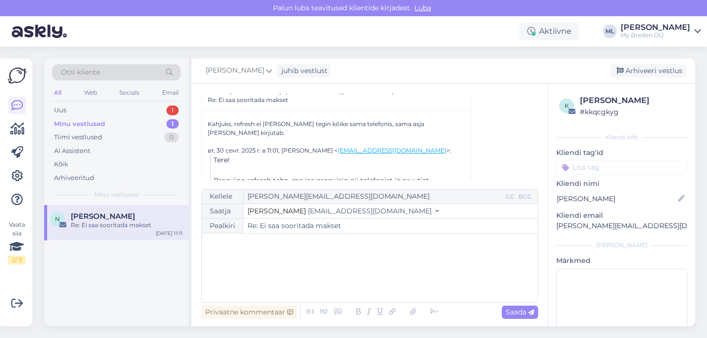
scroll to position [324, 0]
click at [87, 108] on div "Uus 1" at bounding box center [116, 111] width 129 height 14
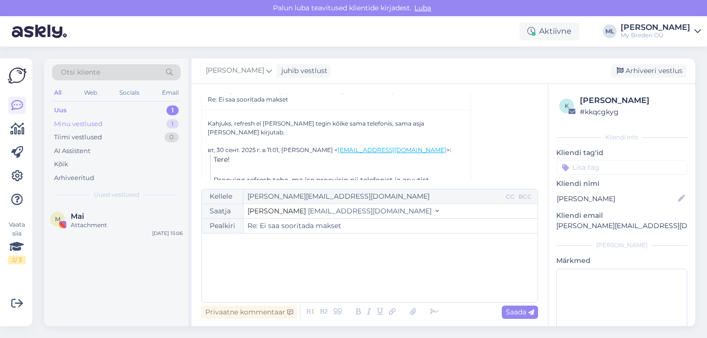
click at [75, 121] on div "Minu vestlused" at bounding box center [78, 124] width 49 height 10
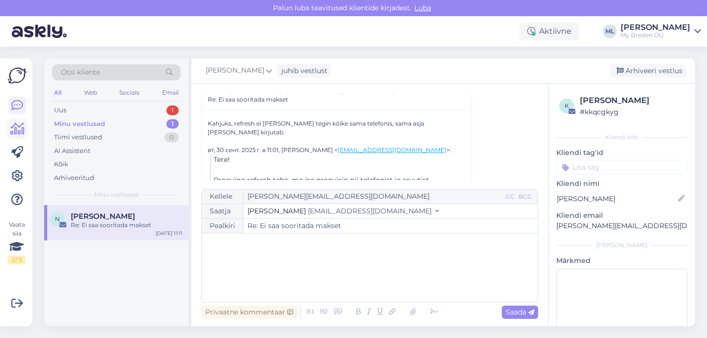
click at [23, 124] on icon at bounding box center [17, 129] width 14 height 12
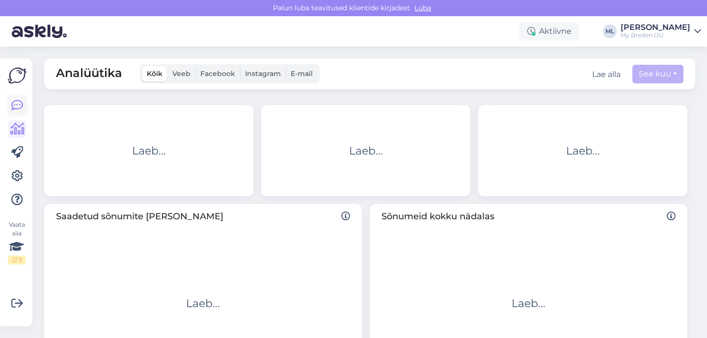
click at [17, 104] on icon at bounding box center [17, 106] width 12 height 12
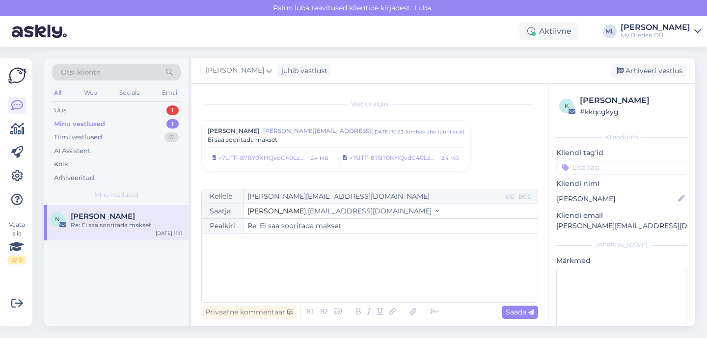
scroll to position [301, 0]
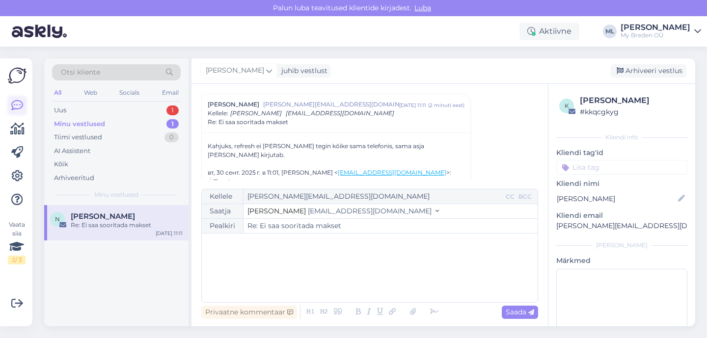
click at [20, 108] on icon at bounding box center [17, 106] width 12 height 12
click at [16, 138] on div at bounding box center [17, 153] width 18 height 112
click at [15, 131] on icon at bounding box center [17, 129] width 14 height 12
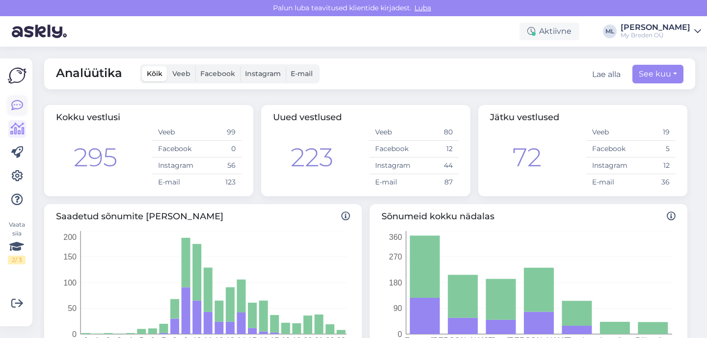
click at [17, 105] on icon at bounding box center [17, 106] width 12 height 12
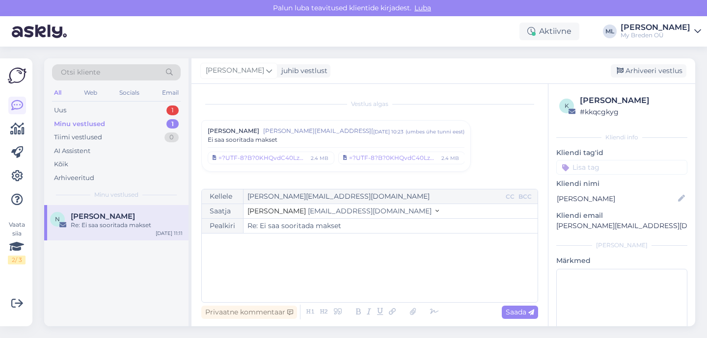
scroll to position [301, 0]
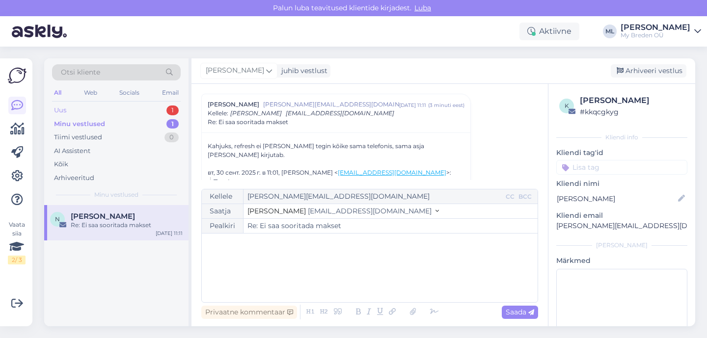
click at [82, 116] on div "Uus 1" at bounding box center [116, 111] width 129 height 14
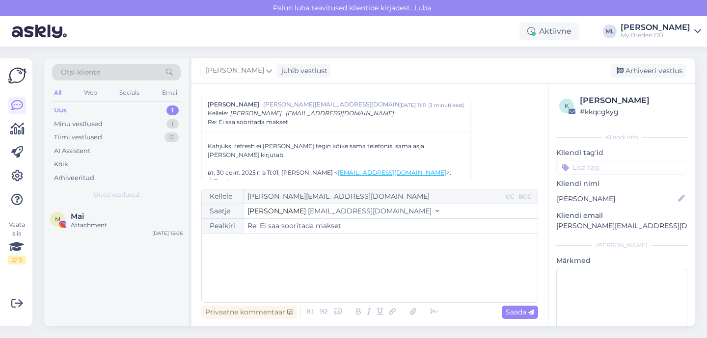
scroll to position [450, 0]
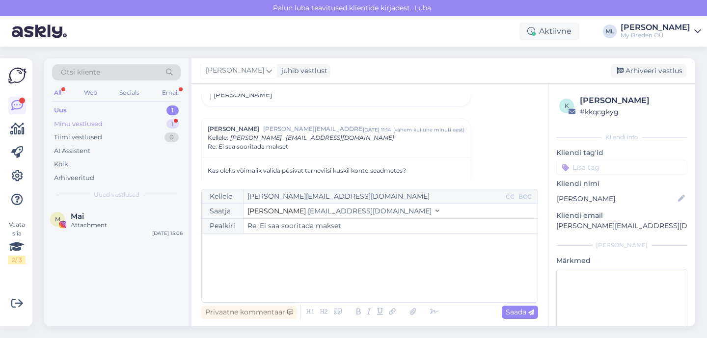
click at [131, 123] on div "Minu vestlused 1" at bounding box center [116, 124] width 129 height 14
click at [114, 108] on div "Uus 1" at bounding box center [116, 111] width 129 height 14
click at [105, 124] on div "Minu vestlused 1" at bounding box center [116, 124] width 129 height 14
click at [105, 225] on div "Re: Ei saa sooritada makset" at bounding box center [127, 225] width 112 height 9
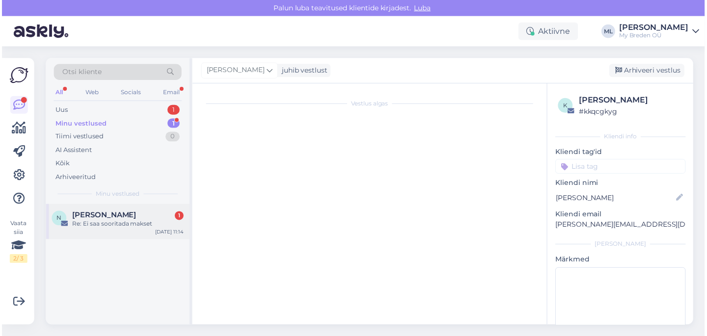
scroll to position [343, 0]
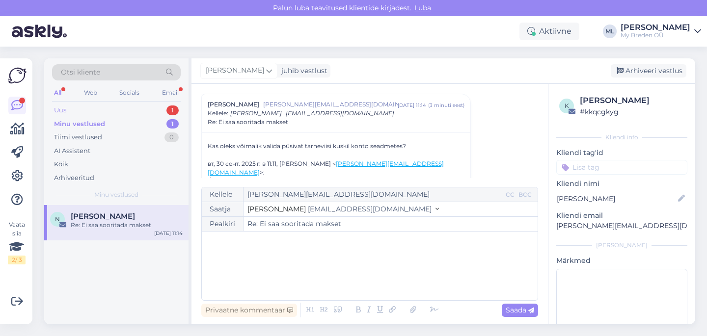
click at [95, 113] on div "Uus 1" at bounding box center [116, 111] width 129 height 14
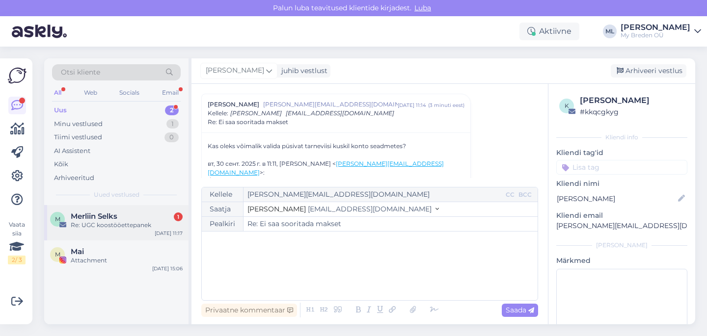
click at [106, 217] on span "Merliin Selks" at bounding box center [94, 216] width 47 height 9
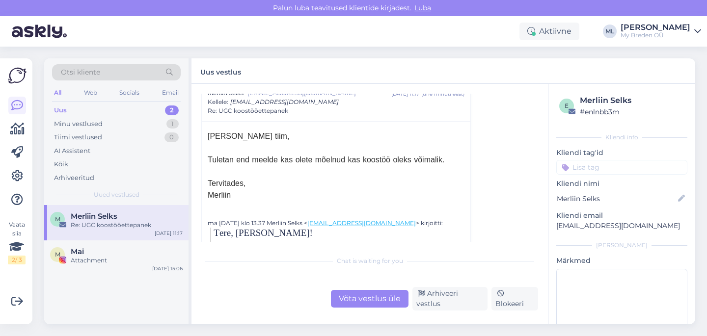
scroll to position [0, 0]
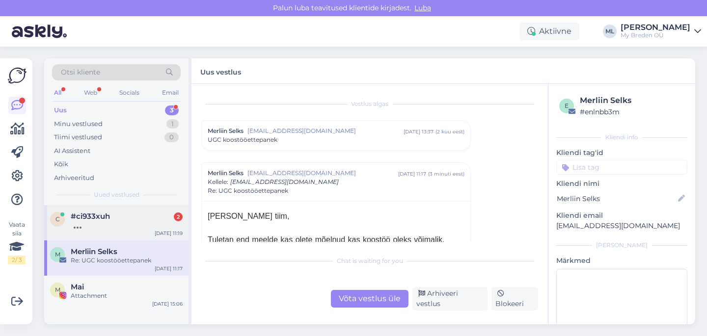
click at [109, 233] on div "c #ci933xuh 2 Sep 30 11:19" at bounding box center [116, 222] width 144 height 35
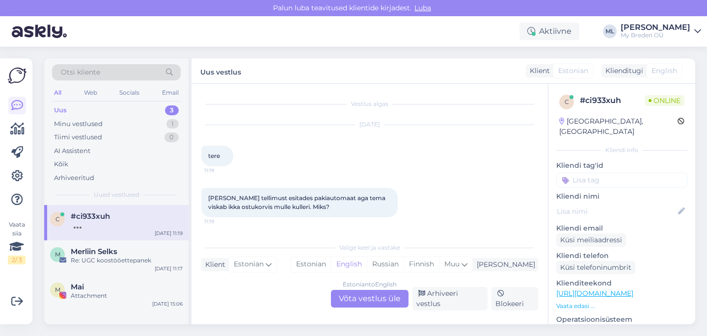
scroll to position [36, 0]
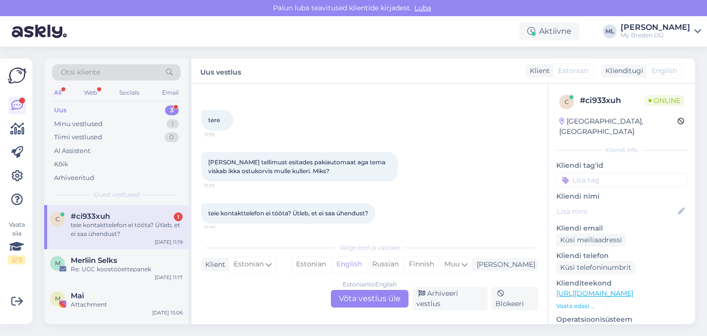
click at [386, 307] on div "Estonian to English Võta vestlus üle" at bounding box center [370, 299] width 78 height 18
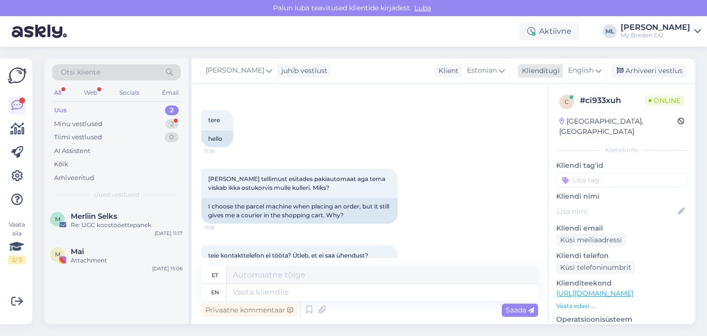
click at [583, 65] on span "English" at bounding box center [581, 70] width 26 height 11
type input "est"
click at [539, 115] on link "Estonian" at bounding box center [563, 115] width 108 height 16
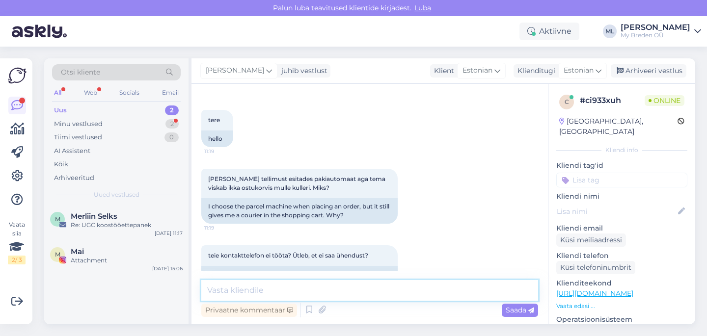
click at [272, 290] on textarea at bounding box center [369, 290] width 337 height 21
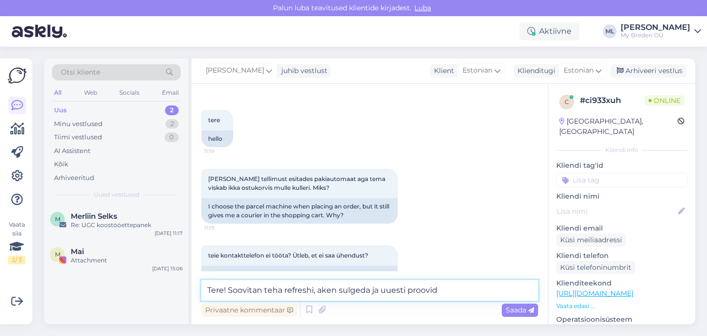
type textarea "Tere! Soovitan teha refreshi, aken sulgeda ja uuesti proovida"
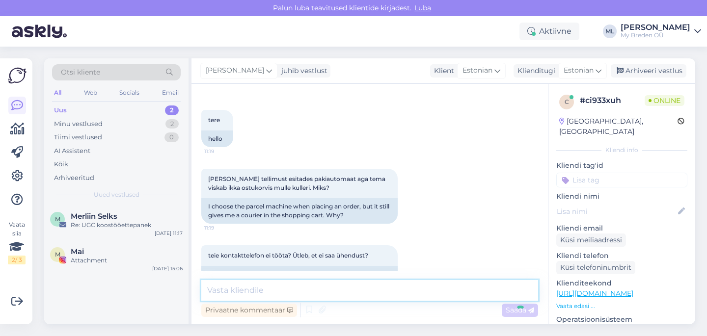
scroll to position [109, 0]
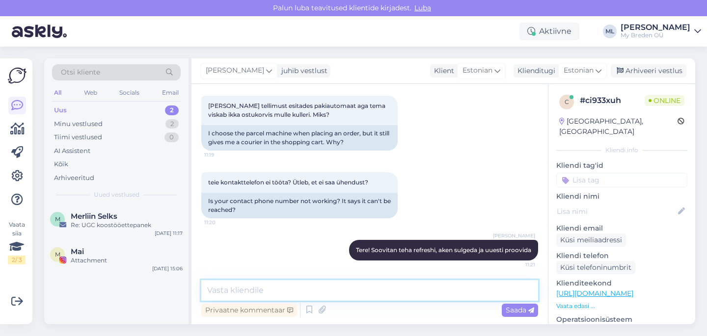
click at [311, 289] on textarea at bounding box center [369, 290] width 337 height 21
type textarea "Telefoni"
click at [59, 110] on div "Uus" at bounding box center [60, 111] width 13 height 10
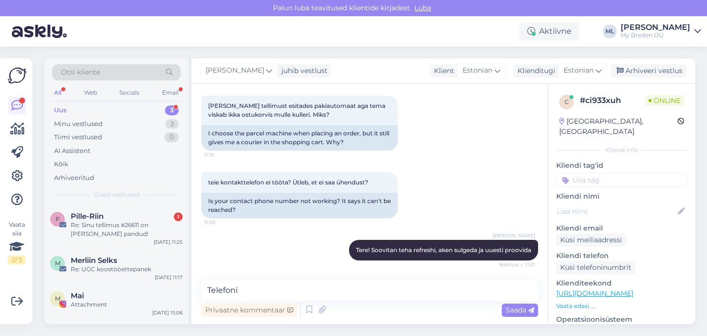
click at [59, 93] on div "All" at bounding box center [57, 92] width 11 height 13
click at [108, 232] on div "Re: Sinu tellimus #26611 on [PERSON_NAME] pandud!" at bounding box center [127, 230] width 112 height 18
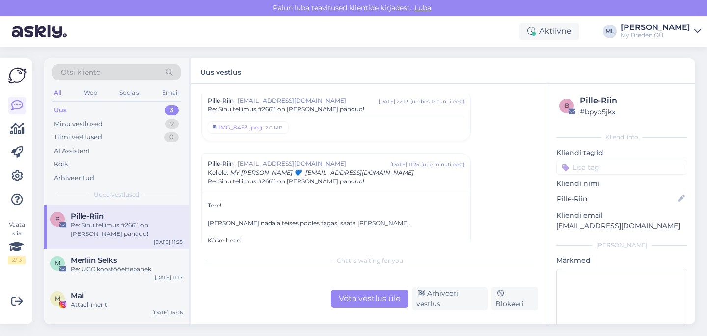
scroll to position [0, 0]
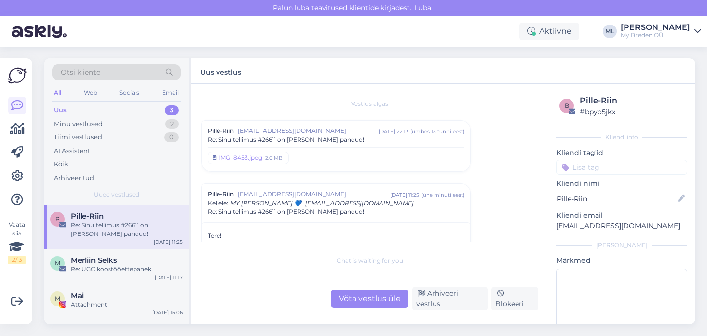
click at [137, 210] on div "P Pille-Riin Re: Sinu tellimus #26611 on teele pandud! Sep 30 11:25" at bounding box center [116, 227] width 144 height 44
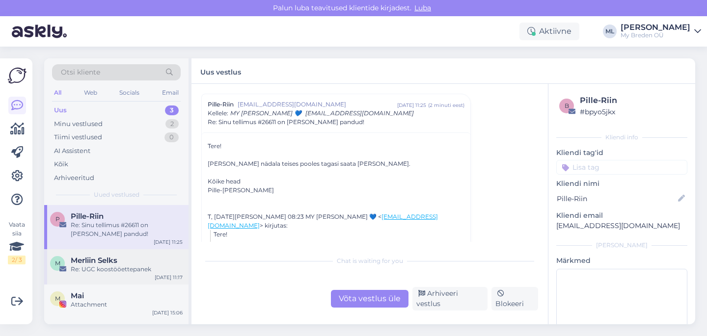
click at [115, 263] on span "Merliin Selks" at bounding box center [94, 260] width 47 height 9
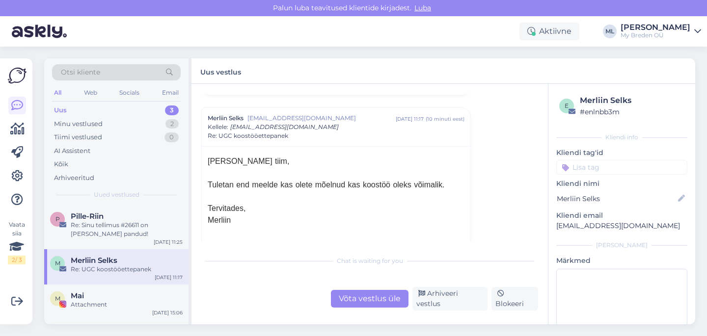
scroll to position [0, 0]
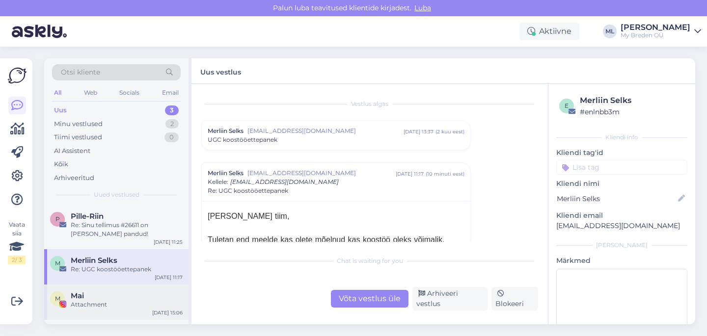
click at [104, 300] on div "Mai" at bounding box center [127, 296] width 112 height 9
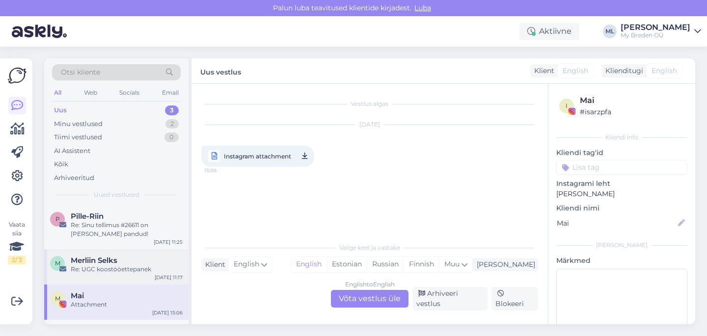
click at [110, 261] on span "Merliin Selks" at bounding box center [94, 260] width 47 height 9
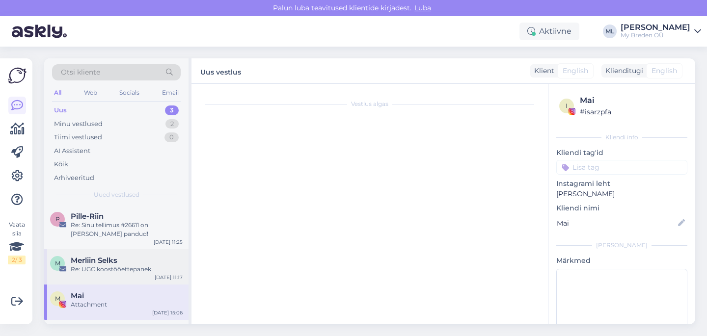
scroll to position [69, 0]
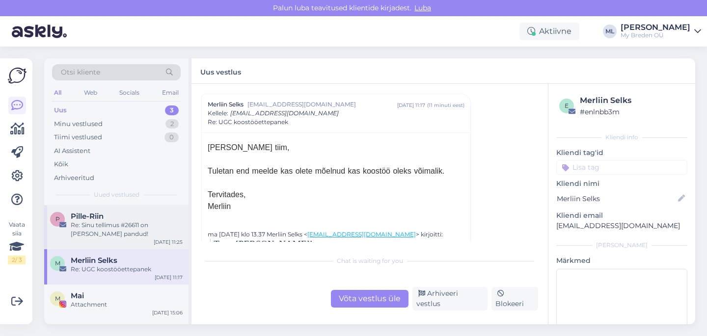
click at [107, 230] on div "Re: Sinu tellimus #26611 on [PERSON_NAME] pandud!" at bounding box center [127, 230] width 112 height 18
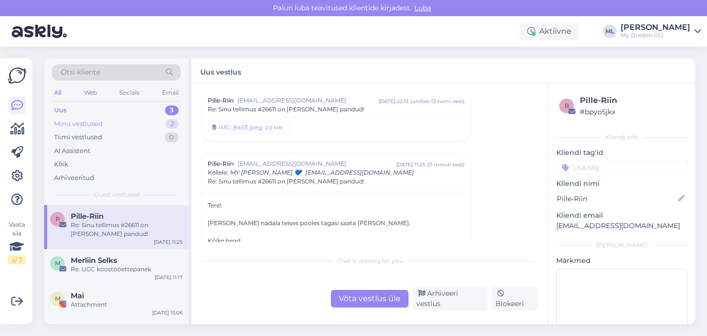
click at [81, 120] on div "Minu vestlused" at bounding box center [78, 124] width 49 height 10
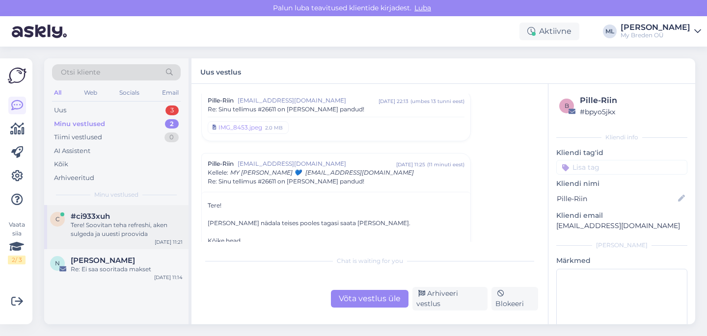
click at [92, 215] on span "#ci933xuh" at bounding box center [90, 216] width 39 height 9
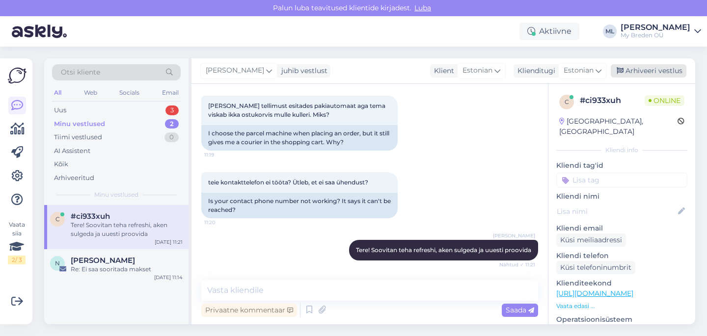
click at [639, 75] on div "Arhiveeri vestlus" at bounding box center [649, 70] width 76 height 13
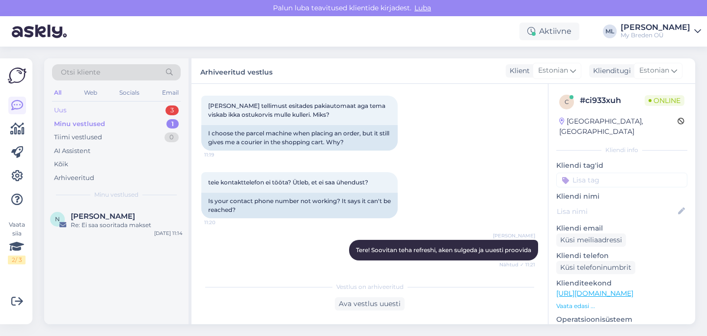
click at [102, 111] on div "Uus 3" at bounding box center [116, 111] width 129 height 14
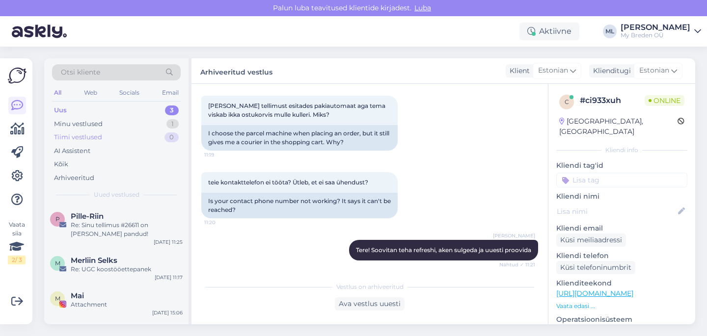
drag, startPoint x: 114, startPoint y: 125, endPoint x: 109, endPoint y: 132, distance: 9.1
click at [113, 125] on div "Minu vestlused 1" at bounding box center [116, 124] width 129 height 14
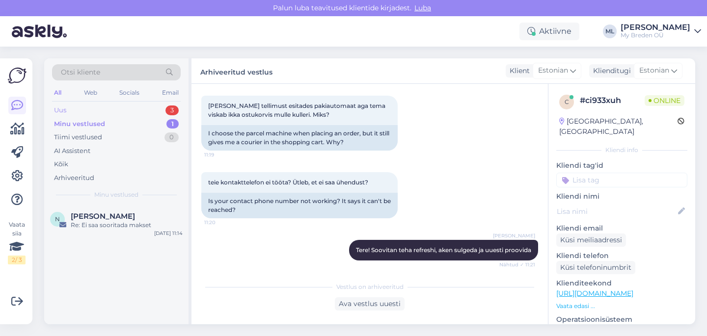
click at [81, 114] on div "Uus 3" at bounding box center [116, 111] width 129 height 14
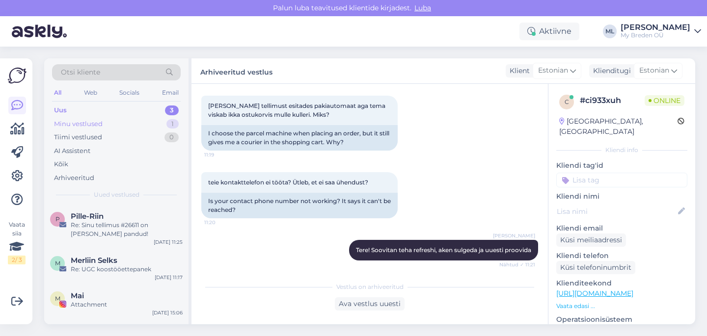
drag, startPoint x: 106, startPoint y: 119, endPoint x: 105, endPoint y: 124, distance: 5.4
click at [106, 119] on div "Minu vestlused 1" at bounding box center [116, 124] width 129 height 14
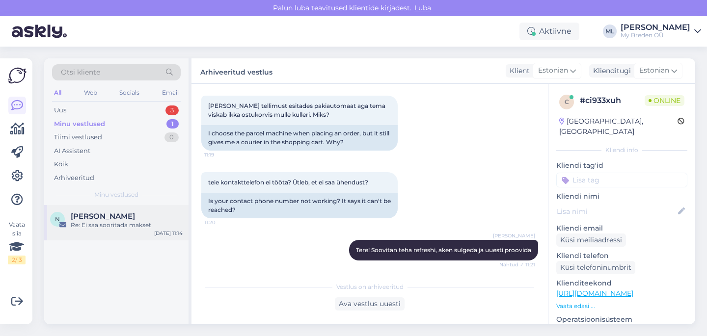
click at [90, 213] on span "[PERSON_NAME]" at bounding box center [103, 216] width 64 height 9
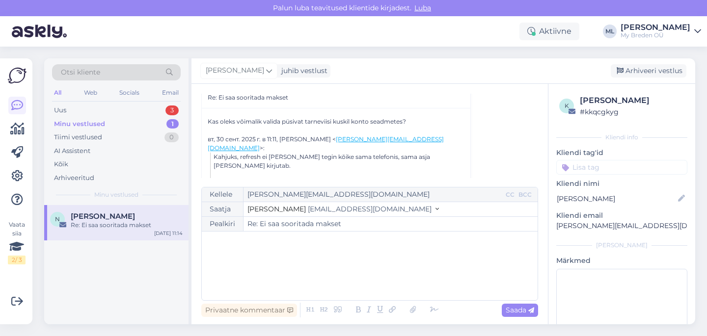
scroll to position [403, 0]
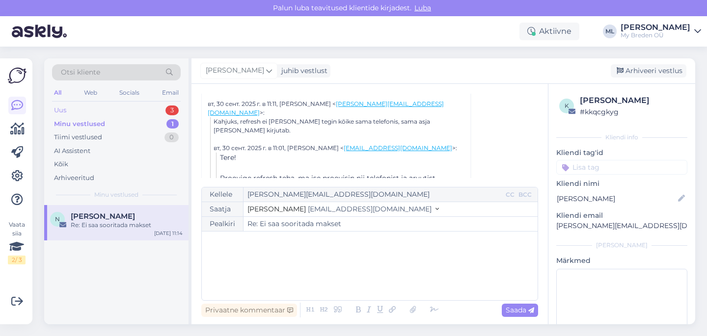
click at [100, 111] on div "Uus 3" at bounding box center [116, 111] width 129 height 14
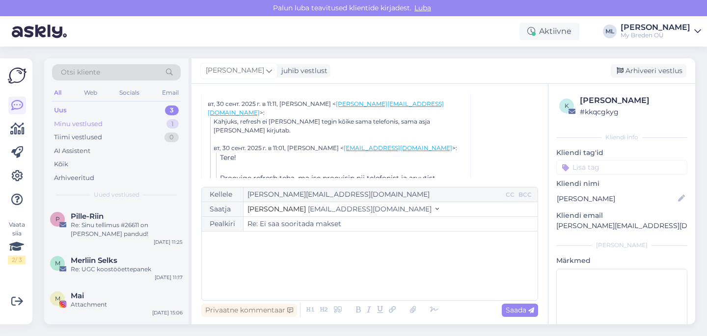
click at [97, 122] on div "Minu vestlused" at bounding box center [78, 124] width 49 height 10
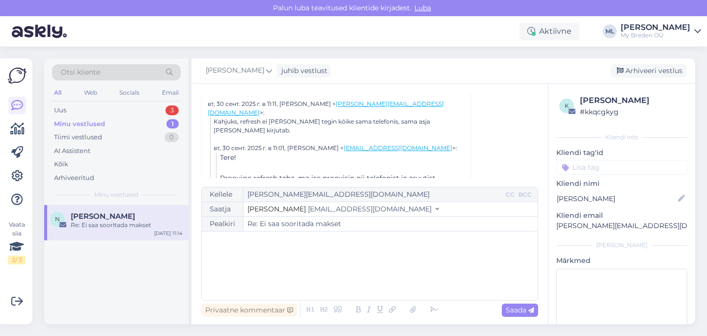
click at [117, 222] on div "Re: Ei saa sooritada makset" at bounding box center [127, 225] width 112 height 9
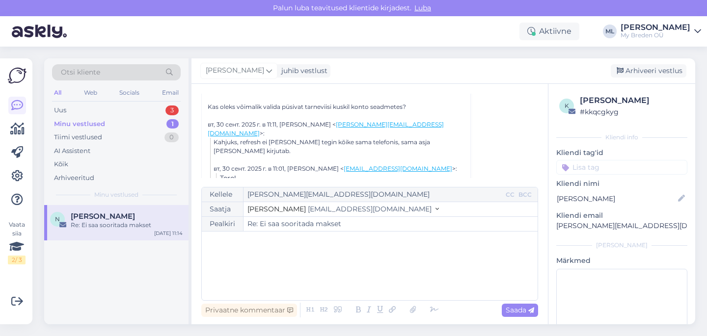
scroll to position [444, 0]
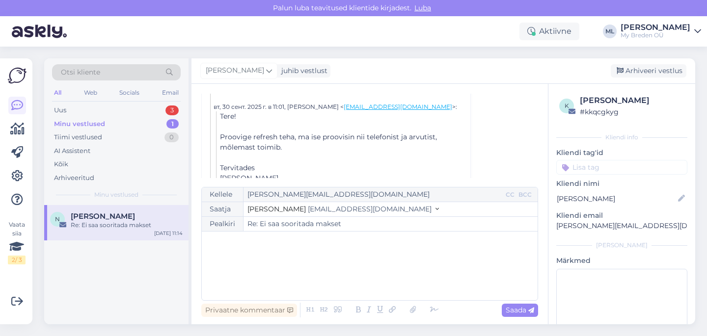
click at [306, 215] on div "Saatja Stella info@mybreden.com" at bounding box center [370, 209] width 336 height 15
click at [308, 207] on span "[EMAIL_ADDRESS][DOMAIN_NAME]" at bounding box center [370, 209] width 124 height 9
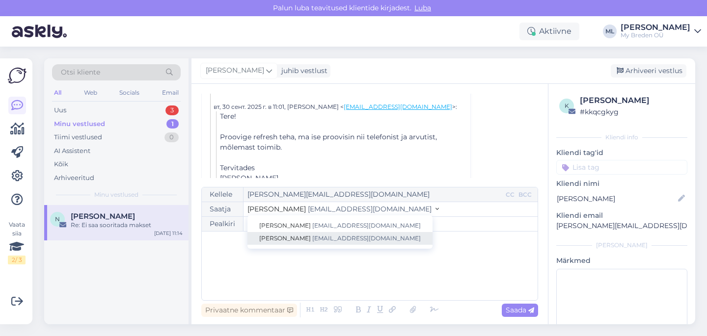
click at [312, 240] on span "[EMAIL_ADDRESS][DOMAIN_NAME]" at bounding box center [366, 238] width 109 height 7
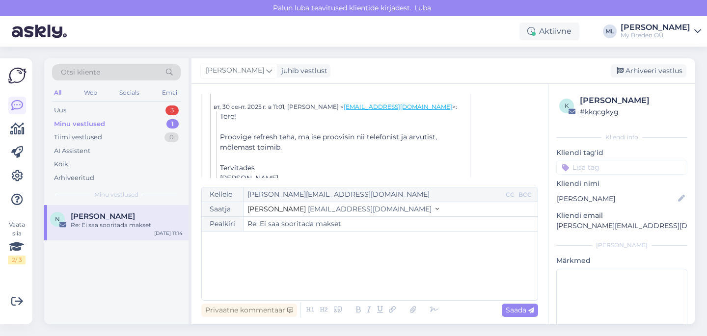
click at [255, 262] on div "﻿" at bounding box center [370, 266] width 326 height 59
click at [98, 117] on div "Minu vestlused 1" at bounding box center [116, 124] width 129 height 14
click at [74, 110] on div "Uus 3" at bounding box center [116, 111] width 129 height 14
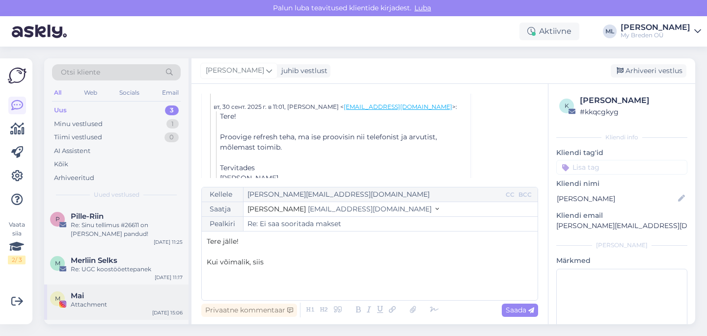
click at [110, 297] on div "Mai" at bounding box center [127, 296] width 112 height 9
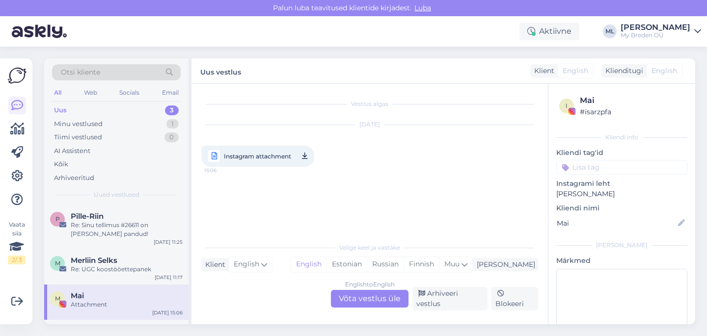
click at [53, 110] on div "Uus 3" at bounding box center [116, 111] width 129 height 14
click at [62, 120] on div "Minu vestlused" at bounding box center [78, 124] width 49 height 10
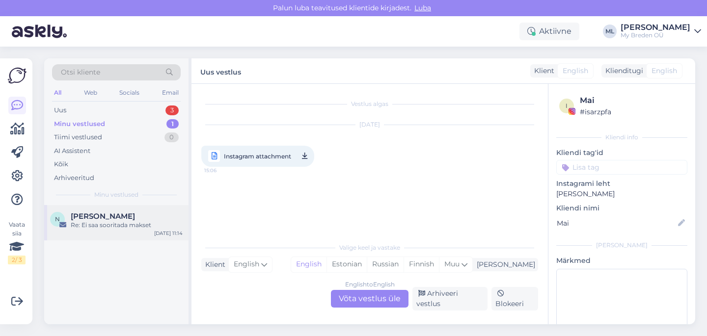
click at [113, 221] on div "Re: Ei saa sooritada makset" at bounding box center [127, 225] width 112 height 9
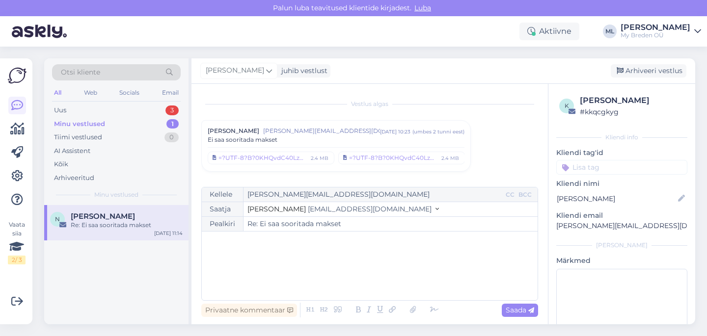
scroll to position [343, 0]
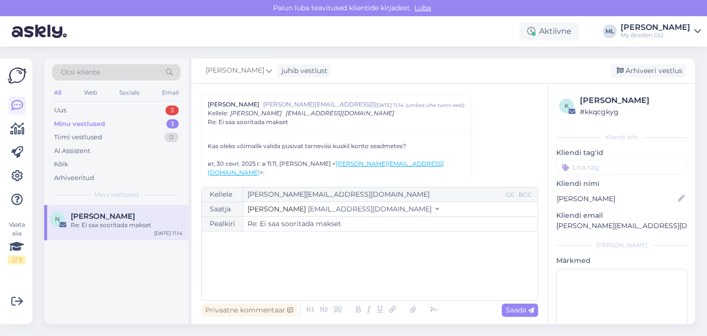
click at [326, 206] on span "[EMAIL_ADDRESS][DOMAIN_NAME]" at bounding box center [370, 209] width 124 height 9
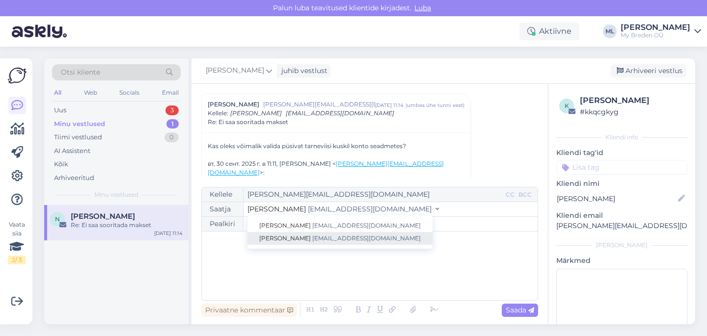
click at [319, 240] on span "[EMAIL_ADDRESS][DOMAIN_NAME]" at bounding box center [366, 238] width 109 height 7
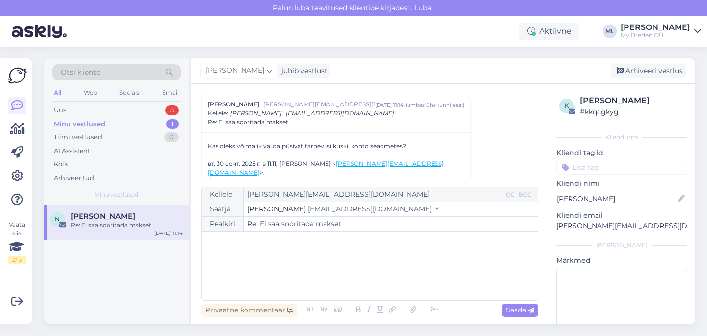
click at [269, 251] on div "﻿" at bounding box center [370, 266] width 326 height 59
click at [54, 115] on div "Uus" at bounding box center [60, 111] width 12 height 10
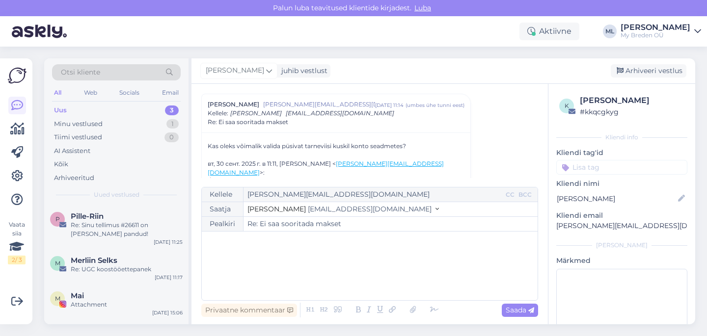
click at [322, 209] on span "[EMAIL_ADDRESS][DOMAIN_NAME]" at bounding box center [370, 209] width 124 height 9
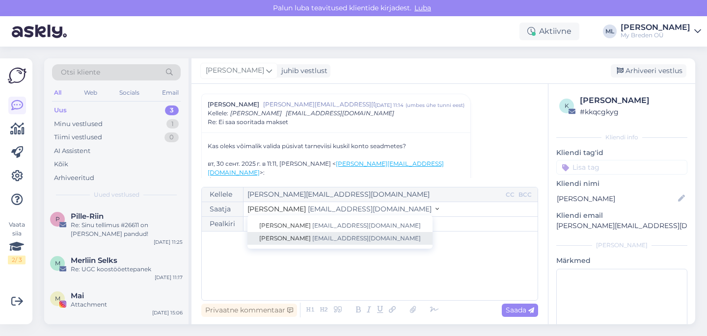
drag, startPoint x: 295, startPoint y: 239, endPoint x: 281, endPoint y: 247, distance: 16.3
click at [312, 239] on span "[EMAIL_ADDRESS][DOMAIN_NAME]" at bounding box center [366, 238] width 109 height 7
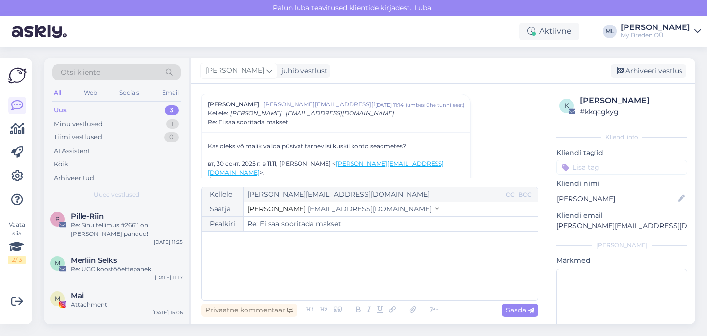
click at [274, 253] on div "﻿" at bounding box center [370, 266] width 326 height 59
click at [301, 258] on div "﻿" at bounding box center [370, 266] width 326 height 59
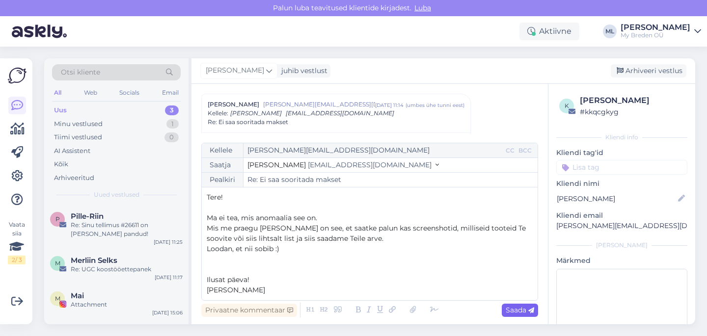
click at [516, 313] on span "Saada" at bounding box center [520, 310] width 28 height 9
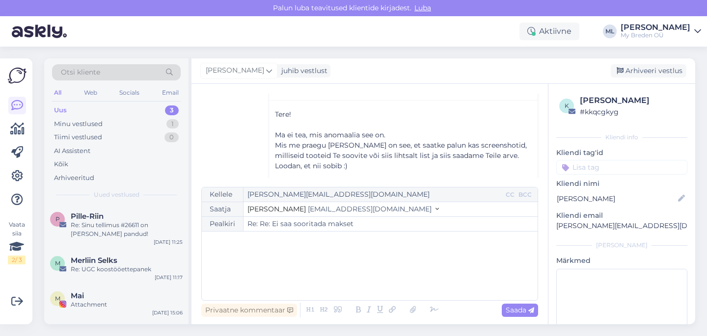
scroll to position [597, 0]
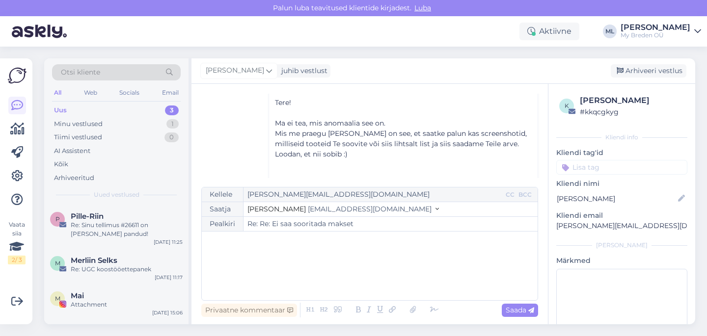
click at [78, 108] on div "Uus 3" at bounding box center [116, 111] width 129 height 14
type input "Re: Ei saa sooritada makset"
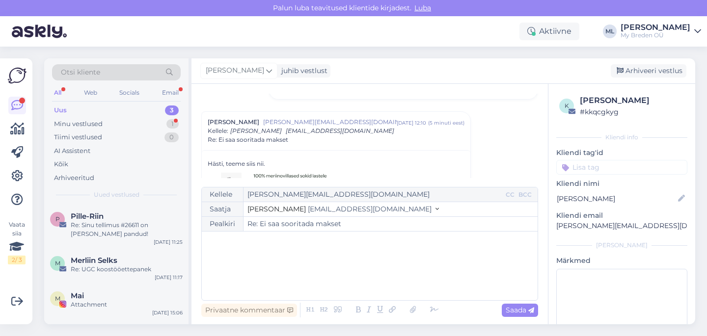
click at [64, 107] on div "Uus" at bounding box center [60, 111] width 13 height 10
click at [86, 225] on div "Re: Sinu tellimus #26611 on [PERSON_NAME] pandud!" at bounding box center [127, 230] width 112 height 18
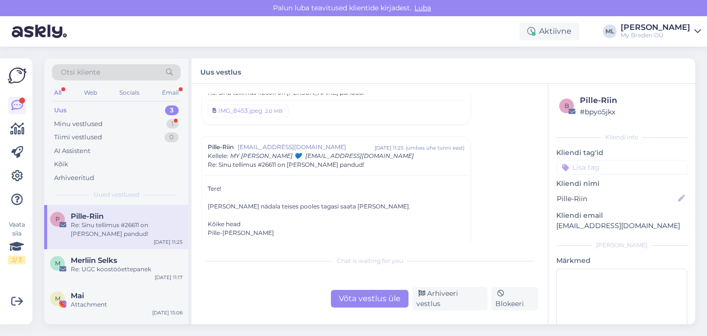
scroll to position [219, 0]
